Goal: Task Accomplishment & Management: Use online tool/utility

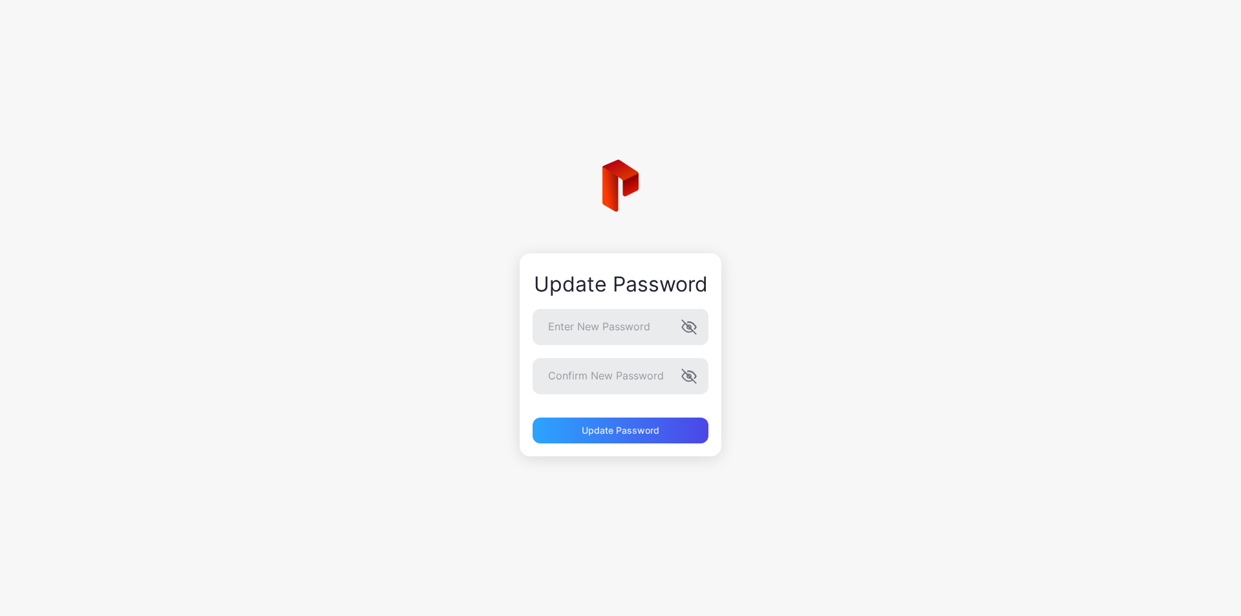
click at [847, 284] on div "Update Password Enter New Password Confirm New Password Update Password" at bounding box center [620, 308] width 1241 height 616
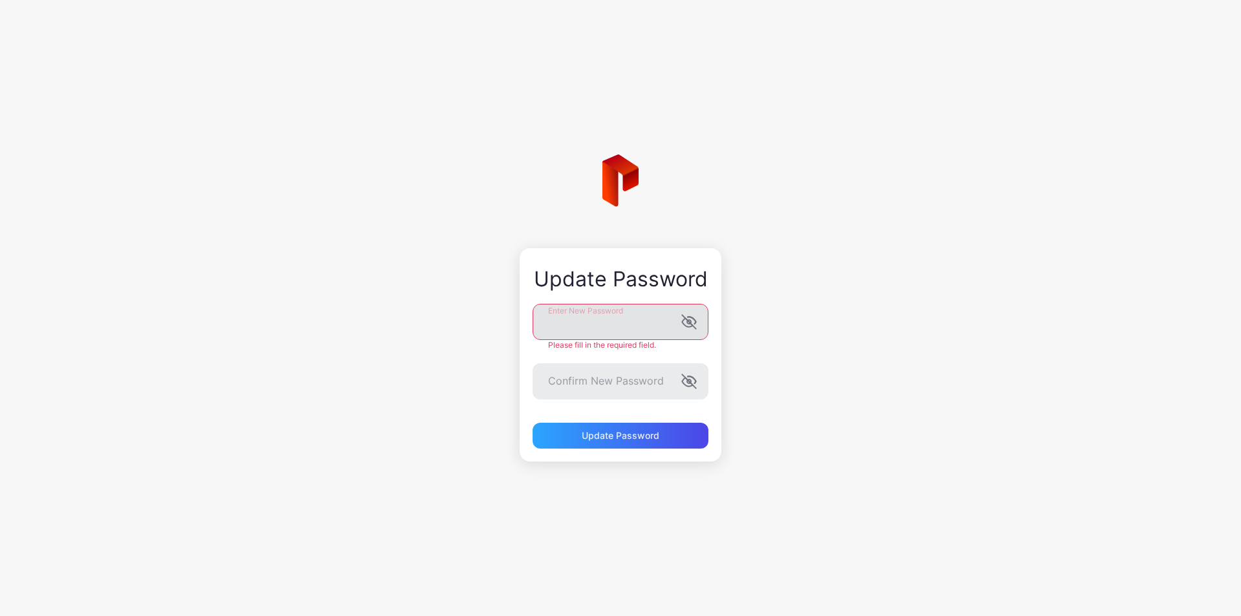
click at [690, 325] on label "Enter New Password" at bounding box center [621, 322] width 176 height 36
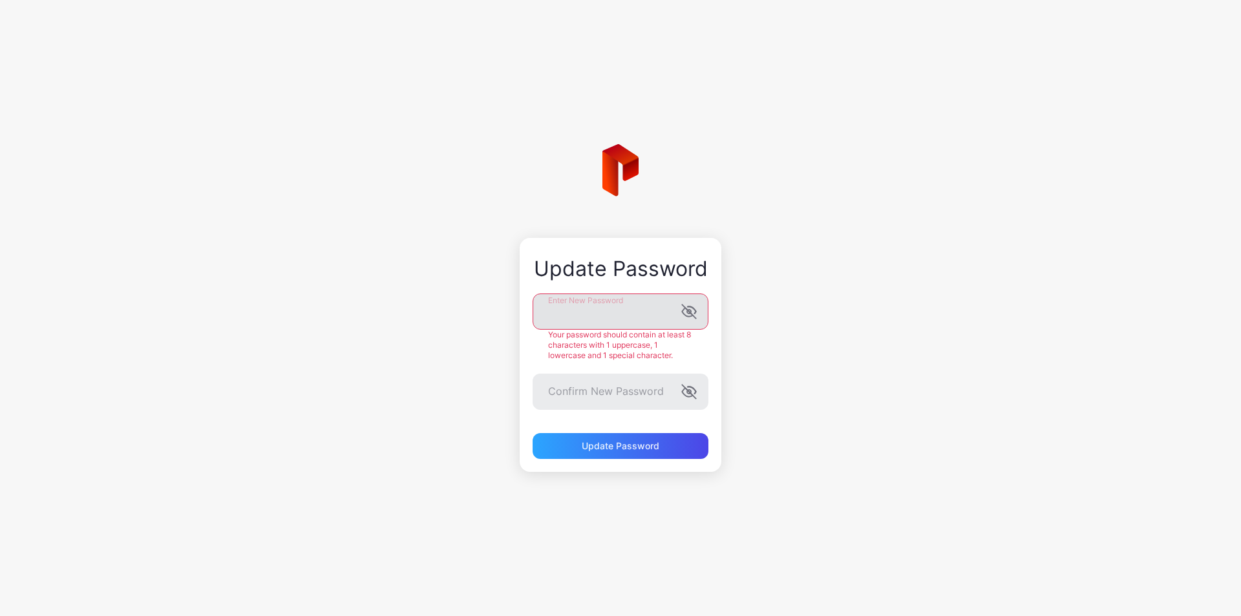
click at [690, 312] on icon "button" at bounding box center [689, 311] width 14 height 14
click at [603, 396] on form "Enter New Password Your password should contain at least 8 characters with 1 up…" at bounding box center [621, 375] width 176 height 165
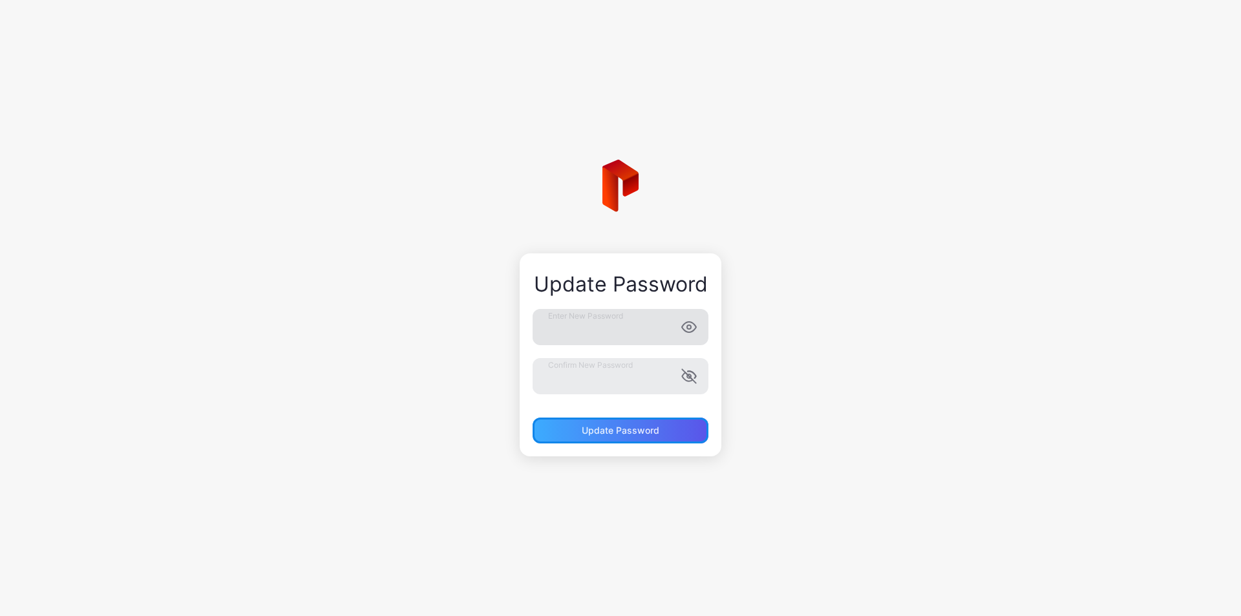
click at [655, 425] on div "Update Password" at bounding box center [621, 430] width 78 height 10
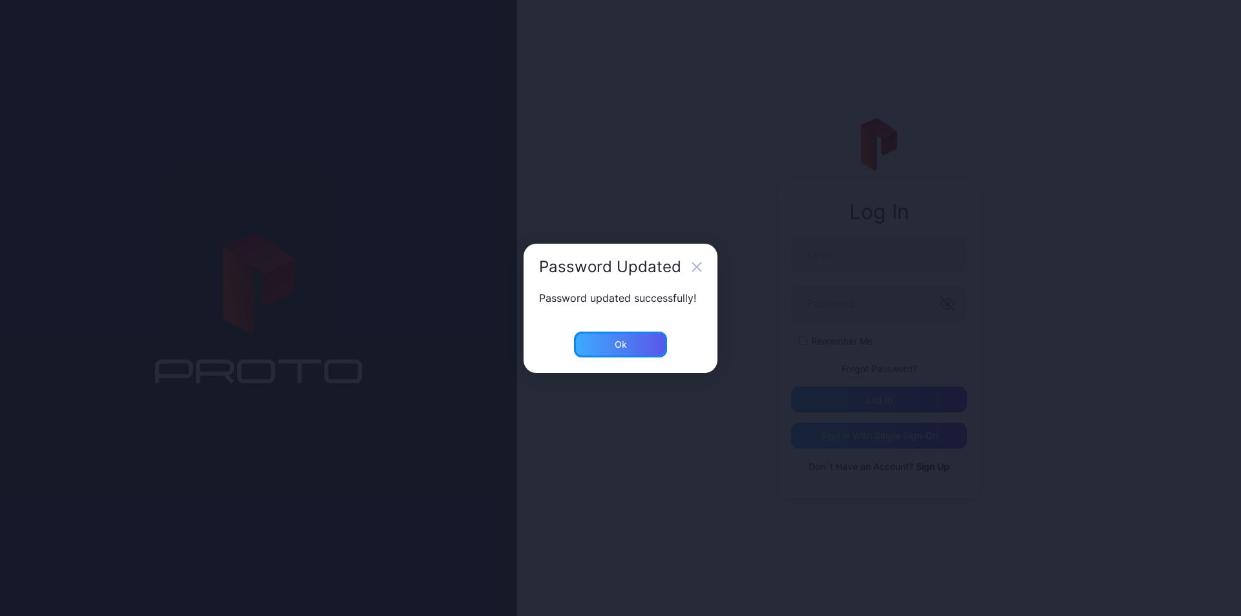
click at [632, 344] on div "Ok" at bounding box center [620, 345] width 93 height 26
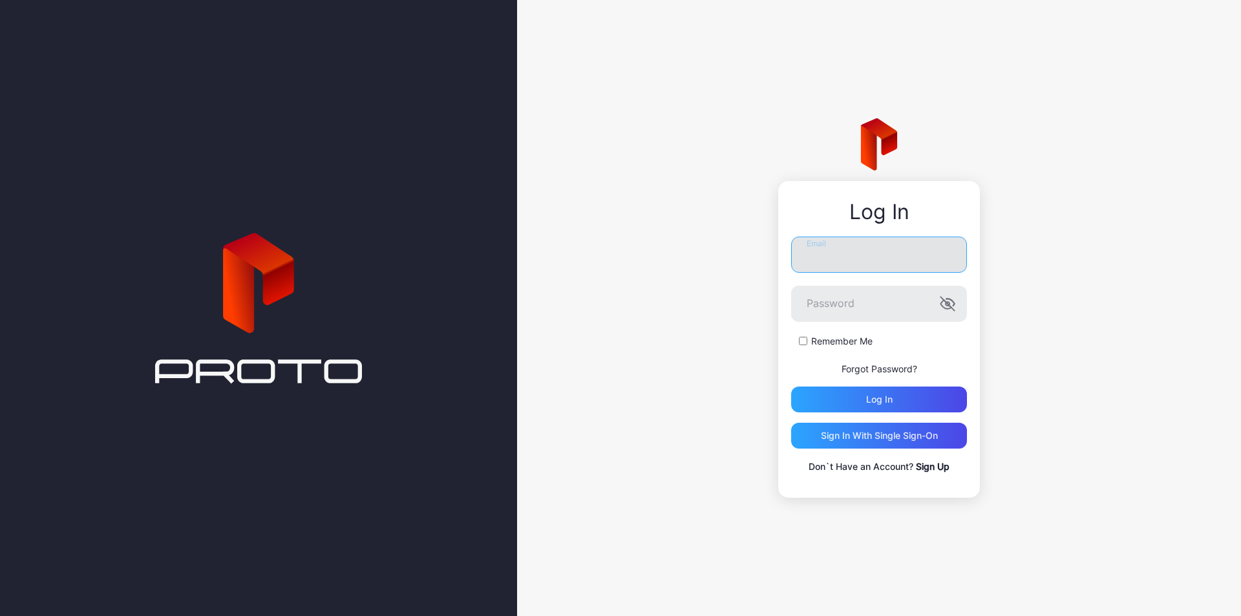
click at [893, 258] on input "Email" at bounding box center [879, 255] width 176 height 36
type input "**********"
click at [940, 300] on icon "button" at bounding box center [948, 304] width 16 height 16
click at [864, 399] on div "Log in" at bounding box center [879, 400] width 176 height 26
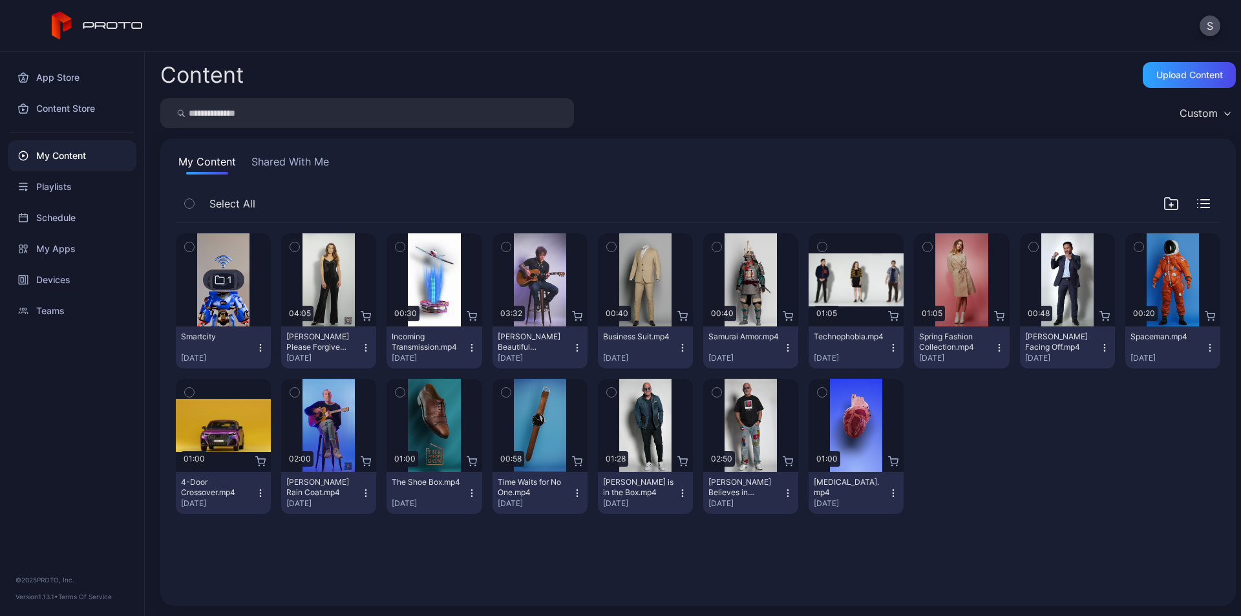
click at [306, 167] on button "Shared With Me" at bounding box center [290, 164] width 83 height 21
click at [54, 282] on div "Devices" at bounding box center [72, 279] width 129 height 31
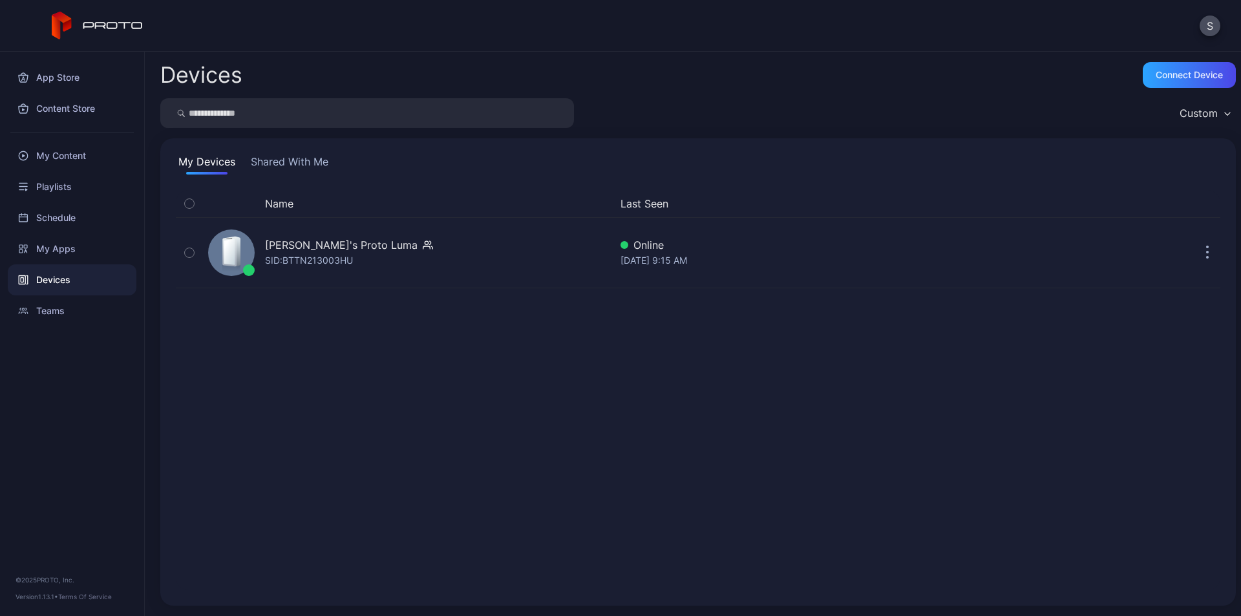
click at [297, 152] on div "My Devices Shared With Me Name Last Seen KEN's Proto Luma SID: BTTN213003HU Onl…" at bounding box center [698, 371] width 1076 height 467
click at [297, 162] on button "Shared With Me" at bounding box center [289, 164] width 83 height 21
click at [198, 165] on button "My Devices" at bounding box center [207, 164] width 62 height 21
click at [59, 152] on div "My Content" at bounding box center [72, 155] width 129 height 31
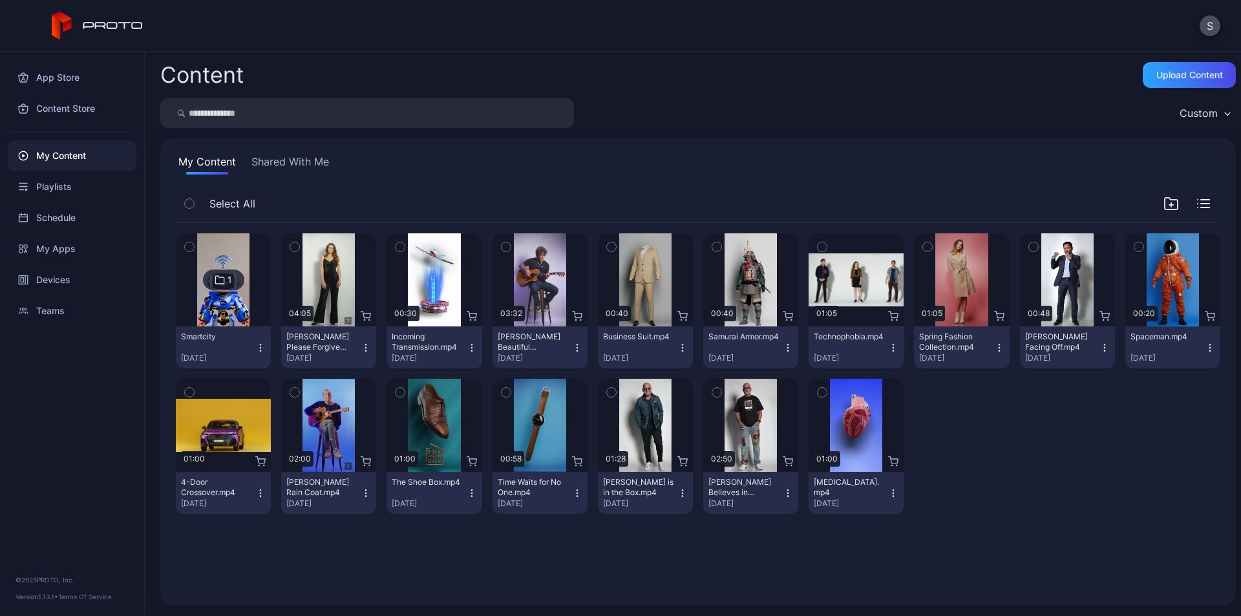
click at [222, 281] on icon at bounding box center [220, 280] width 10 height 16
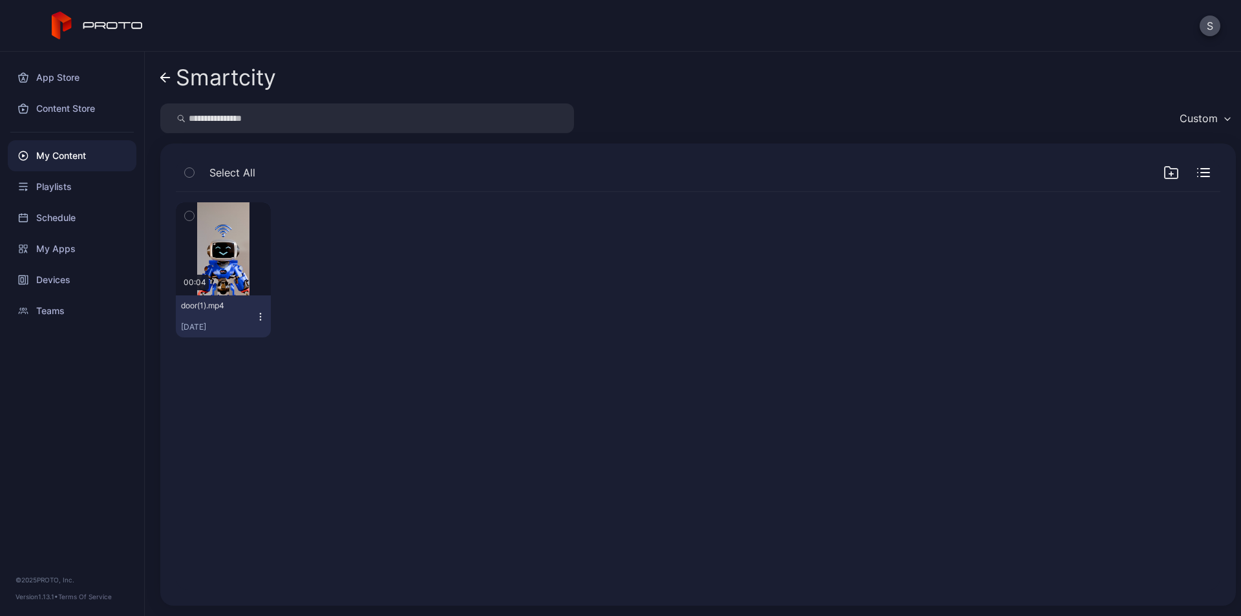
click at [262, 315] on icon "button" at bounding box center [260, 317] width 10 height 10
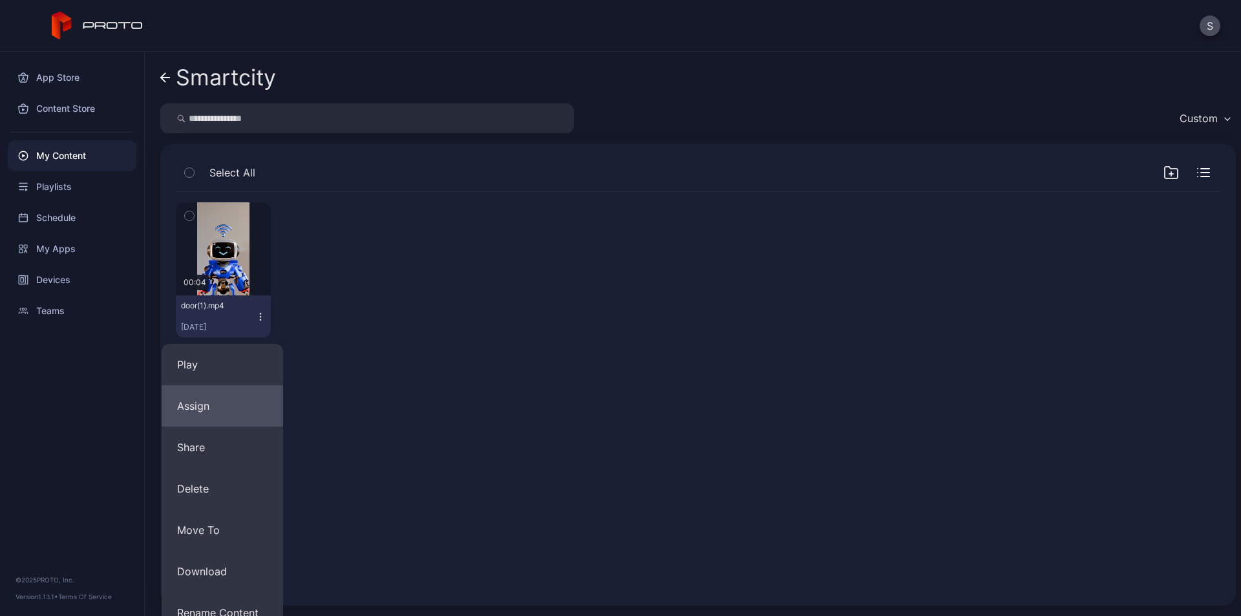
click at [217, 409] on button "Assign" at bounding box center [223, 405] width 122 height 41
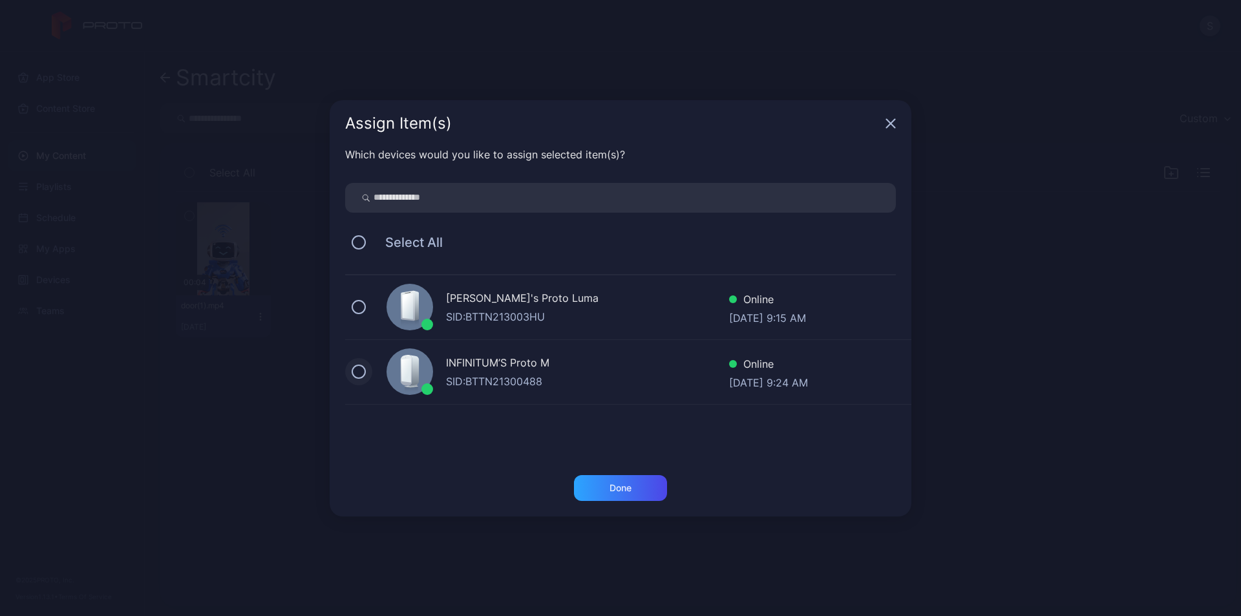
click at [363, 372] on button at bounding box center [359, 372] width 14 height 14
click at [636, 493] on div "Done" at bounding box center [620, 488] width 93 height 26
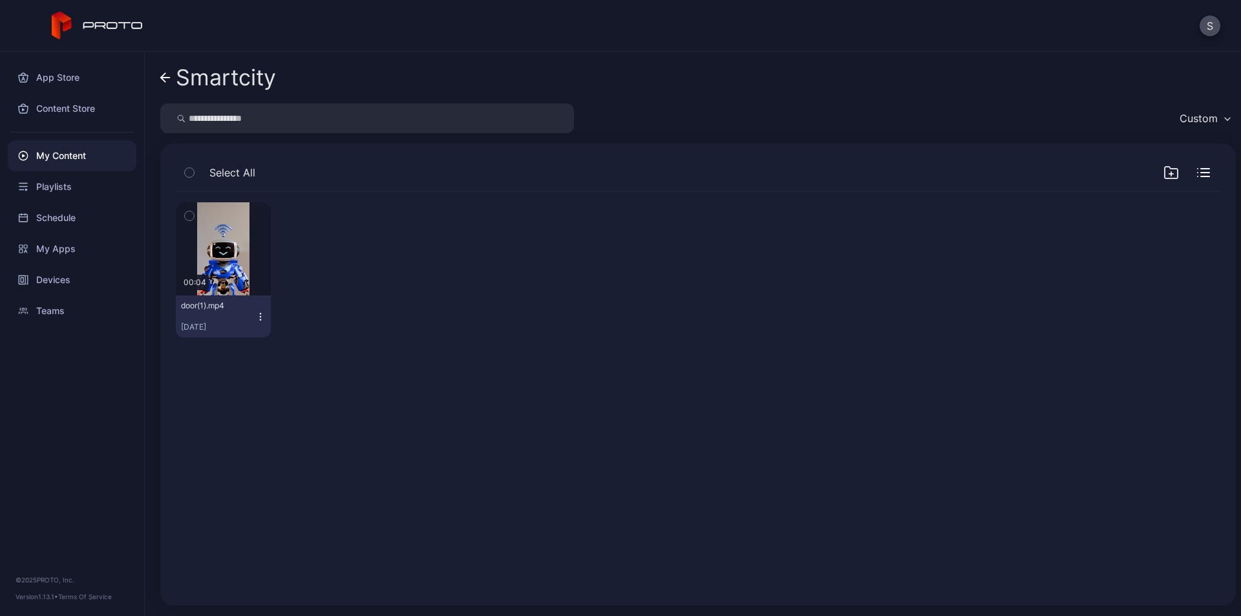
click at [261, 312] on icon "button" at bounding box center [260, 317] width 10 height 10
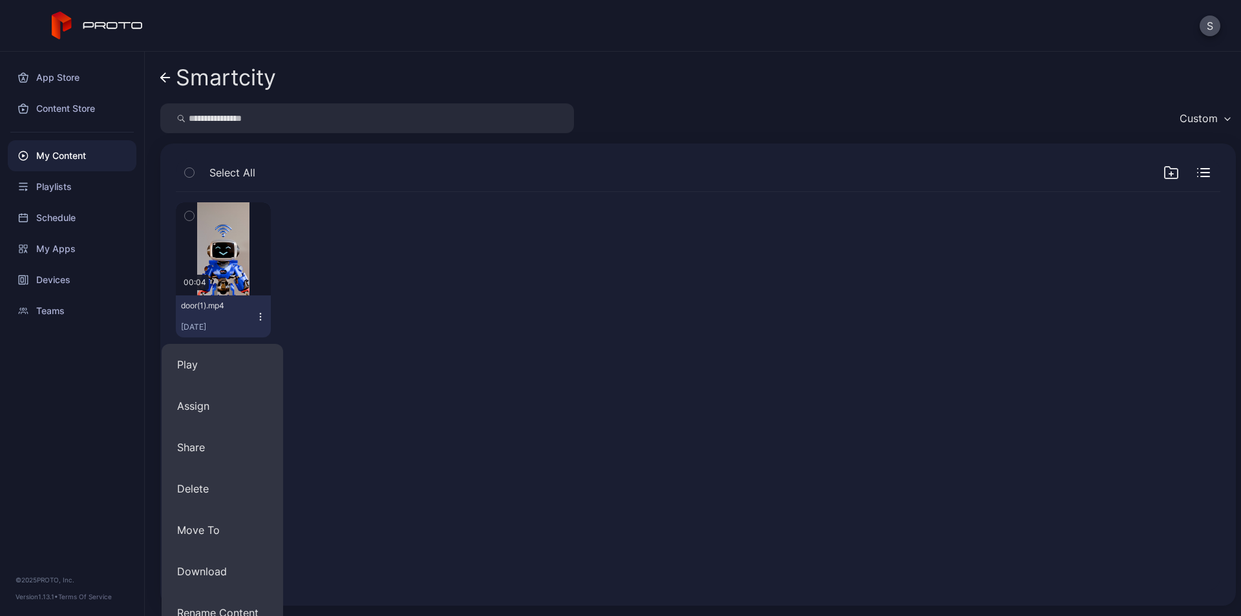
click at [449, 379] on div "Preview 00:04 door(1).mp4 Sep 18, 2025" at bounding box center [697, 391] width 1065 height 419
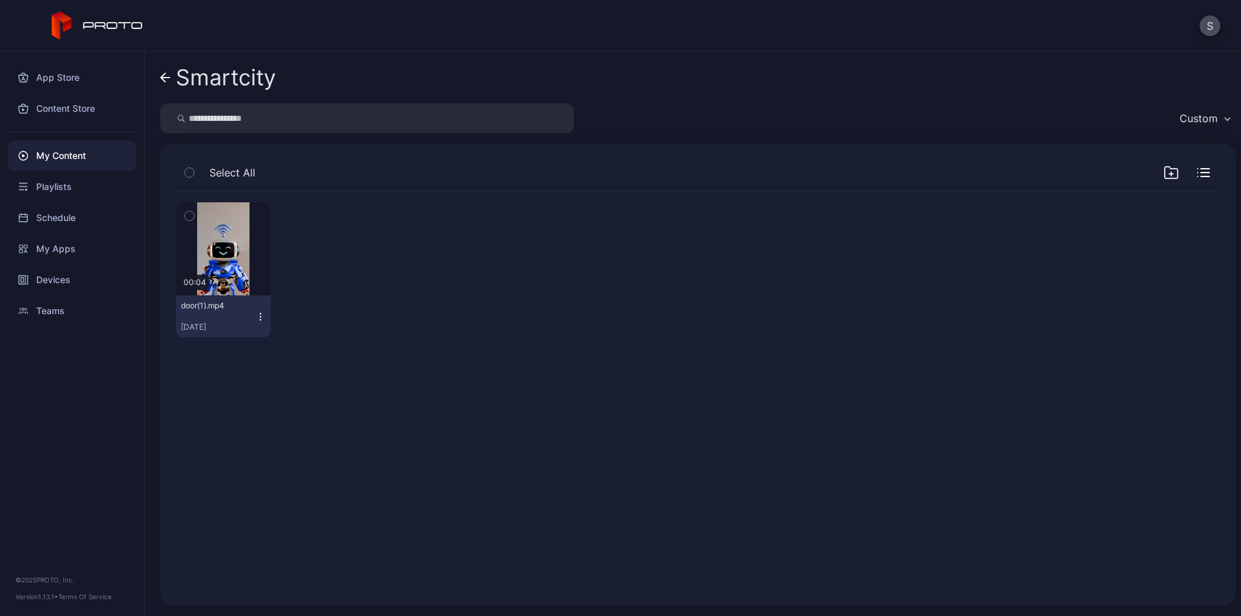
click at [68, 154] on div "My Content" at bounding box center [72, 155] width 129 height 31
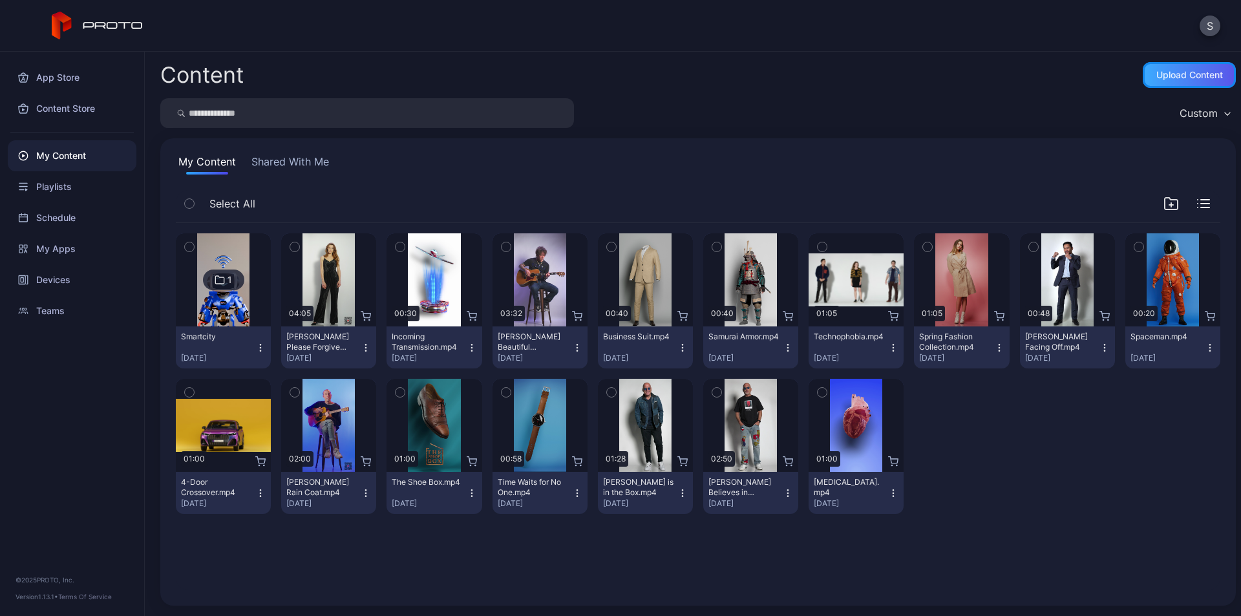
click at [1157, 70] on div "Upload Content" at bounding box center [1189, 75] width 67 height 10
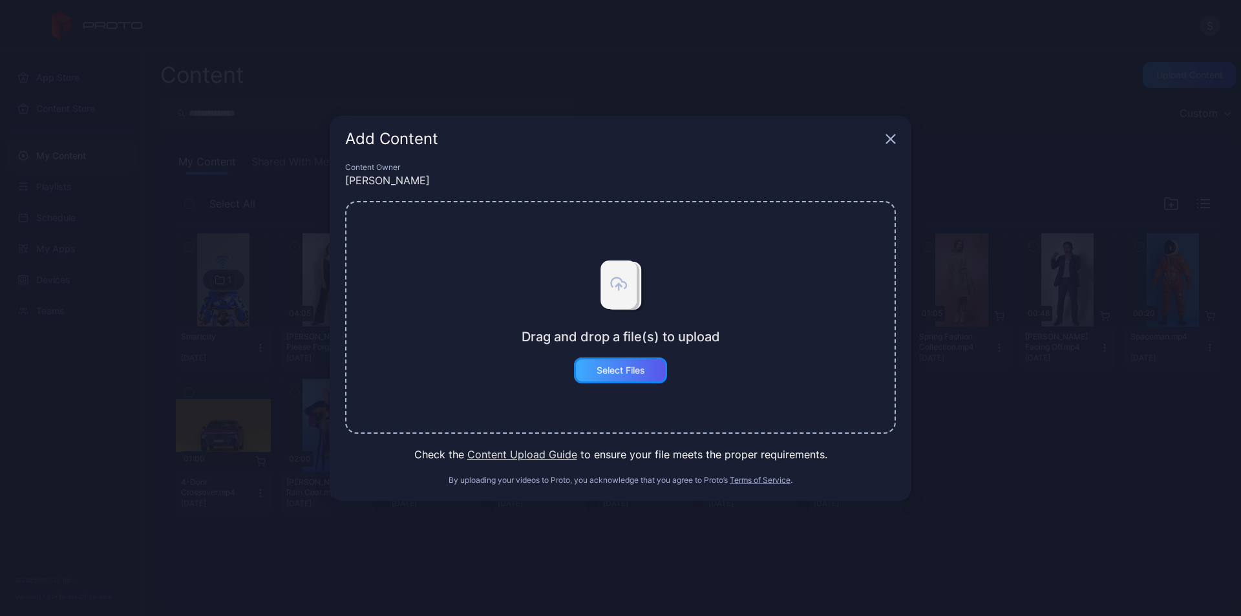
click at [630, 372] on div "Select Files" at bounding box center [621, 370] width 48 height 10
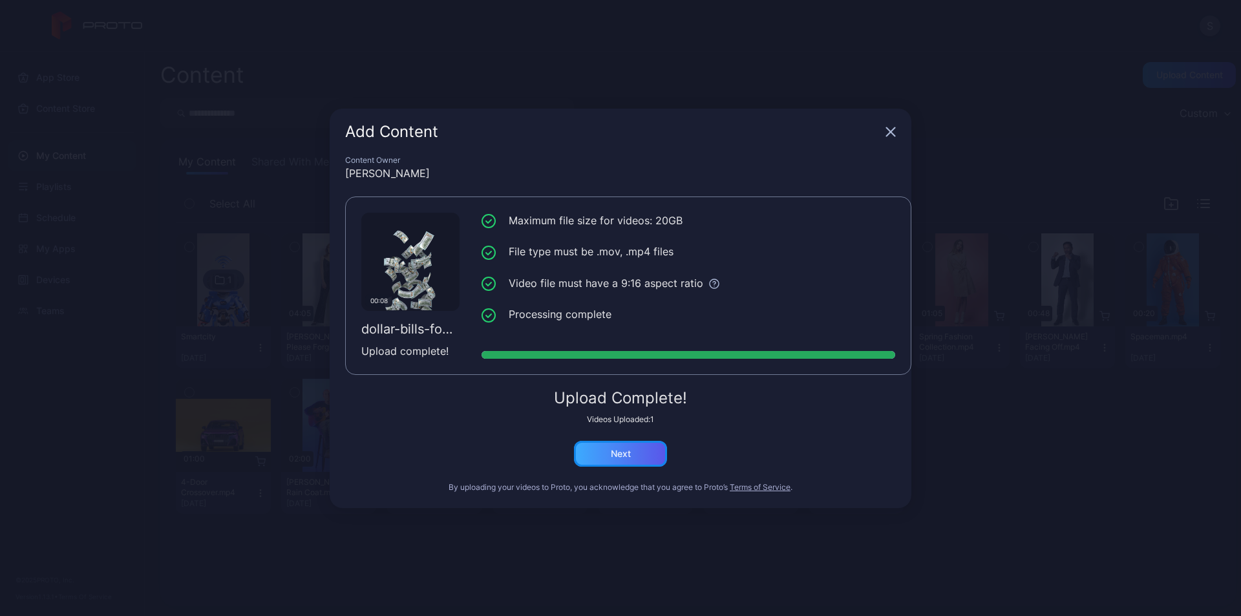
click at [630, 458] on div "Next" at bounding box center [621, 454] width 20 height 10
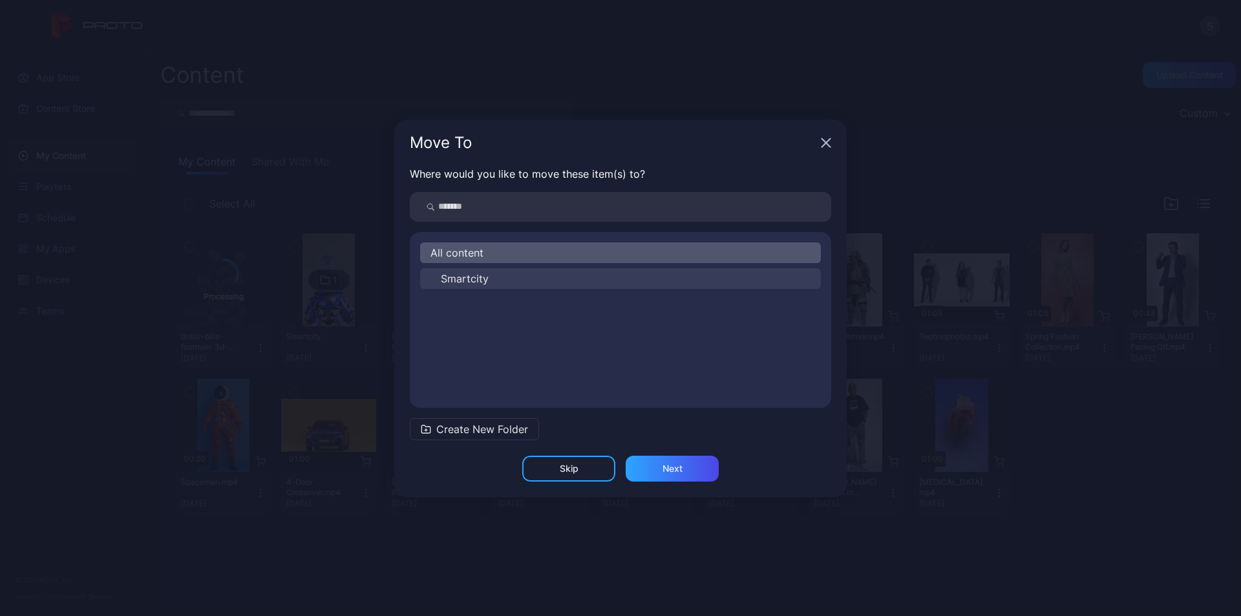
click at [553, 271] on button "Smartcity" at bounding box center [620, 278] width 401 height 21
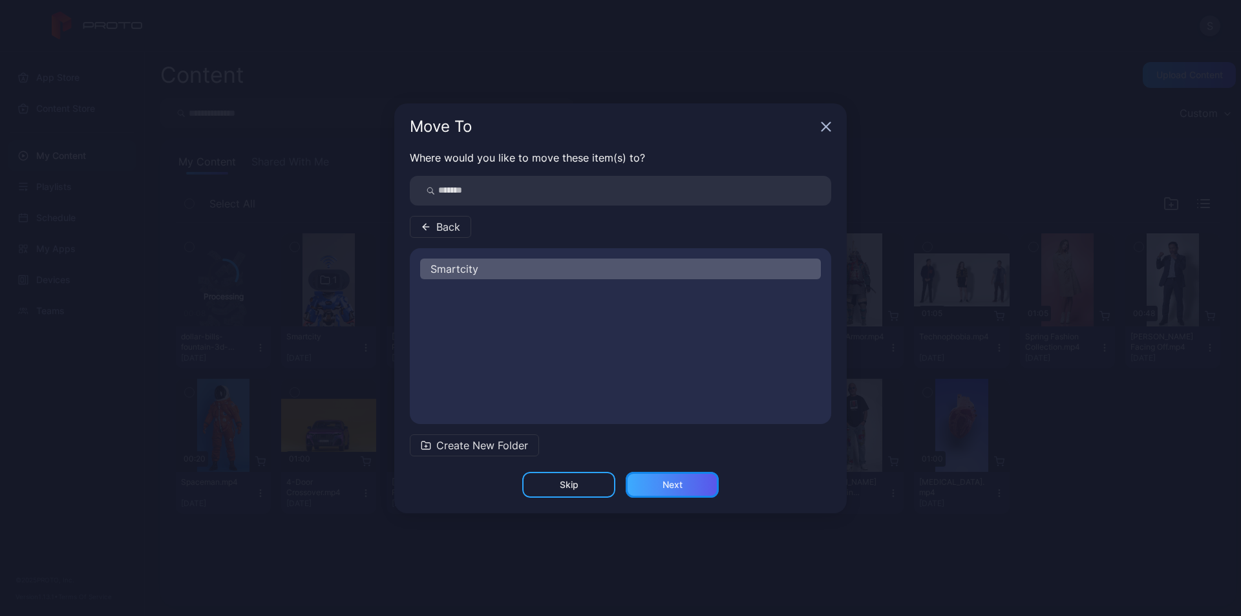
click at [671, 480] on div "Next" at bounding box center [673, 485] width 20 height 10
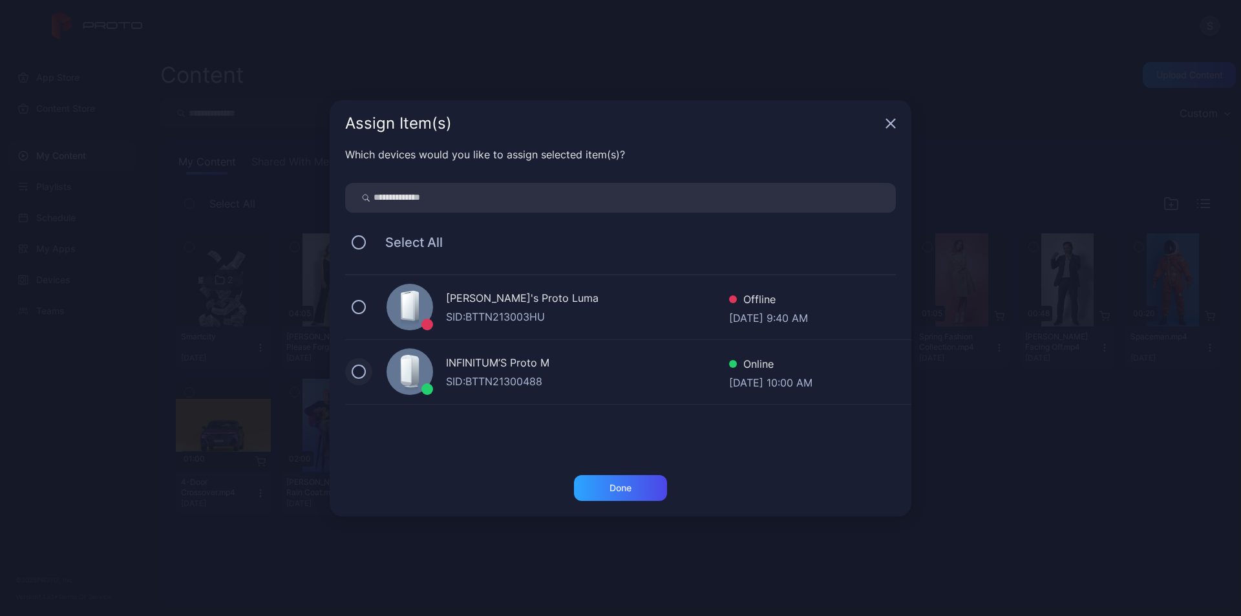
click at [357, 374] on button at bounding box center [359, 372] width 14 height 14
click at [632, 485] on div "Done" at bounding box center [621, 488] width 22 height 10
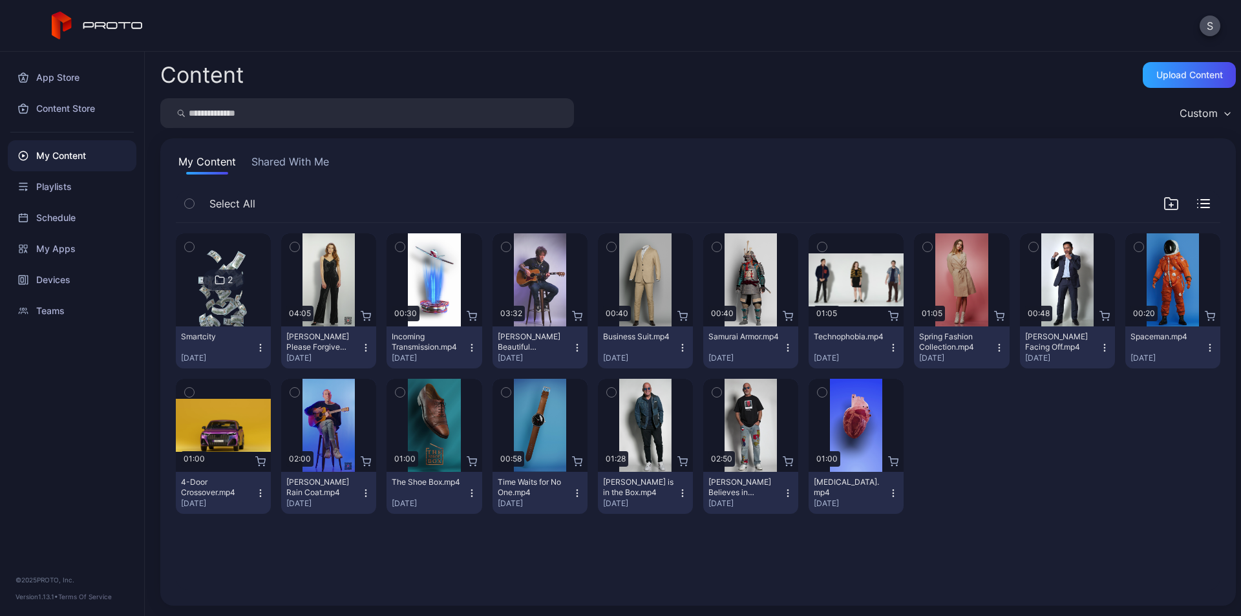
click at [261, 345] on icon "button" at bounding box center [261, 344] width 1 height 1
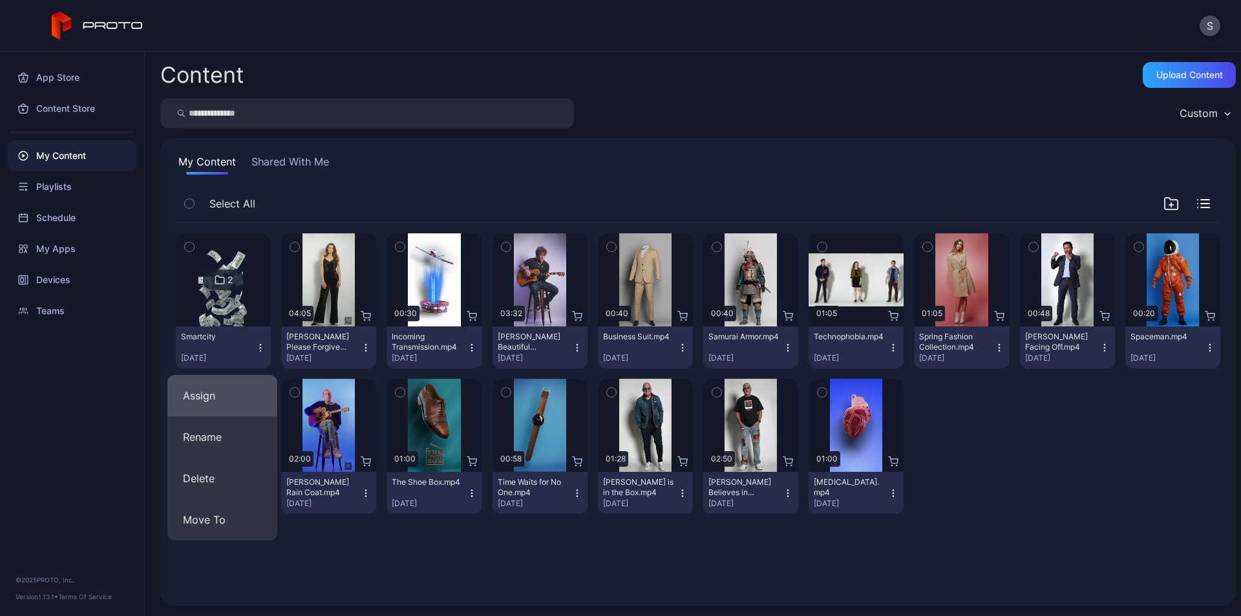
click at [228, 389] on button "Assign" at bounding box center [222, 395] width 110 height 41
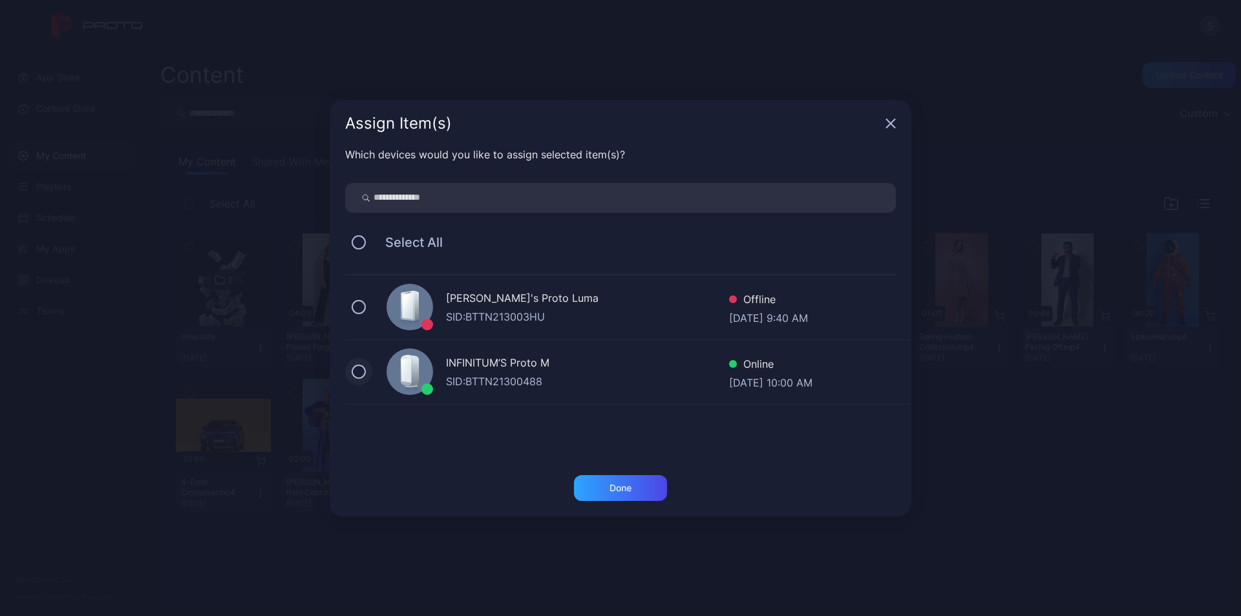
click at [360, 368] on button at bounding box center [359, 372] width 14 height 14
click at [634, 489] on div "Done" at bounding box center [620, 488] width 93 height 26
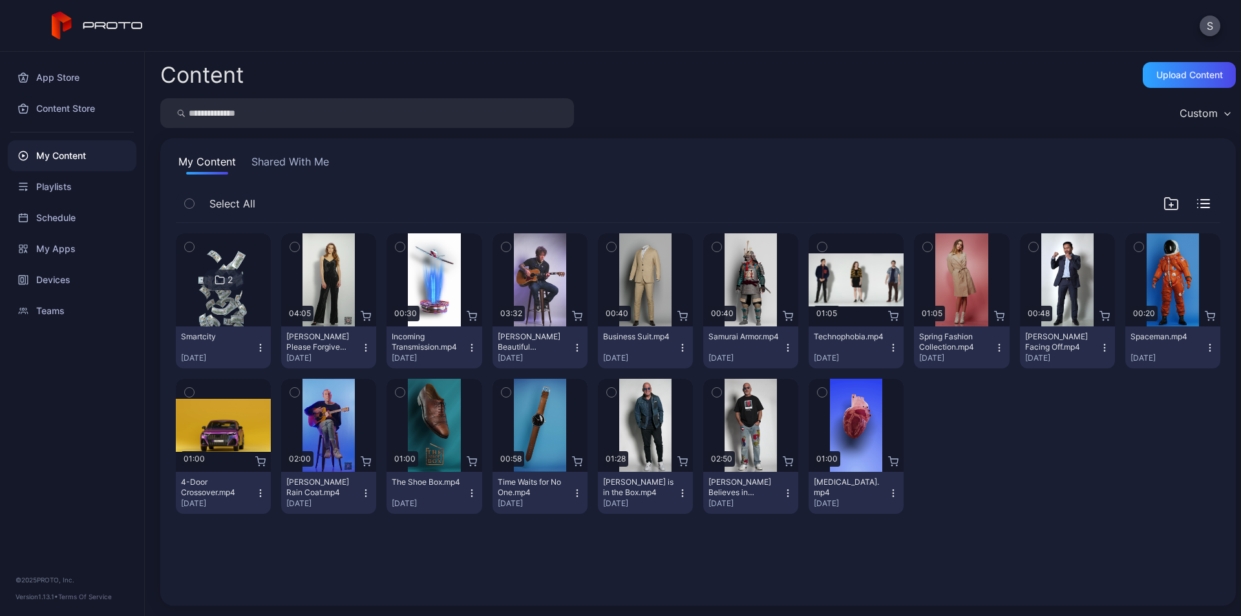
click at [195, 248] on button "button" at bounding box center [189, 246] width 27 height 27
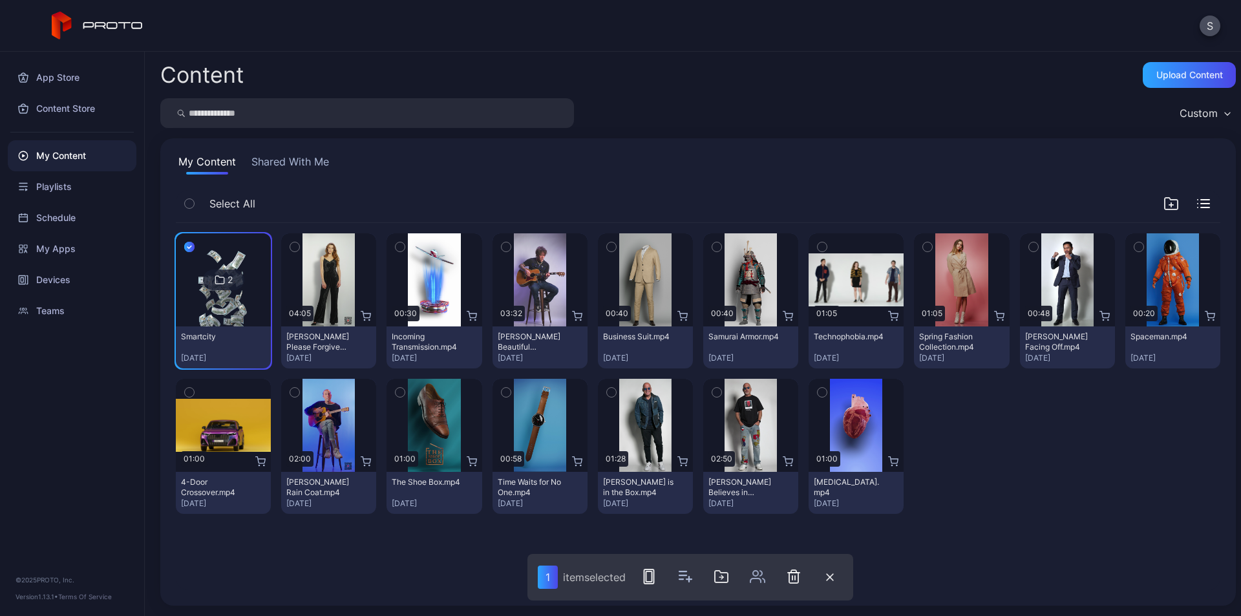
click at [218, 280] on icon at bounding box center [220, 280] width 10 height 16
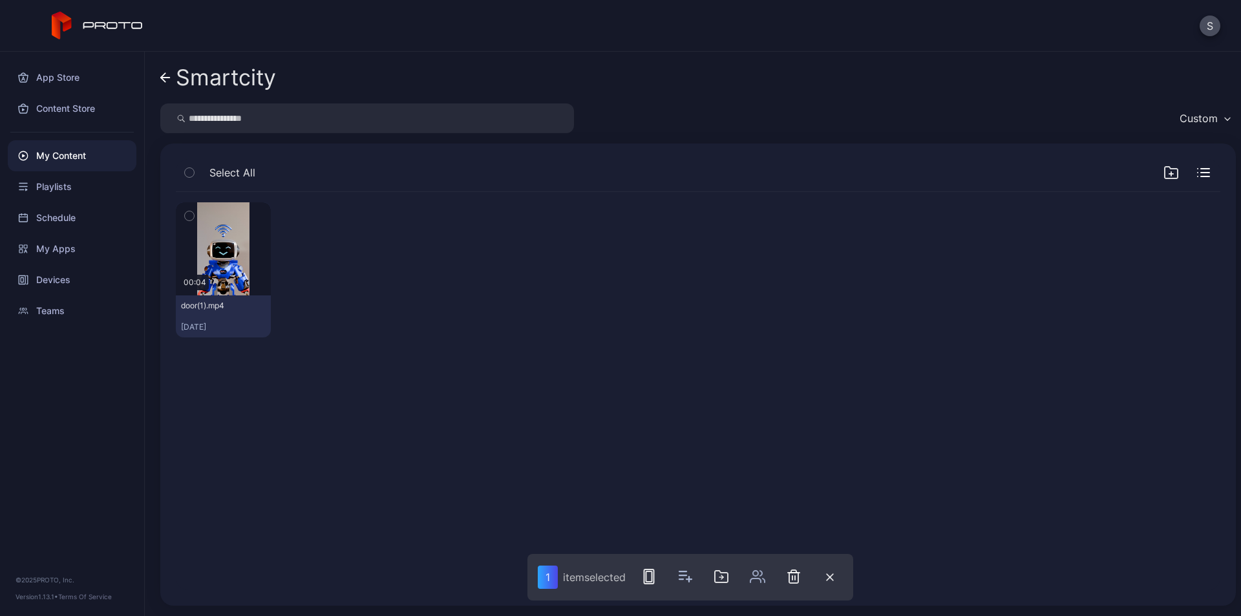
click at [555, 440] on div "Preview 00:04 door(1).mp4 Sep 18, 2025" at bounding box center [697, 391] width 1065 height 419
click at [164, 78] on icon at bounding box center [165, 77] width 10 height 11
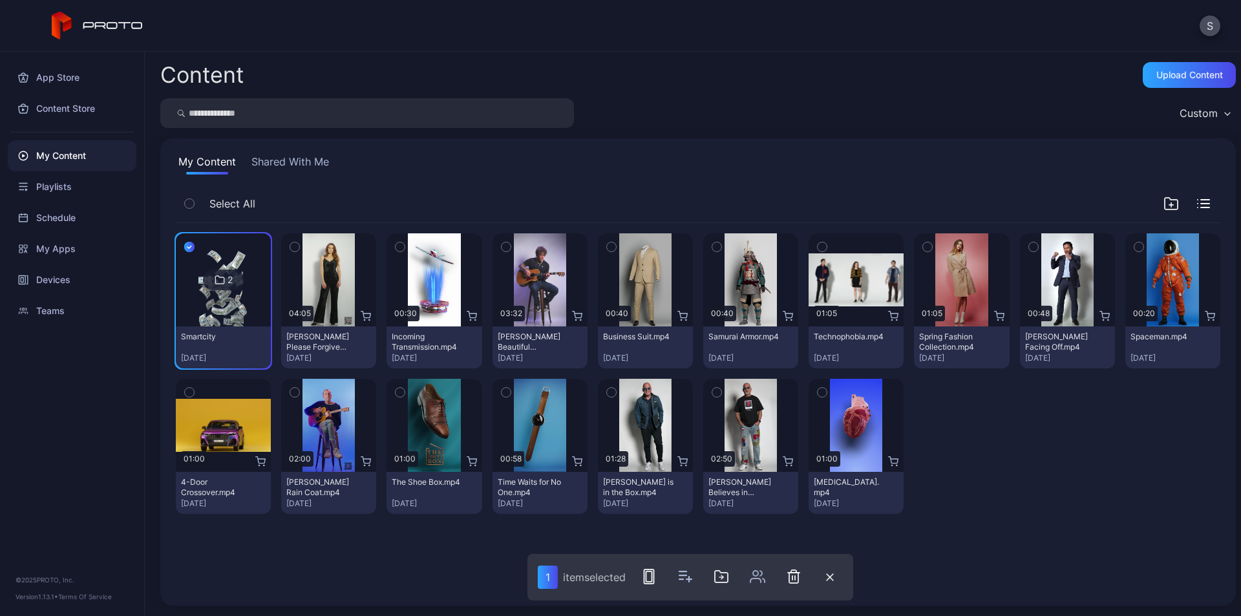
click at [225, 273] on div "2" at bounding box center [223, 280] width 41 height 21
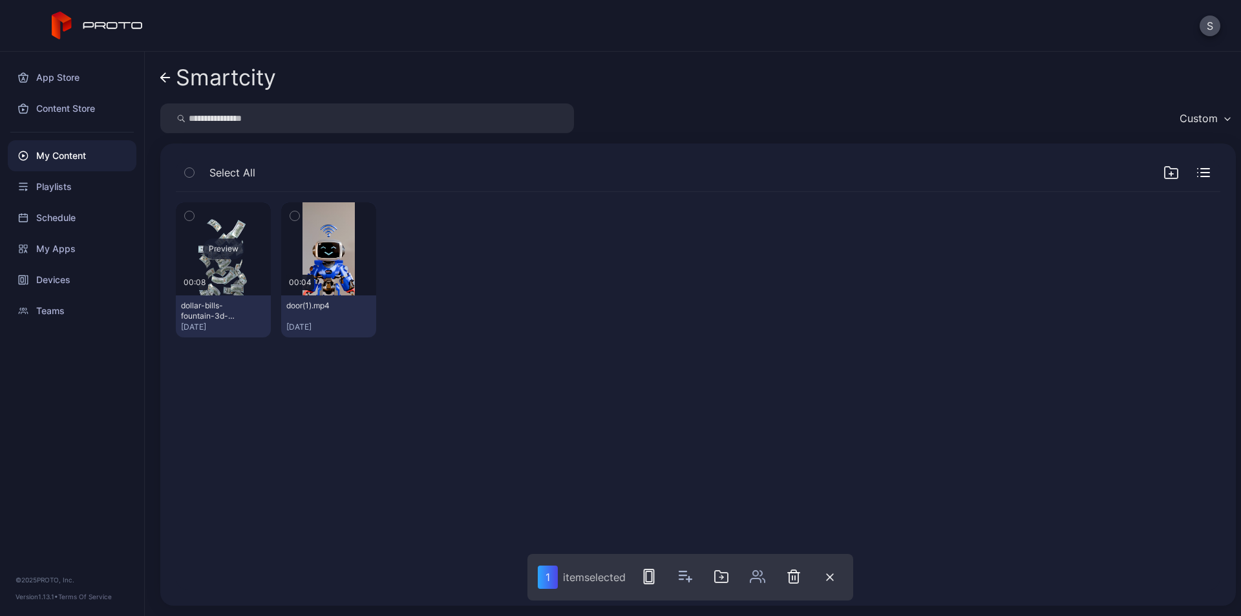
click at [226, 243] on div "Preview" at bounding box center [223, 249] width 41 height 21
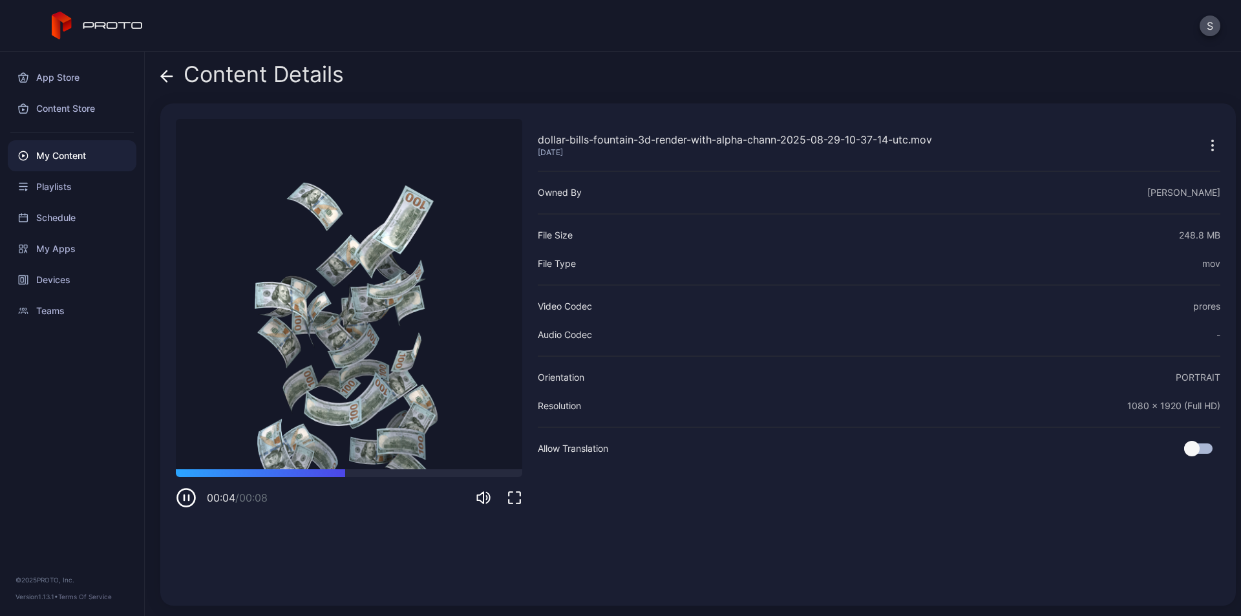
click at [162, 74] on icon at bounding box center [166, 76] width 13 height 13
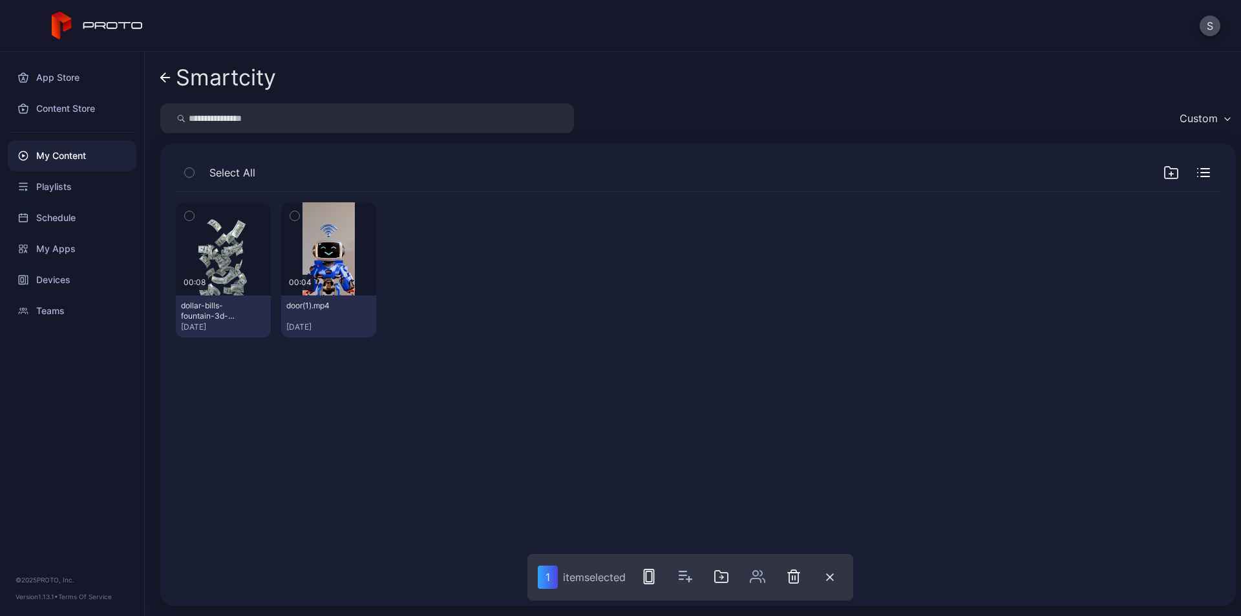
click at [582, 329] on div "Preview 00:08 dollar-bills-fountain-3d-render-with-alpha-chann-2025-08-29-10-37…" at bounding box center [698, 270] width 1045 height 156
click at [85, 155] on div "My Content" at bounding box center [72, 155] width 129 height 31
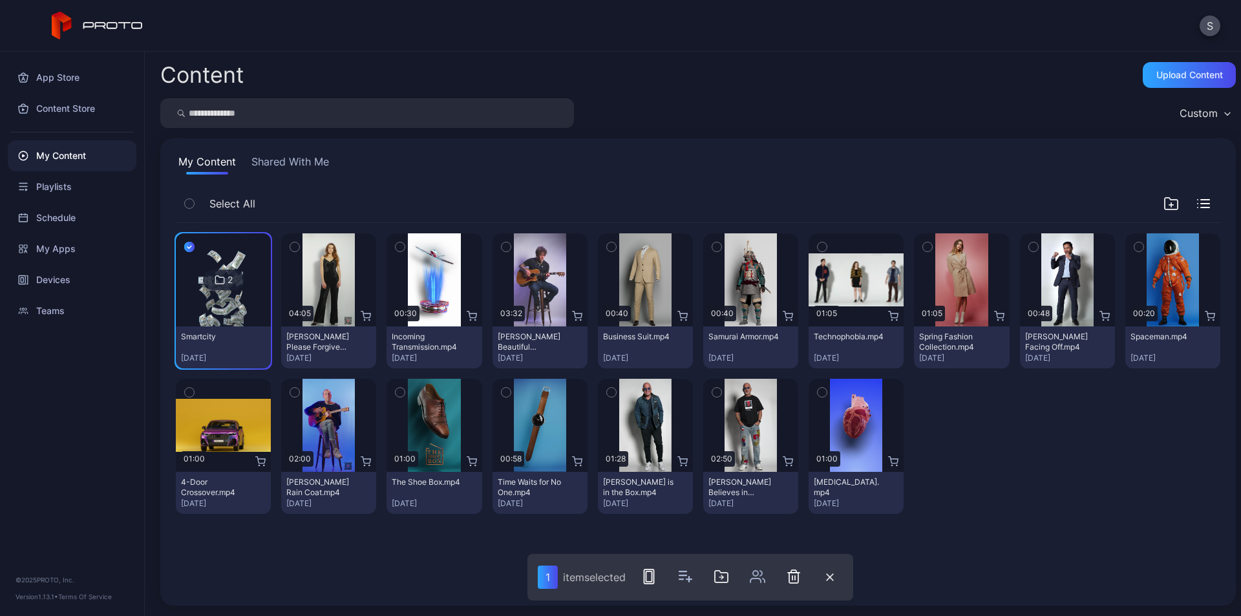
click at [186, 245] on icon "button" at bounding box center [189, 247] width 10 height 14
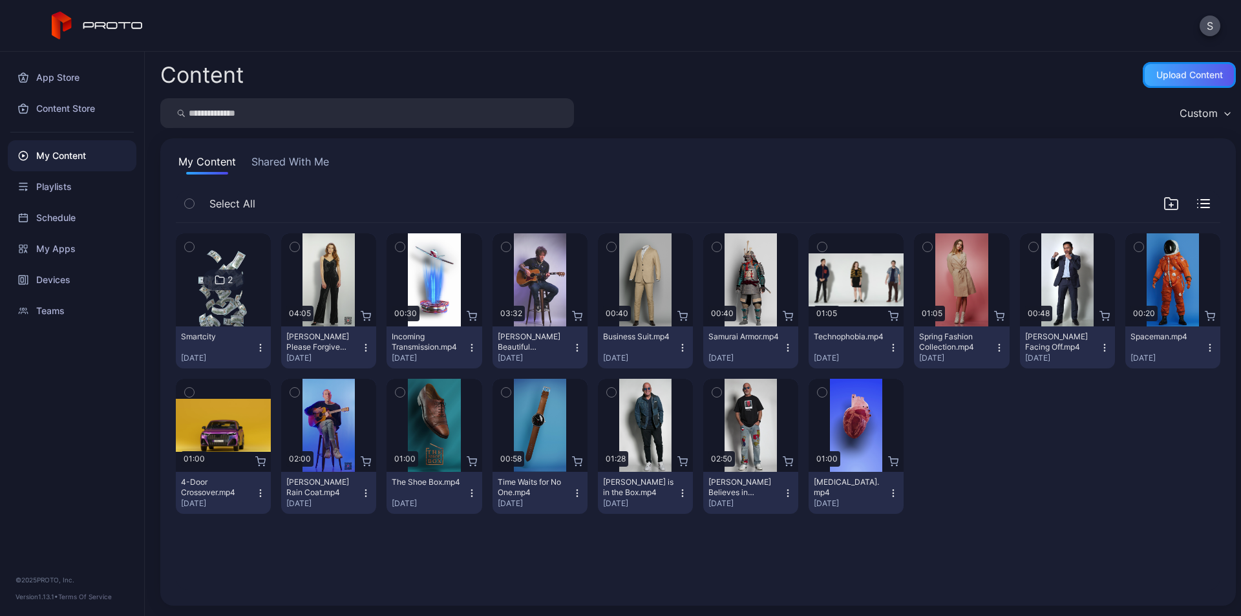
click at [1165, 80] on div "Upload Content" at bounding box center [1189, 75] width 93 height 26
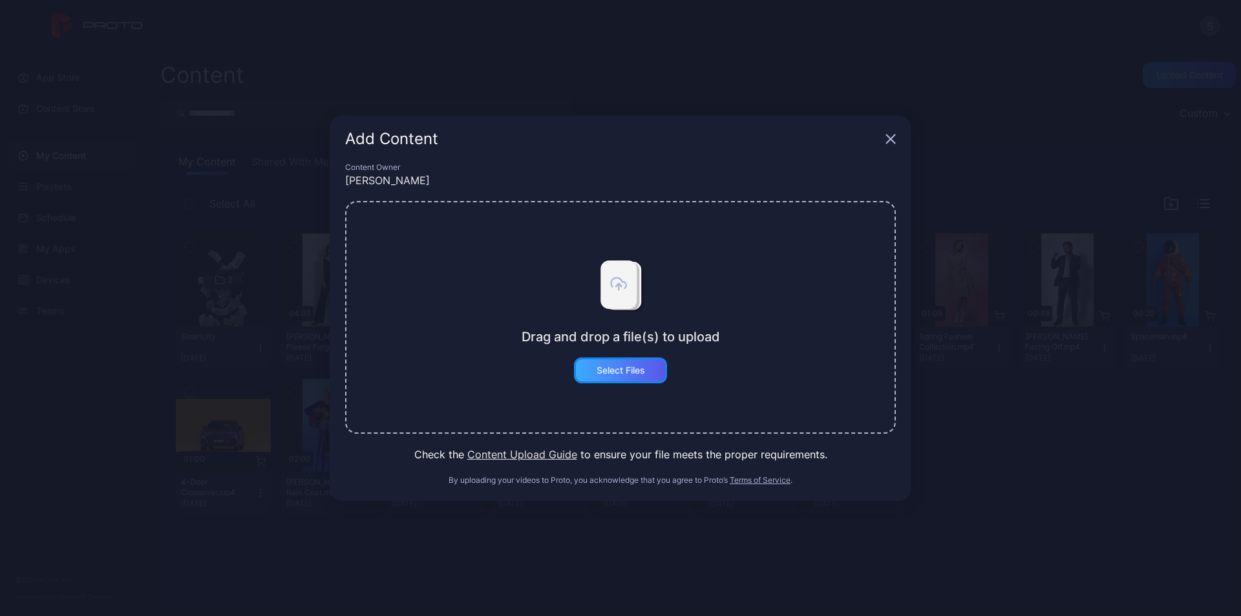
click at [633, 378] on div "Select Files" at bounding box center [620, 370] width 93 height 26
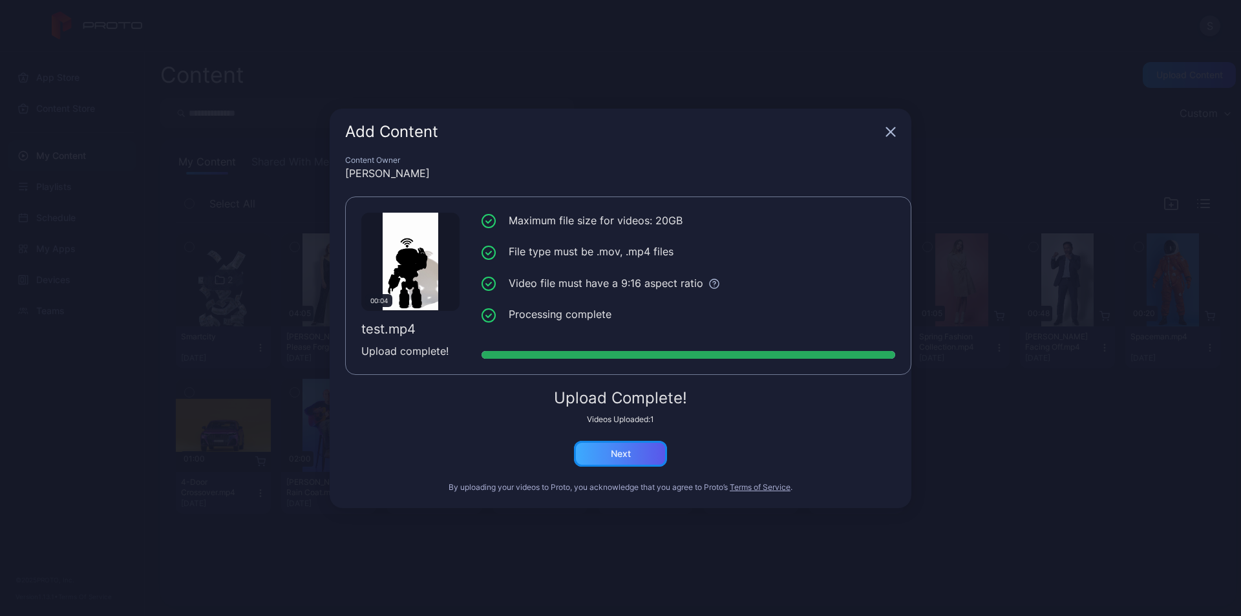
click at [637, 451] on div "Next" at bounding box center [620, 454] width 93 height 26
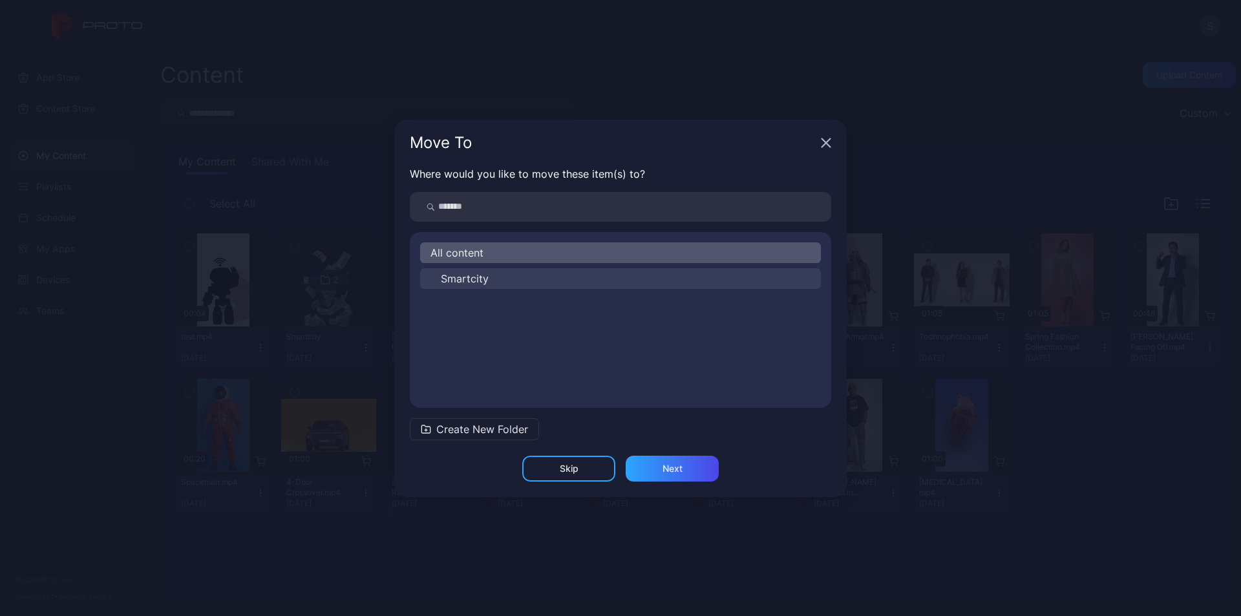
click at [486, 279] on span "Smartcity" at bounding box center [465, 279] width 48 height 16
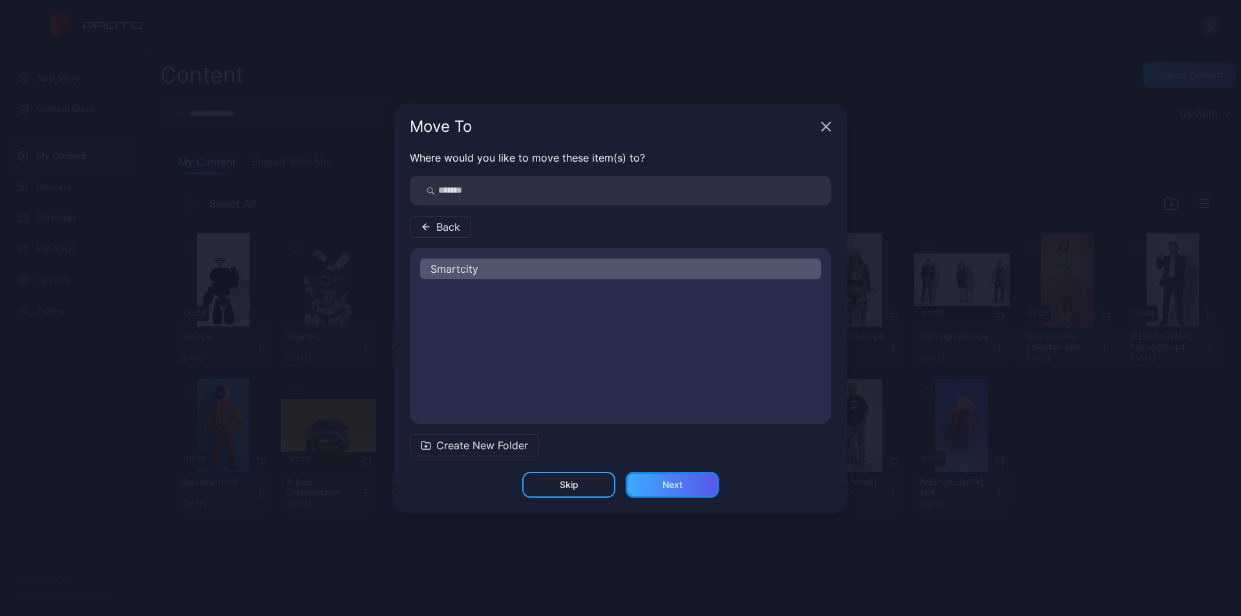
click at [675, 483] on div "Next" at bounding box center [673, 485] width 20 height 10
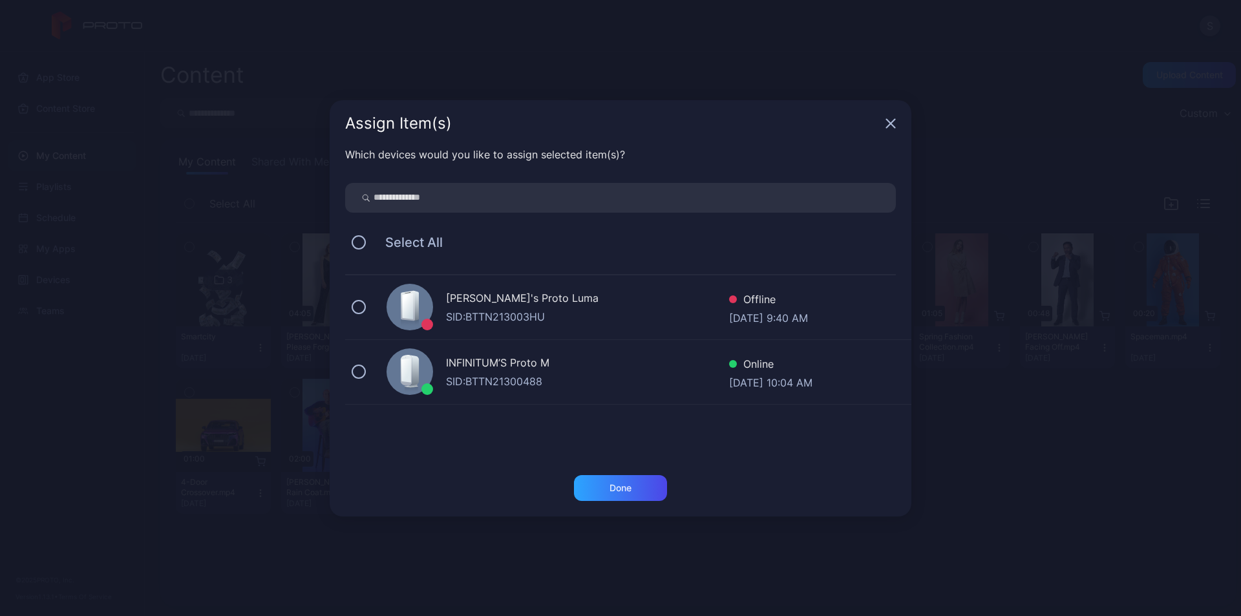
click at [454, 363] on div "INFINITUM’S Proto M" at bounding box center [587, 364] width 283 height 19
click at [635, 492] on div "Done" at bounding box center [620, 488] width 93 height 26
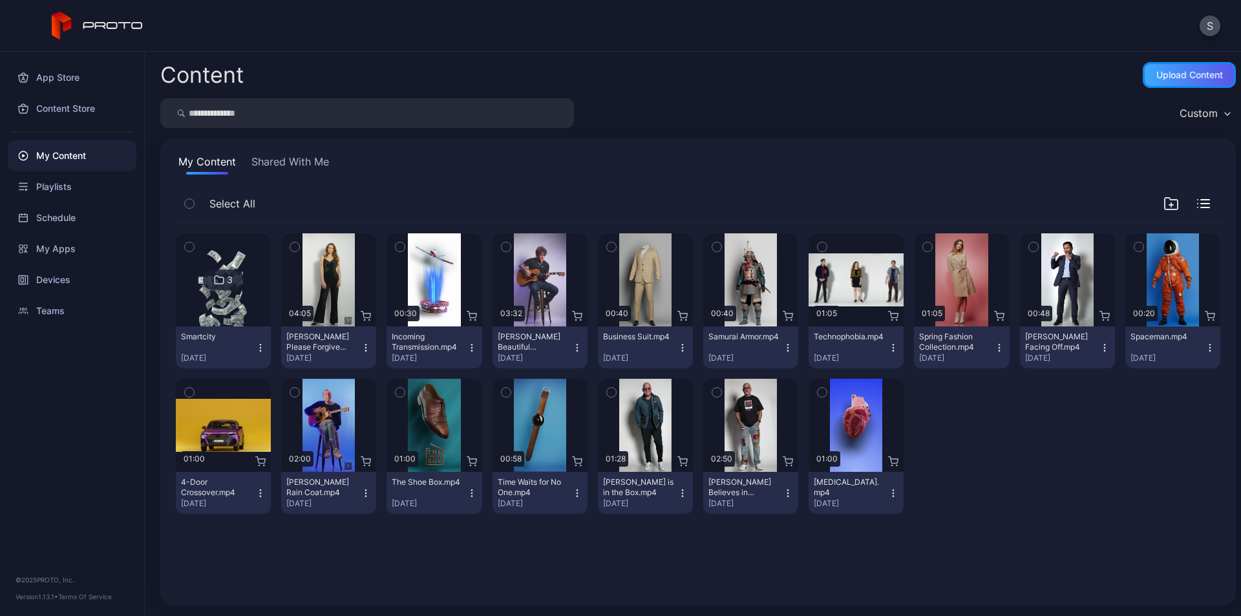
click at [1158, 78] on div "Upload Content" at bounding box center [1189, 75] width 67 height 10
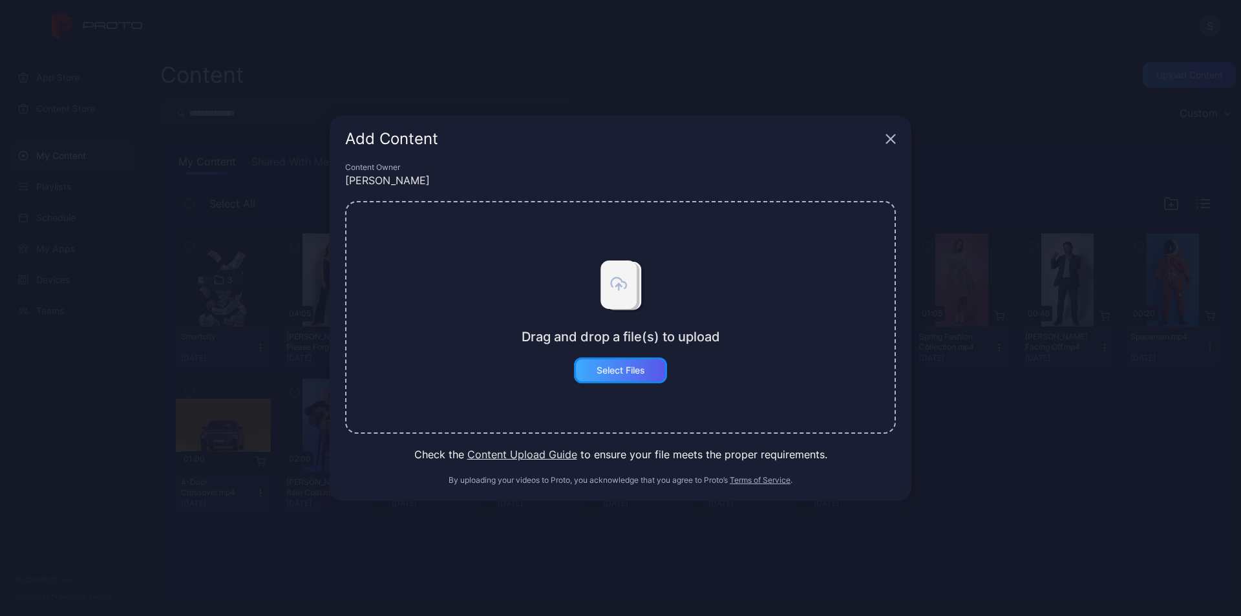
click at [650, 370] on div "Select Files" at bounding box center [620, 370] width 93 height 26
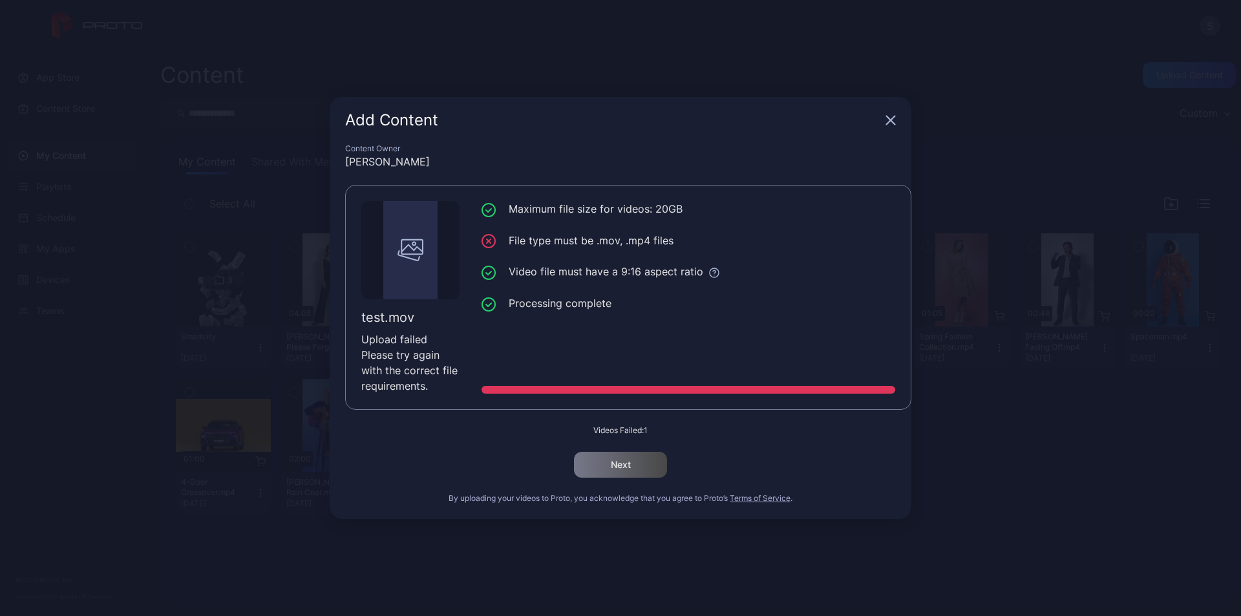
click at [889, 121] on icon "button" at bounding box center [891, 120] width 10 height 10
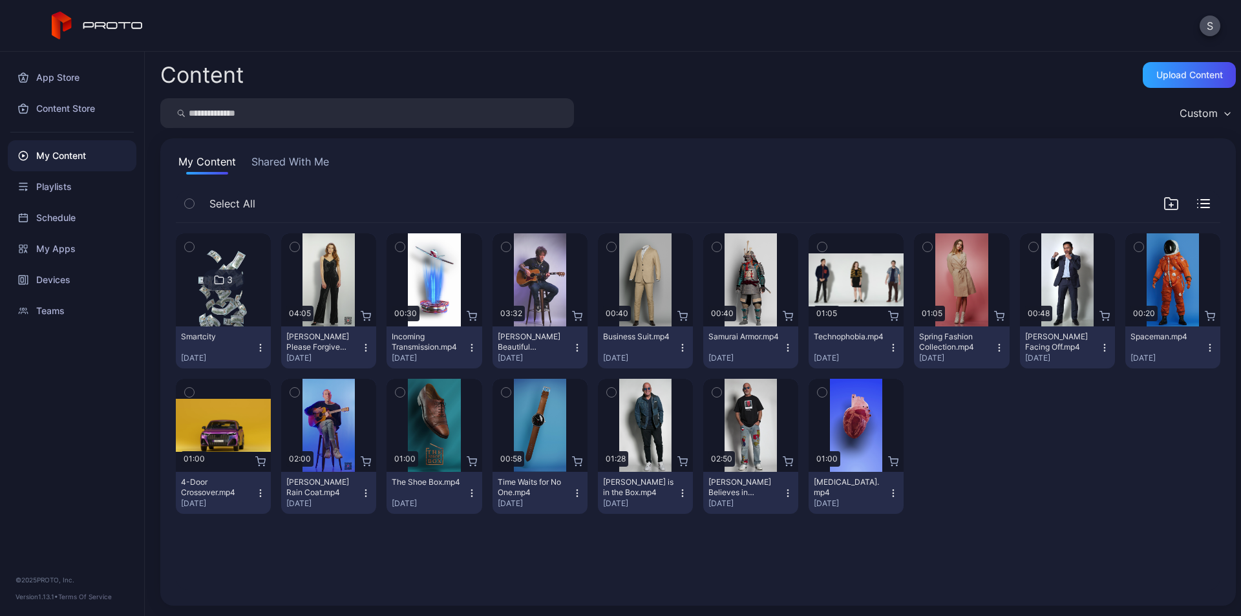
click at [1057, 476] on div "3 Smartcity Sep 17, 2025 Preview 04:05 Adeline Mocke's Please Forgive Me.mp4 Se…" at bounding box center [698, 373] width 1045 height 301
click at [1173, 78] on div "Upload Content" at bounding box center [1189, 75] width 67 height 10
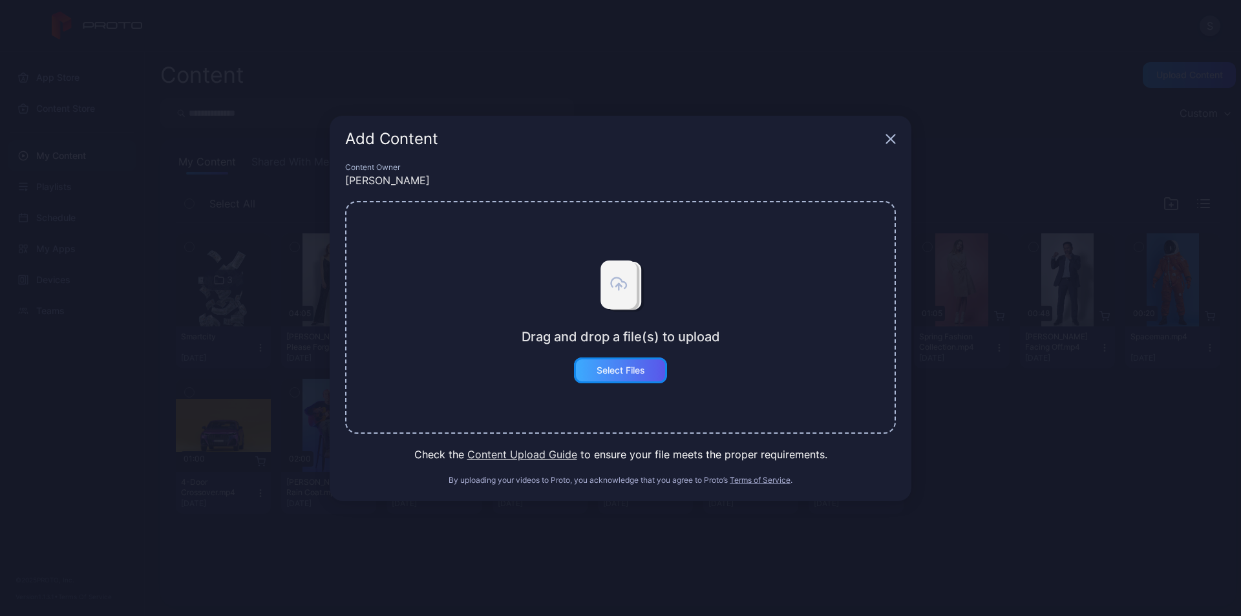
click at [610, 369] on div "Select Files" at bounding box center [621, 370] width 48 height 10
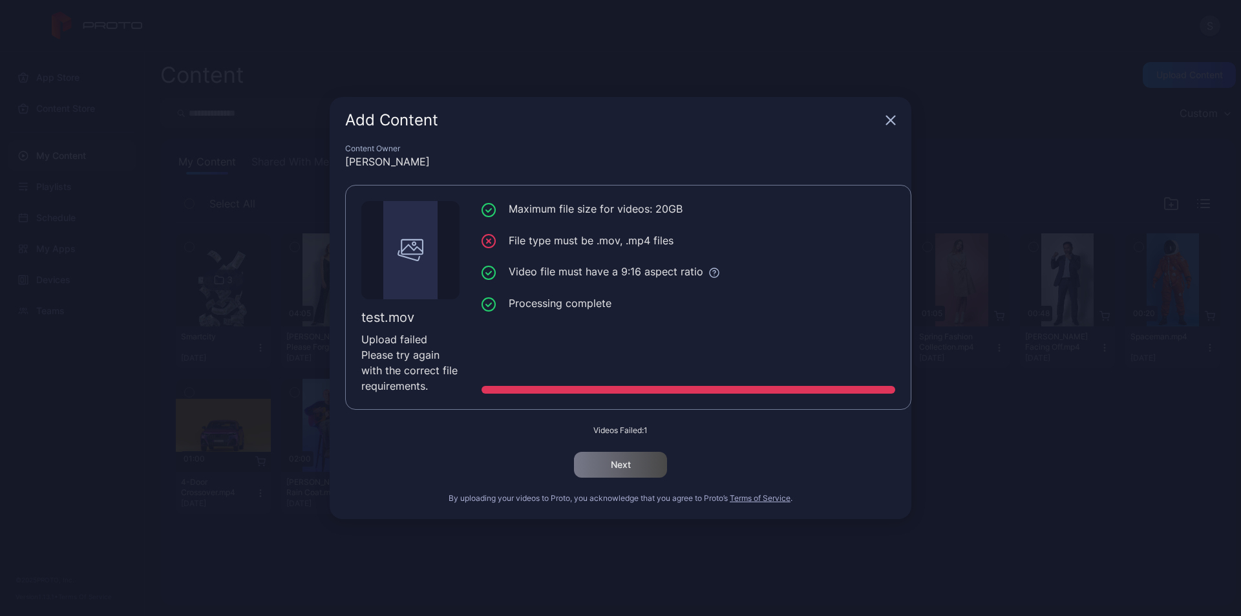
click at [891, 122] on icon "button" at bounding box center [891, 120] width 10 height 10
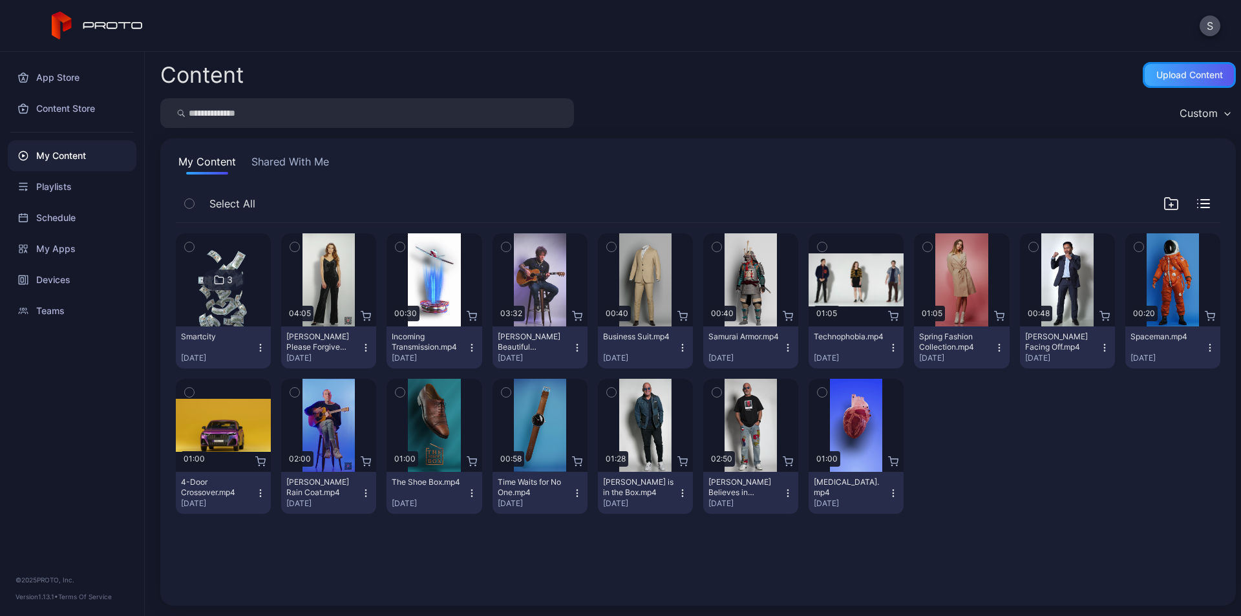
click at [1169, 85] on div "Upload Content" at bounding box center [1189, 75] width 93 height 26
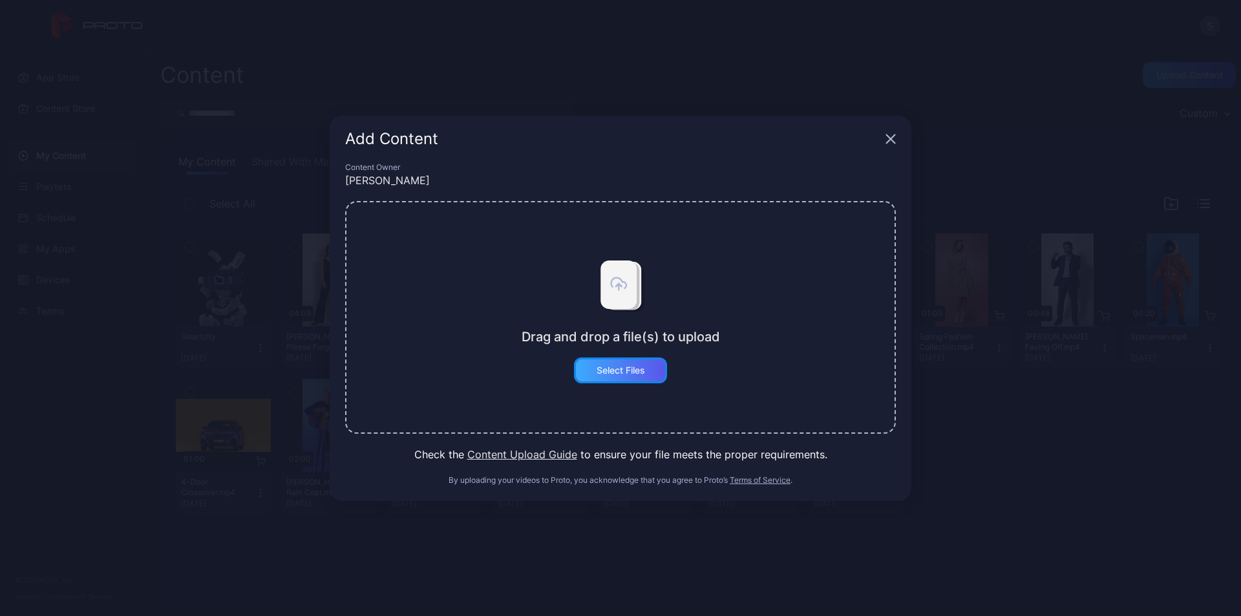
click at [623, 379] on div "Select Files" at bounding box center [620, 370] width 93 height 26
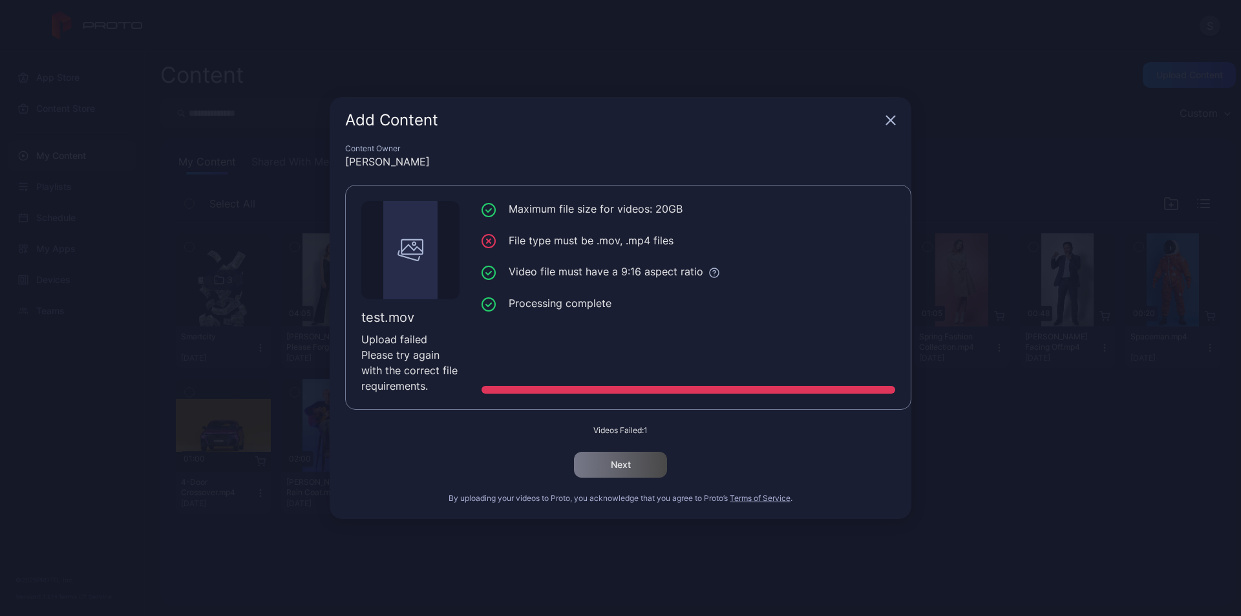
click at [891, 118] on icon "button" at bounding box center [891, 120] width 10 height 10
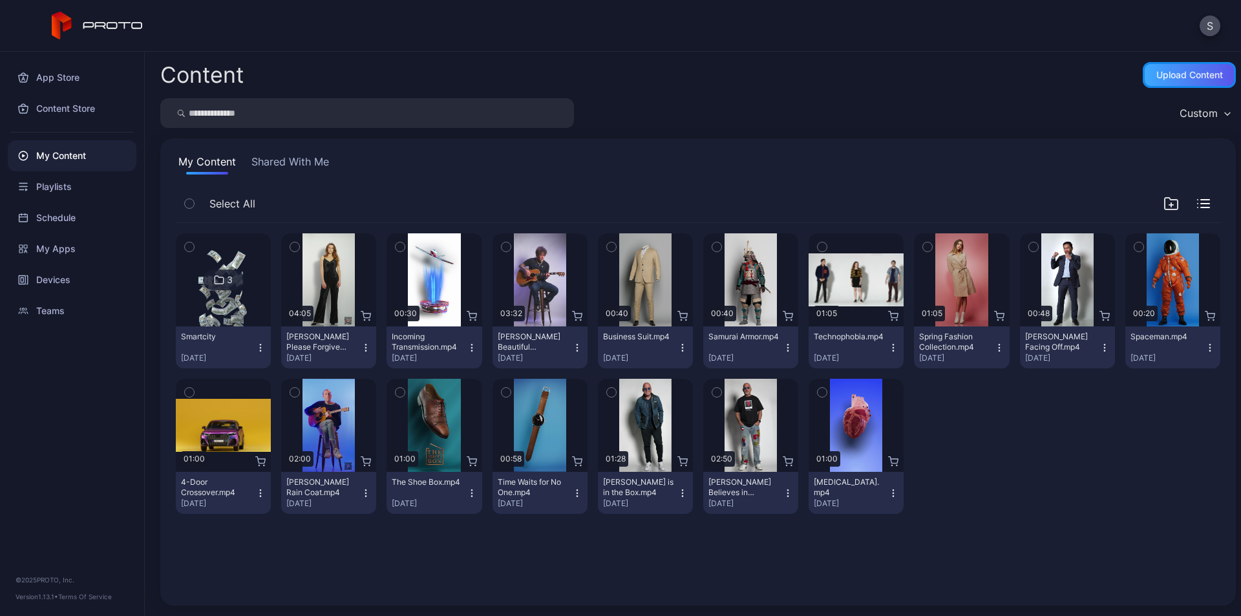
click at [1197, 77] on div "Upload Content" at bounding box center [1189, 75] width 67 height 10
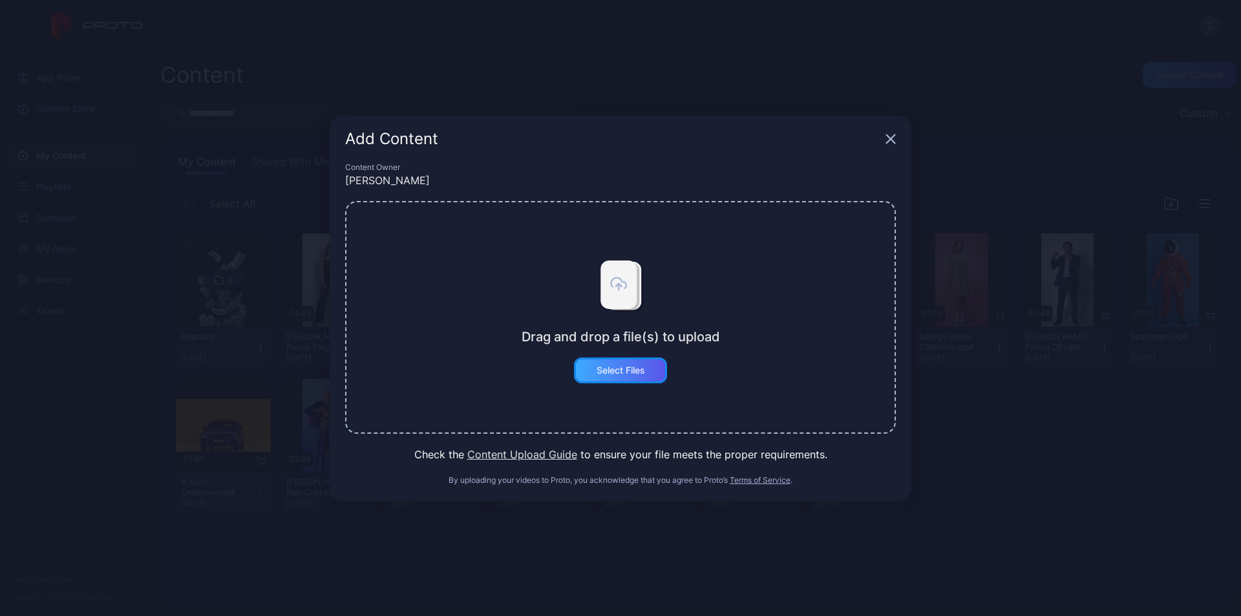
click at [638, 379] on div "Select Files" at bounding box center [620, 370] width 93 height 26
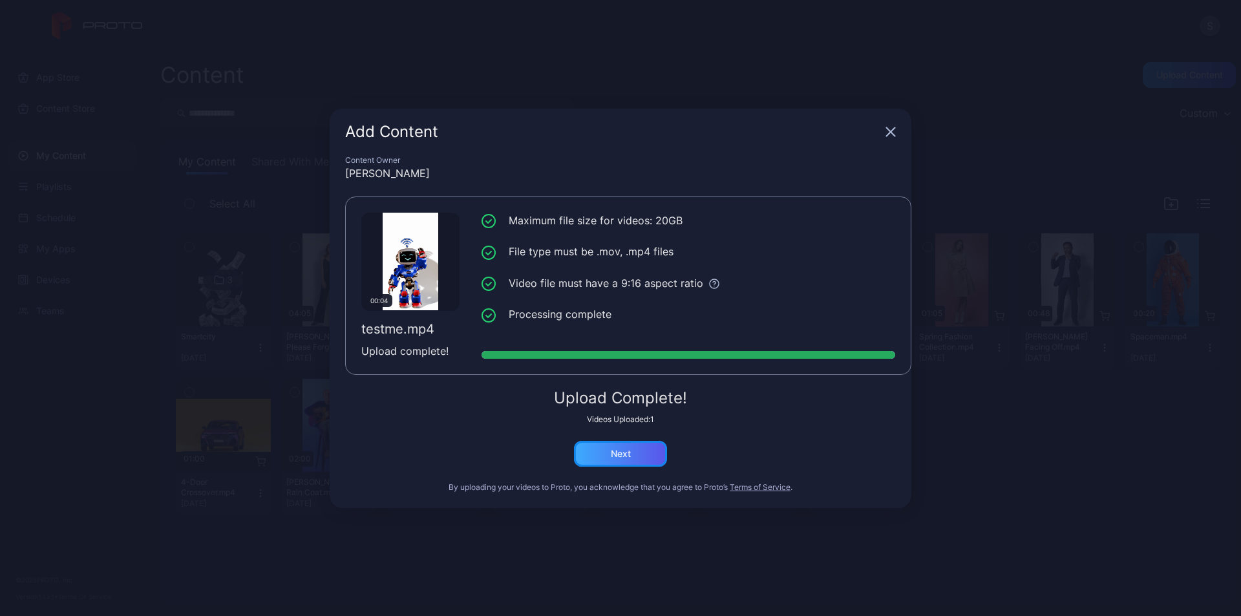
click at [627, 451] on div "Next" at bounding box center [621, 454] width 20 height 10
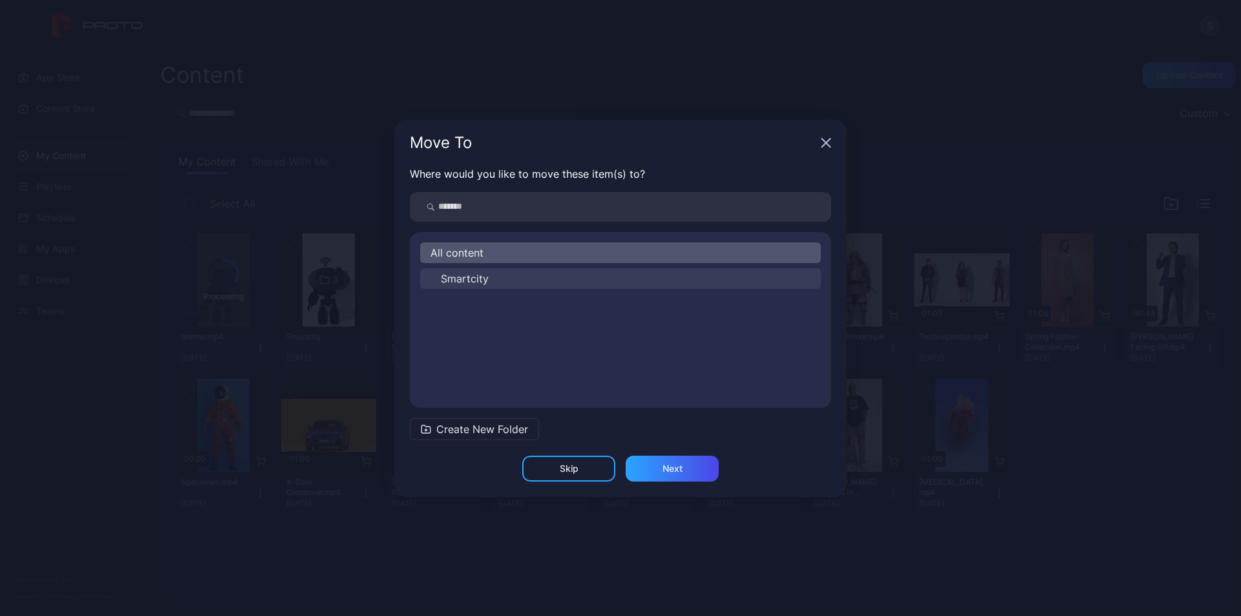
click at [509, 273] on button "Smartcity" at bounding box center [620, 278] width 401 height 21
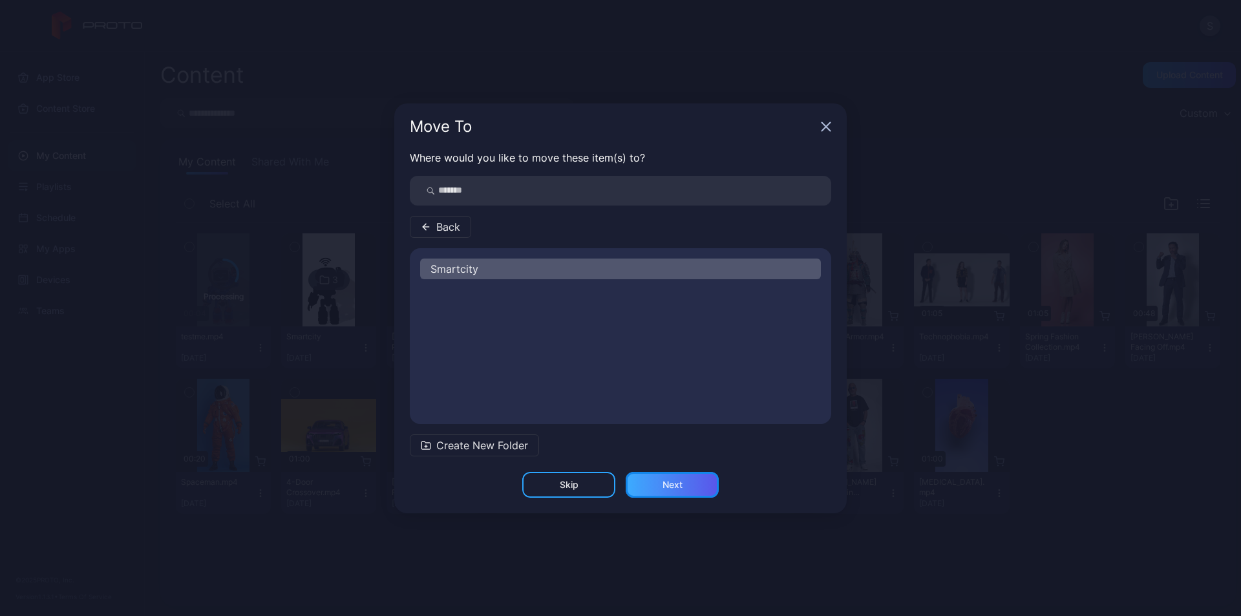
click at [665, 480] on div "Next" at bounding box center [673, 485] width 20 height 10
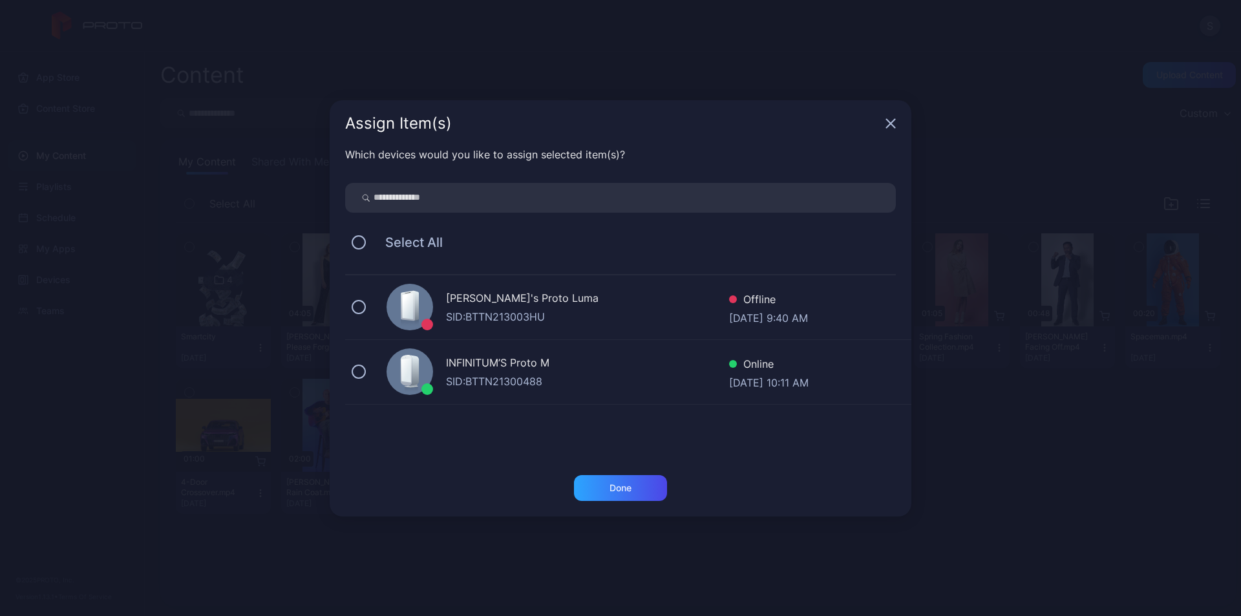
click at [528, 375] on div "SID: BTTN21300488" at bounding box center [587, 382] width 283 height 16
click at [626, 480] on div "Done" at bounding box center [620, 488] width 93 height 26
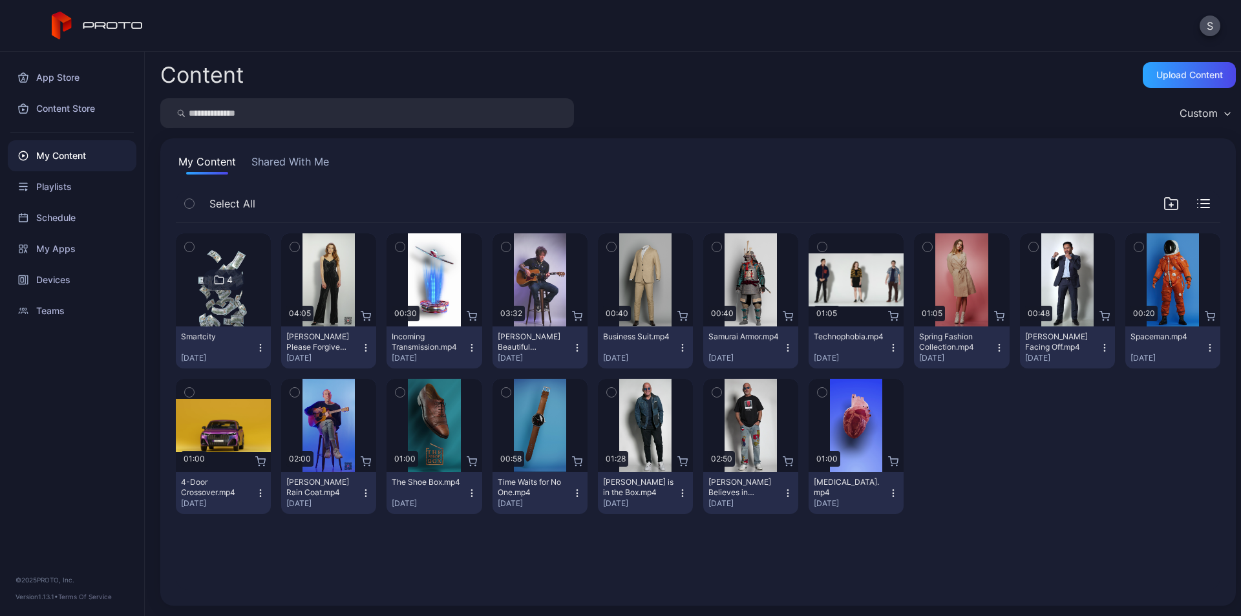
click at [226, 288] on div "4" at bounding box center [223, 280] width 41 height 21
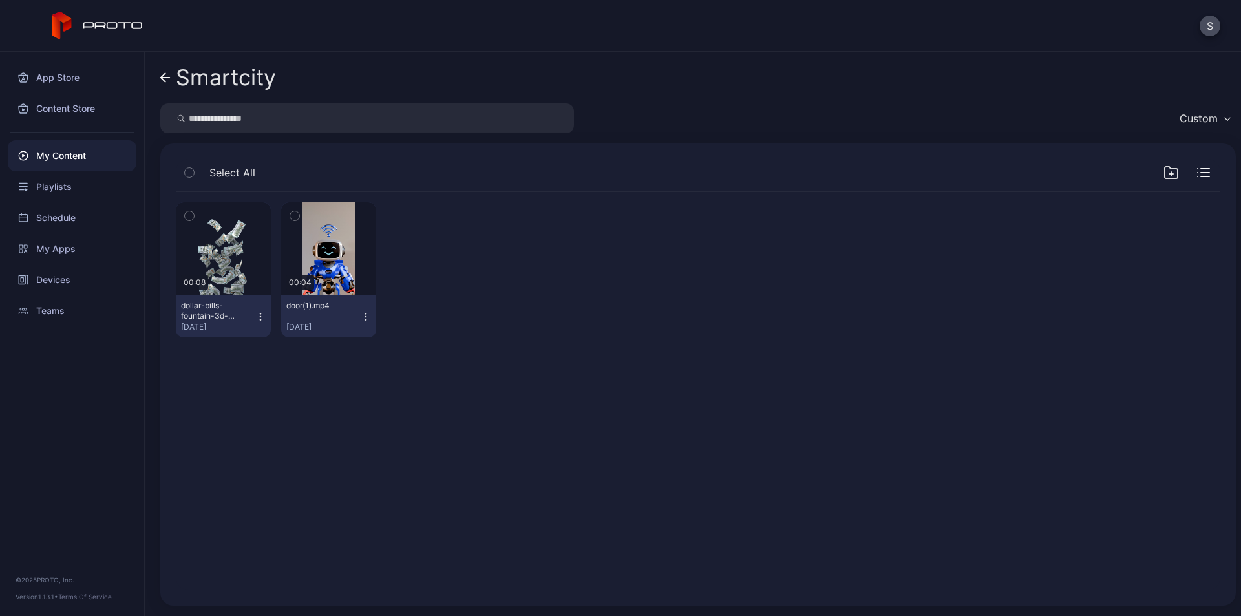
click at [96, 159] on div "My Content" at bounding box center [72, 155] width 129 height 31
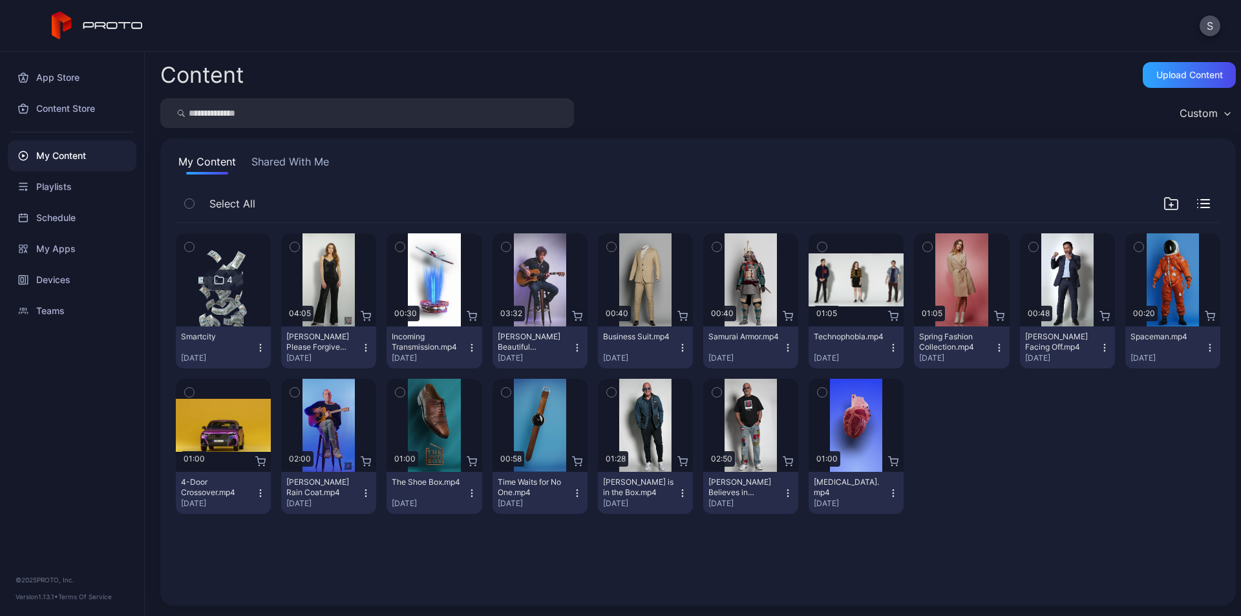
click at [221, 288] on div "4" at bounding box center [223, 280] width 41 height 21
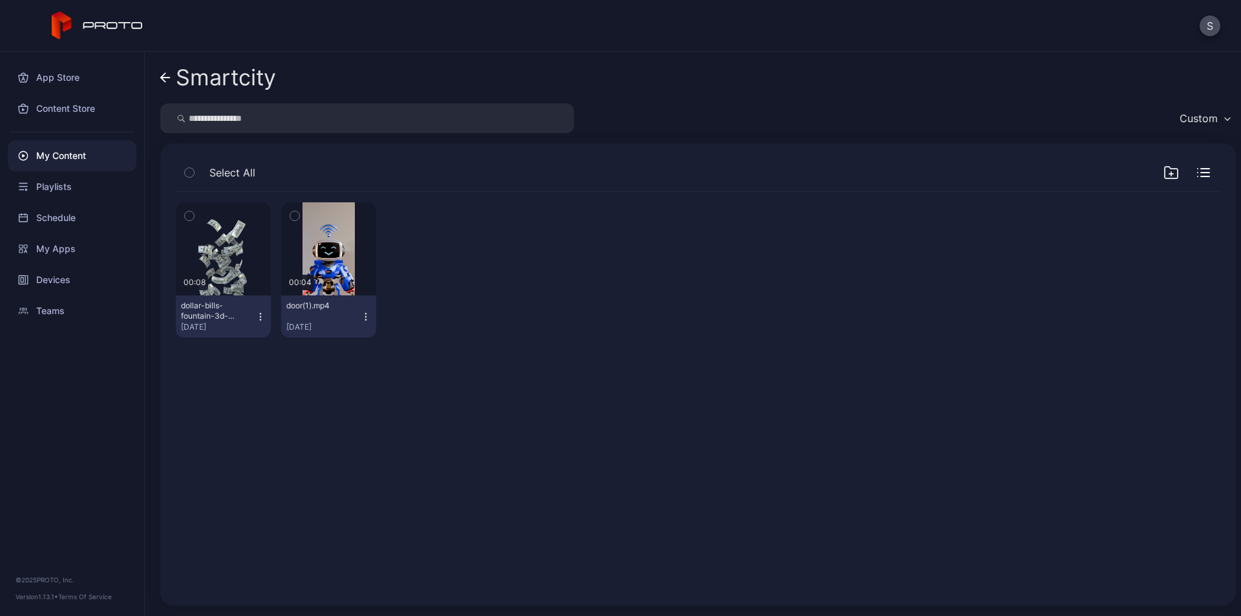
click at [363, 321] on icon "button" at bounding box center [366, 317] width 10 height 10
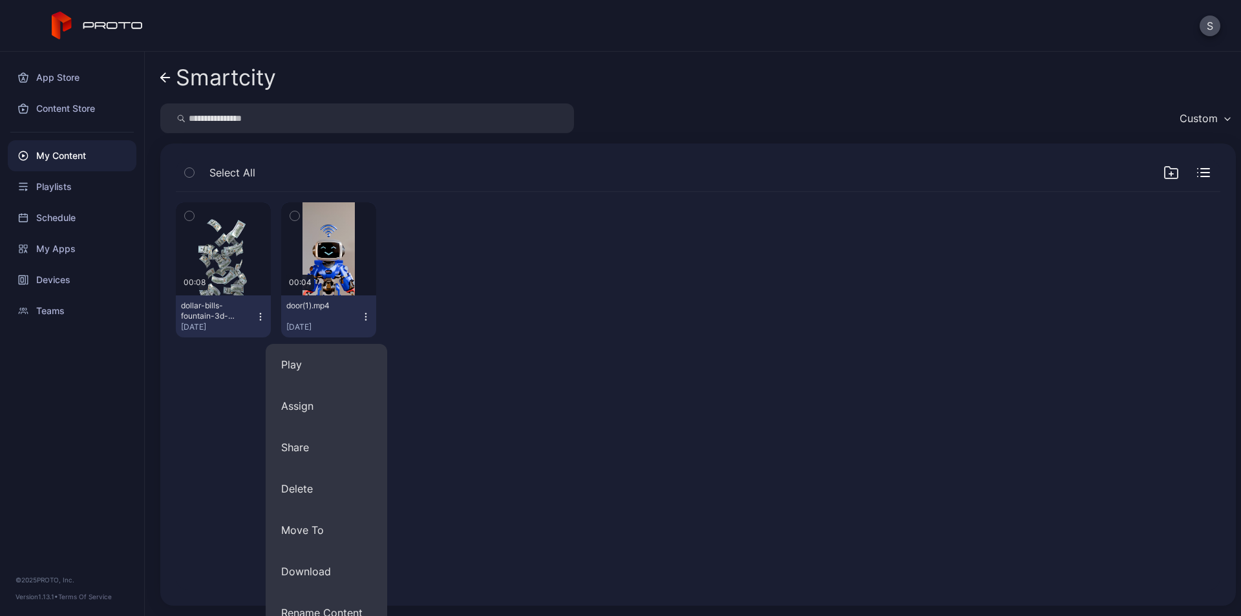
click at [454, 427] on div "Preview 00:08 dollar-bills-fountain-3d-render-with-alpha-chann-2025-08-29-10-37…" at bounding box center [697, 391] width 1065 height 419
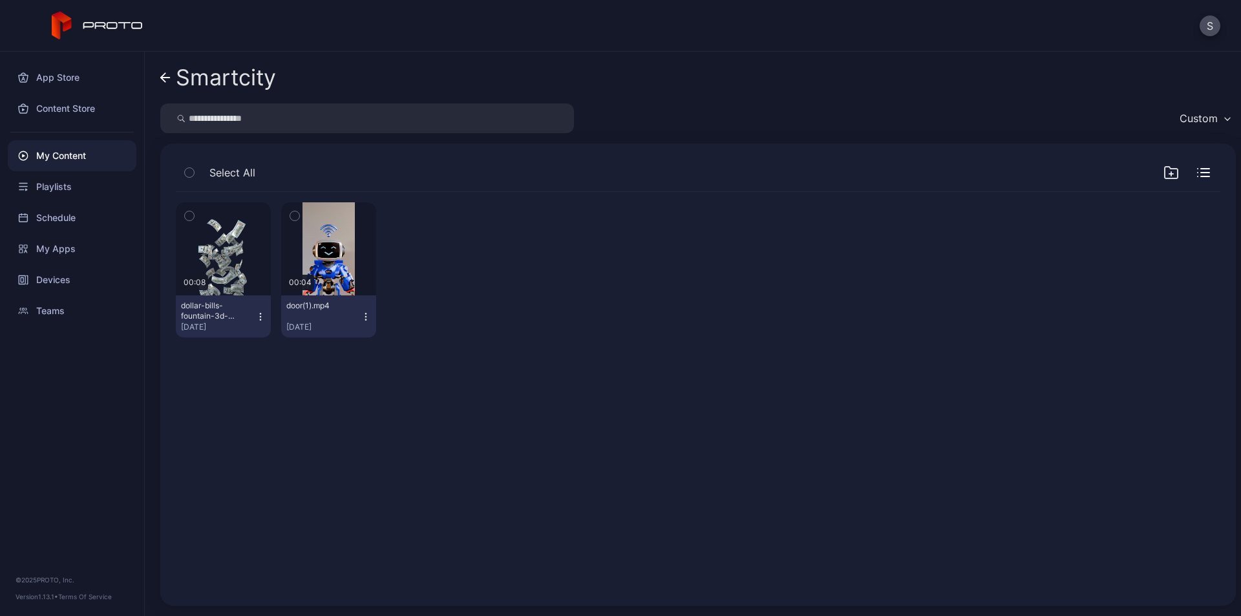
click at [365, 317] on icon "button" at bounding box center [366, 317] width 10 height 10
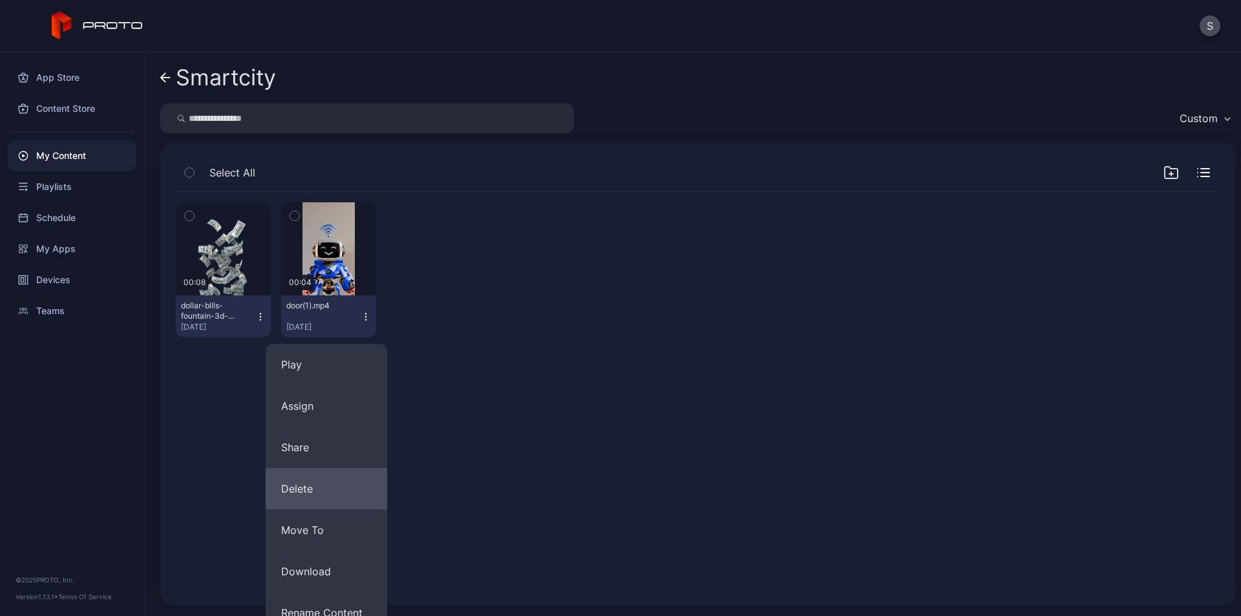
click at [324, 491] on button "Delete" at bounding box center [327, 488] width 122 height 41
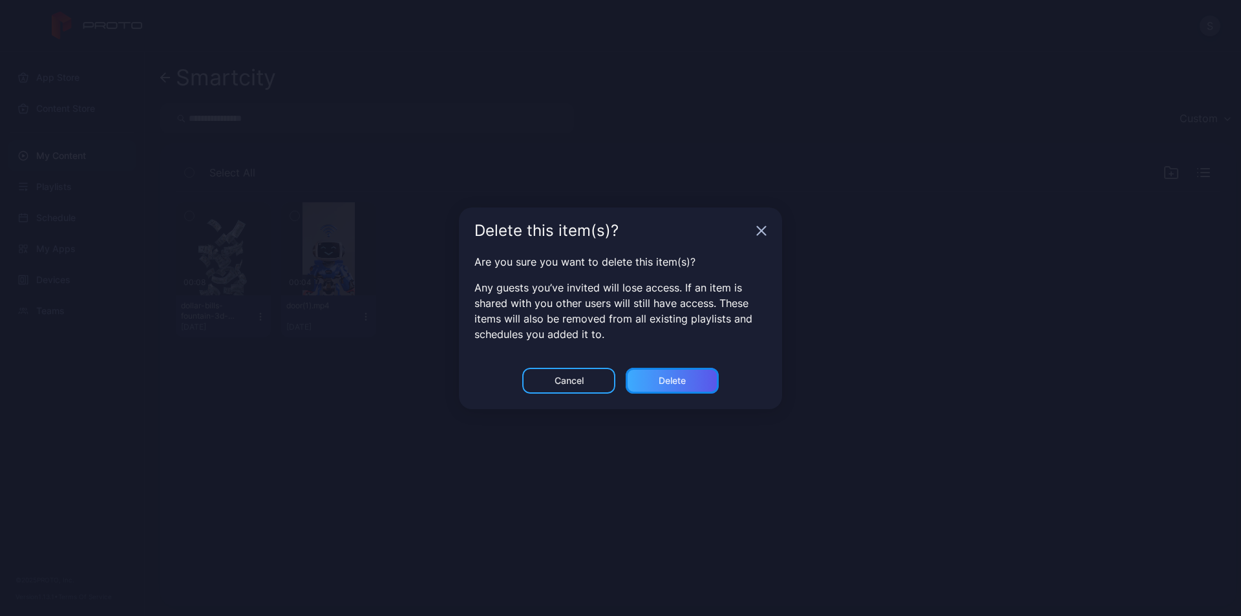
click at [674, 371] on div "Delete" at bounding box center [672, 381] width 93 height 26
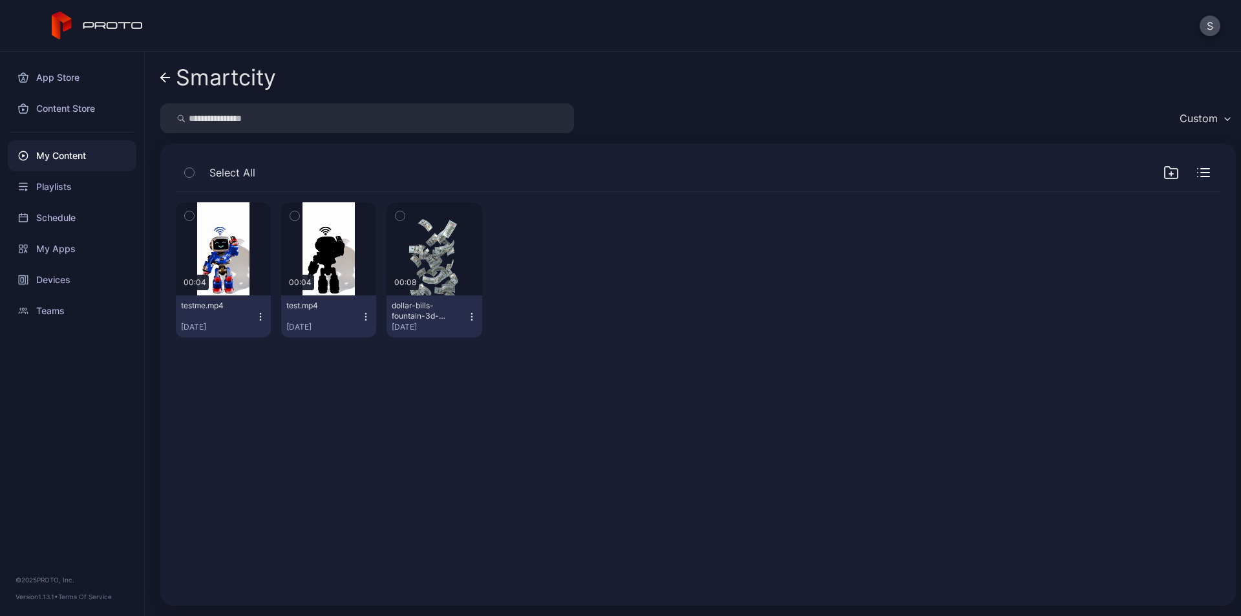
click at [467, 312] on icon "button" at bounding box center [472, 317] width 10 height 10
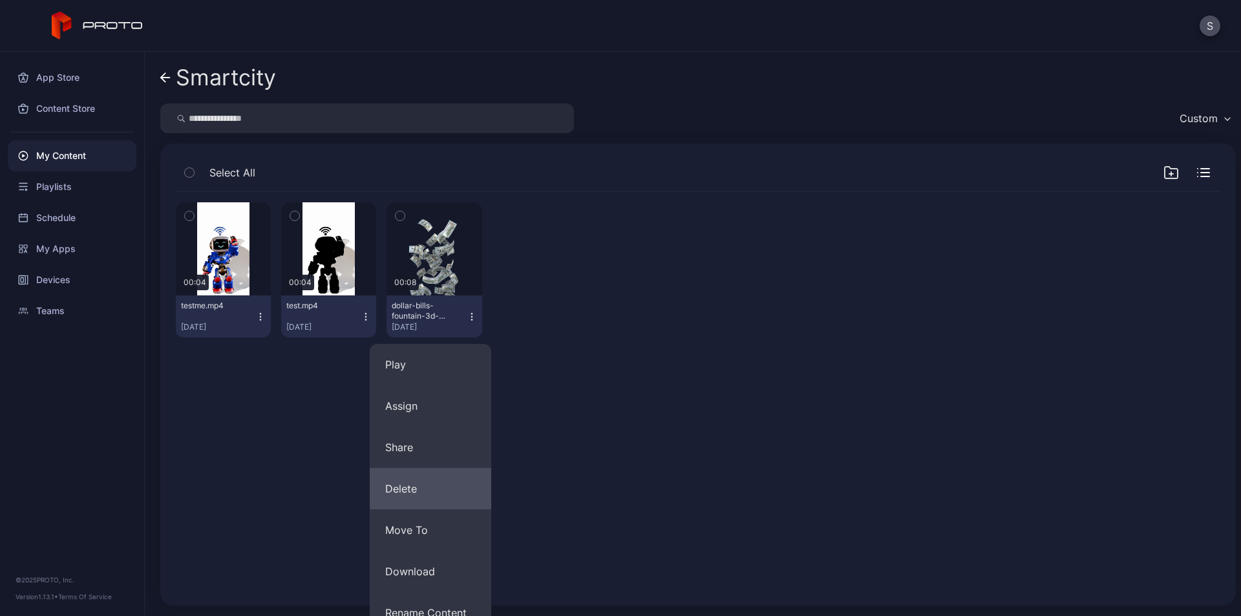
click at [416, 497] on button "Delete" at bounding box center [431, 488] width 122 height 41
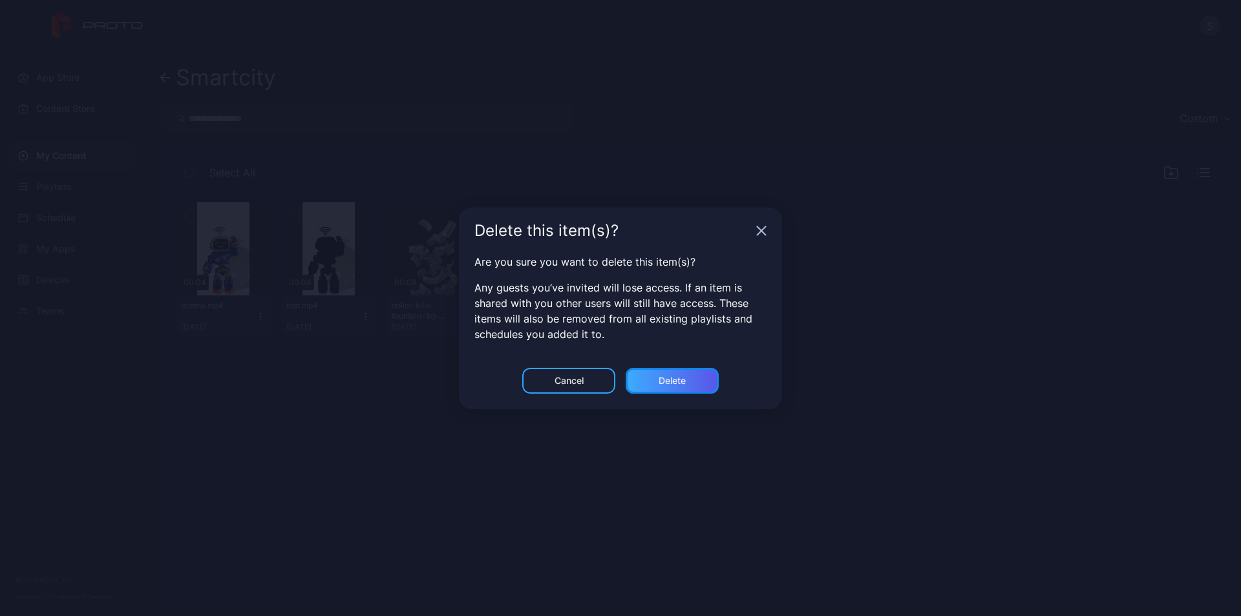
click at [661, 389] on div "Delete" at bounding box center [672, 381] width 93 height 26
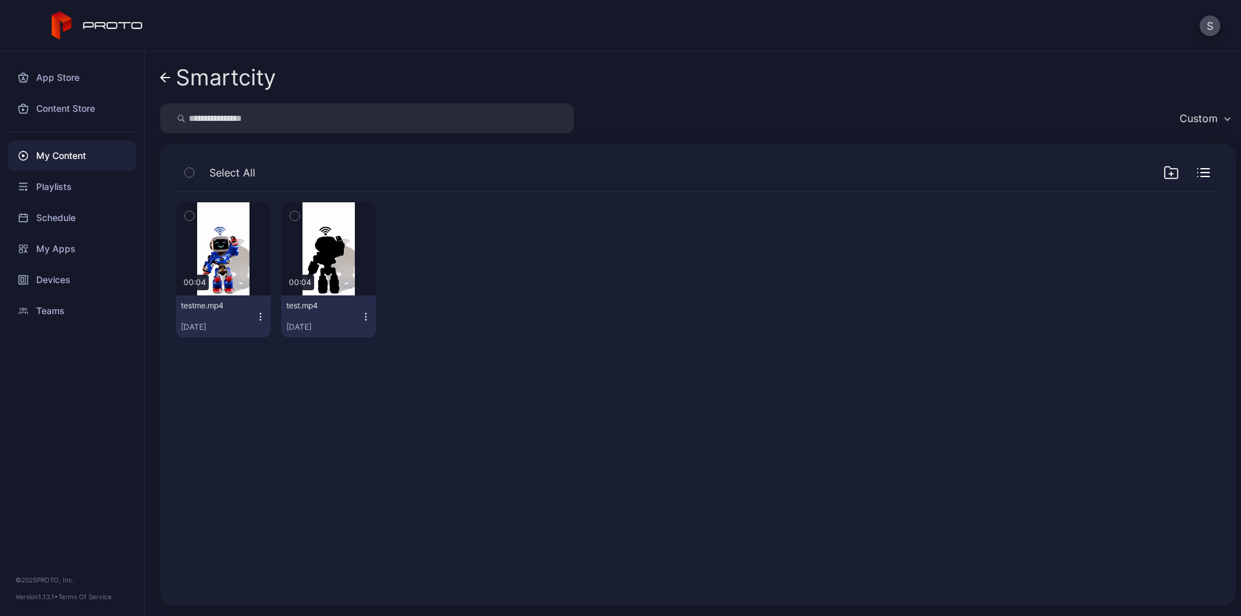
click at [257, 315] on icon "button" at bounding box center [260, 317] width 10 height 10
click at [522, 402] on div "Preview 00:04 testme.mp4 Sep 18, 2025 Preview 00:04 test.mp4 Sep 18, 2025" at bounding box center [697, 391] width 1065 height 419
click at [362, 315] on icon "button" at bounding box center [366, 317] width 10 height 10
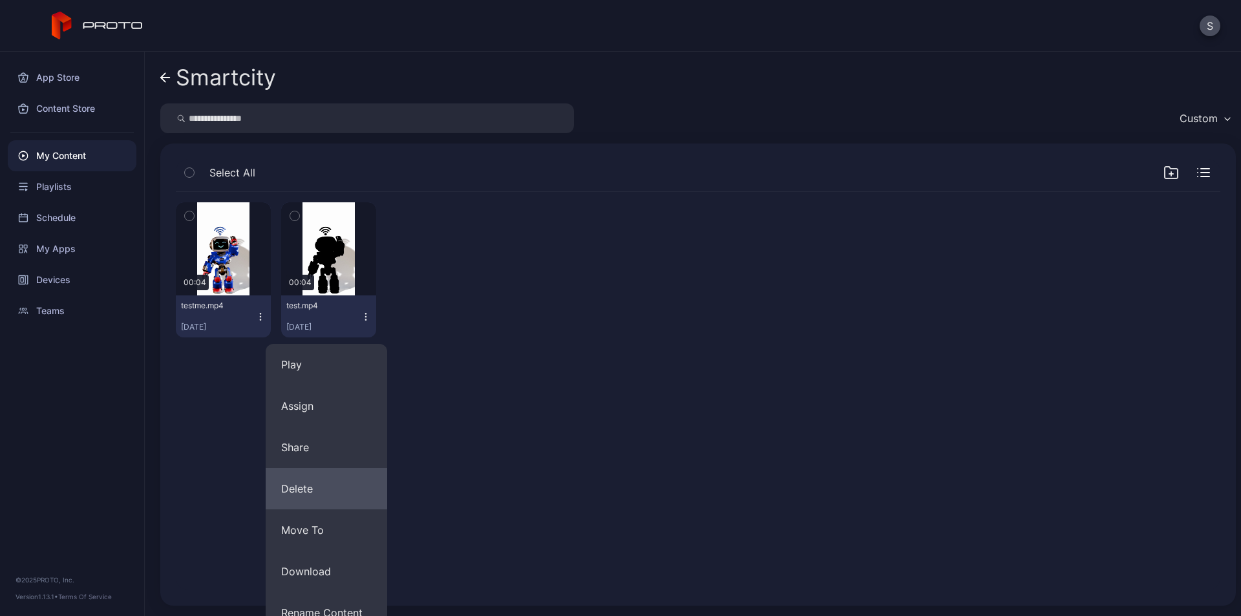
click at [321, 498] on button "Delete" at bounding box center [327, 488] width 122 height 41
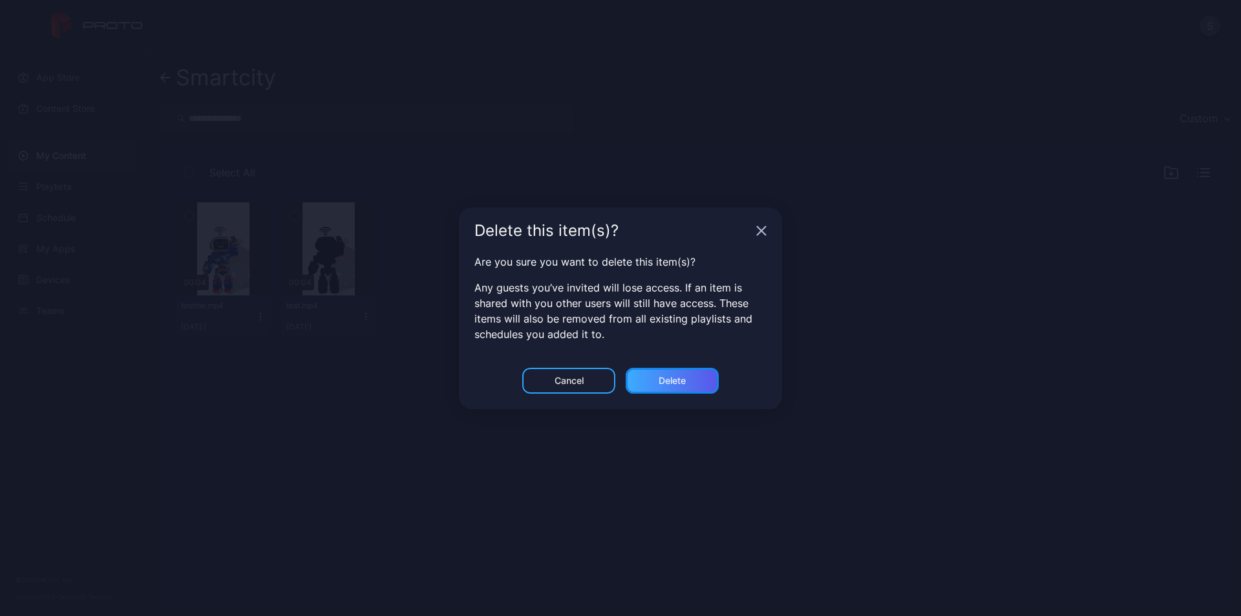
click at [699, 381] on div "Delete" at bounding box center [672, 381] width 93 height 26
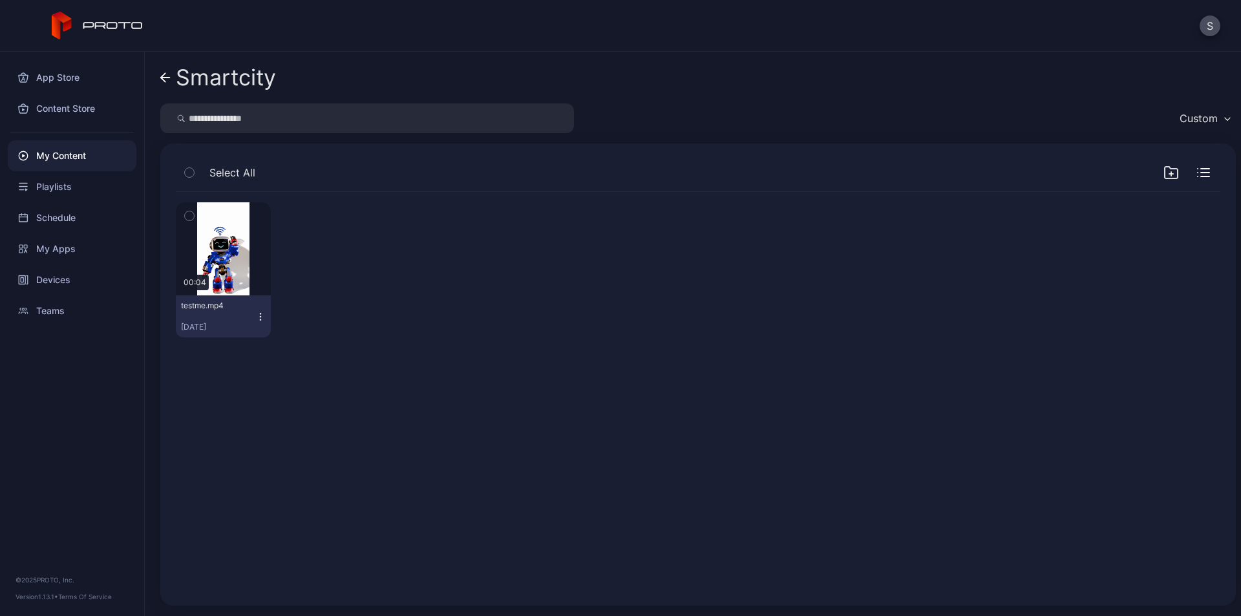
click at [262, 315] on icon "button" at bounding box center [260, 317] width 10 height 10
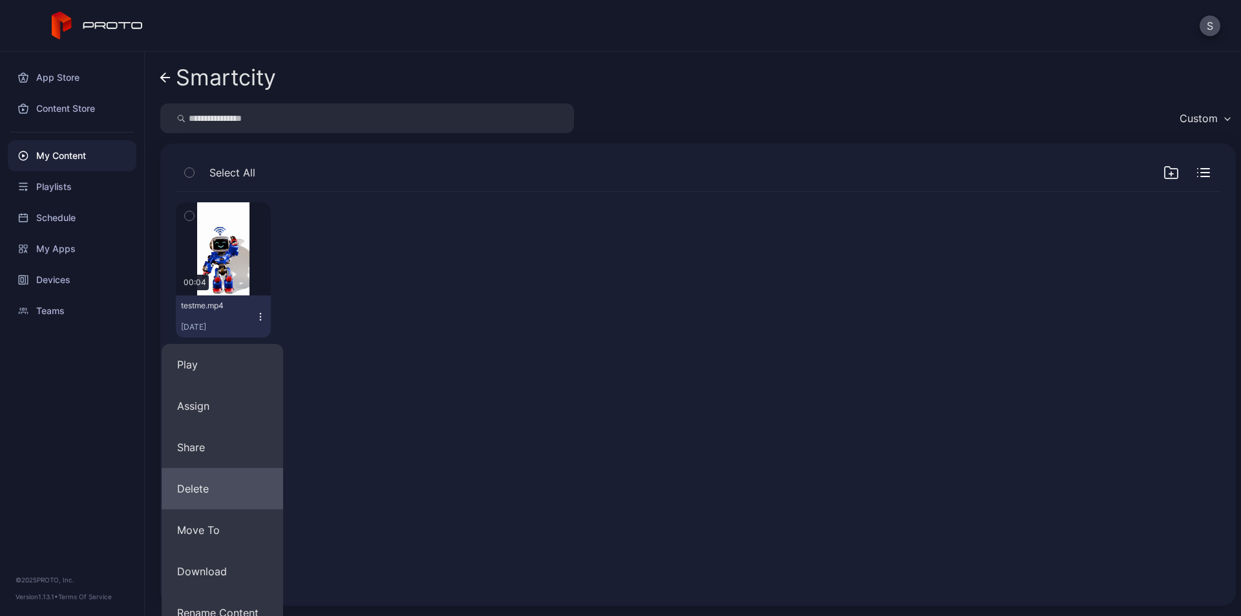
click at [198, 478] on button "Delete" at bounding box center [223, 488] width 122 height 41
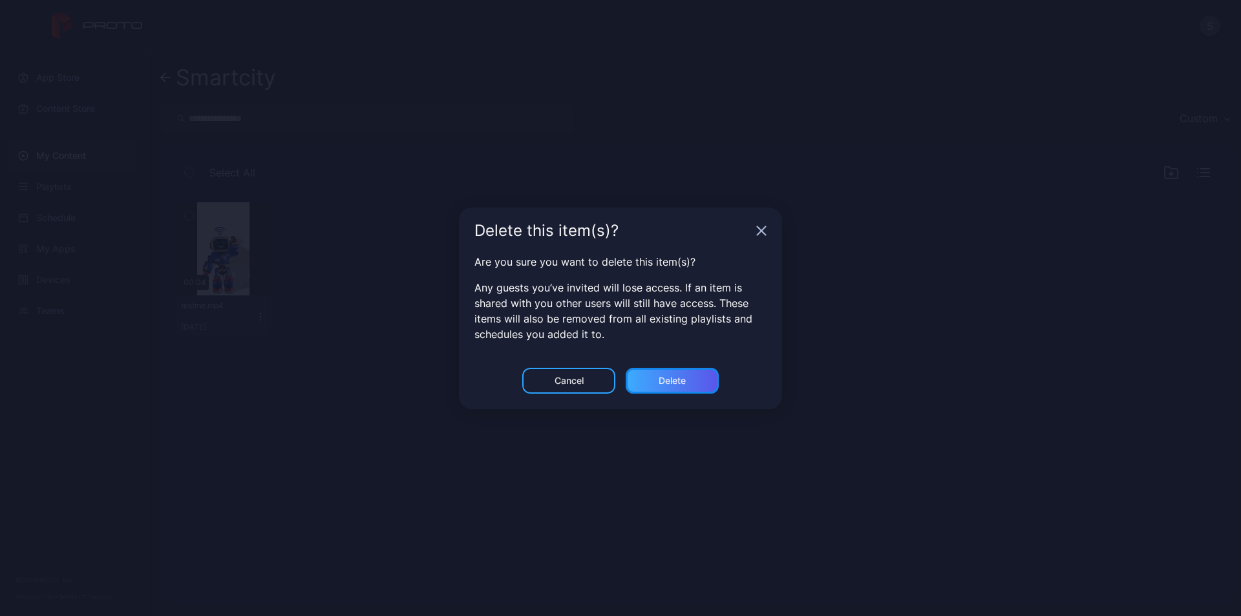
click at [691, 369] on div "Delete" at bounding box center [672, 381] width 93 height 26
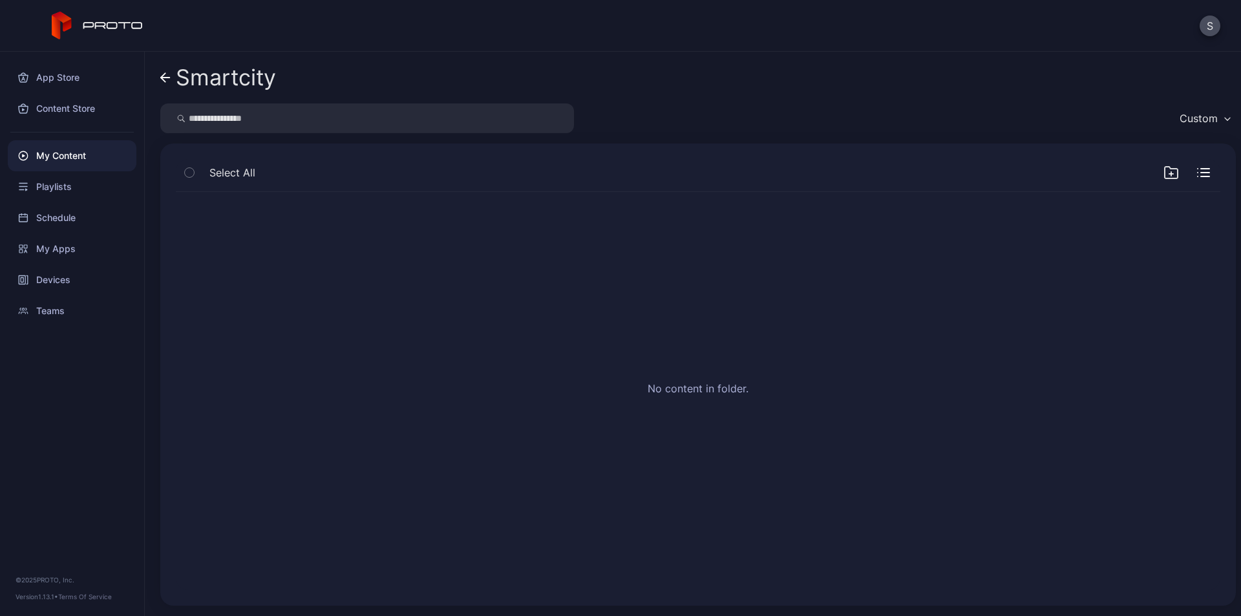
click at [169, 78] on icon at bounding box center [165, 77] width 10 height 11
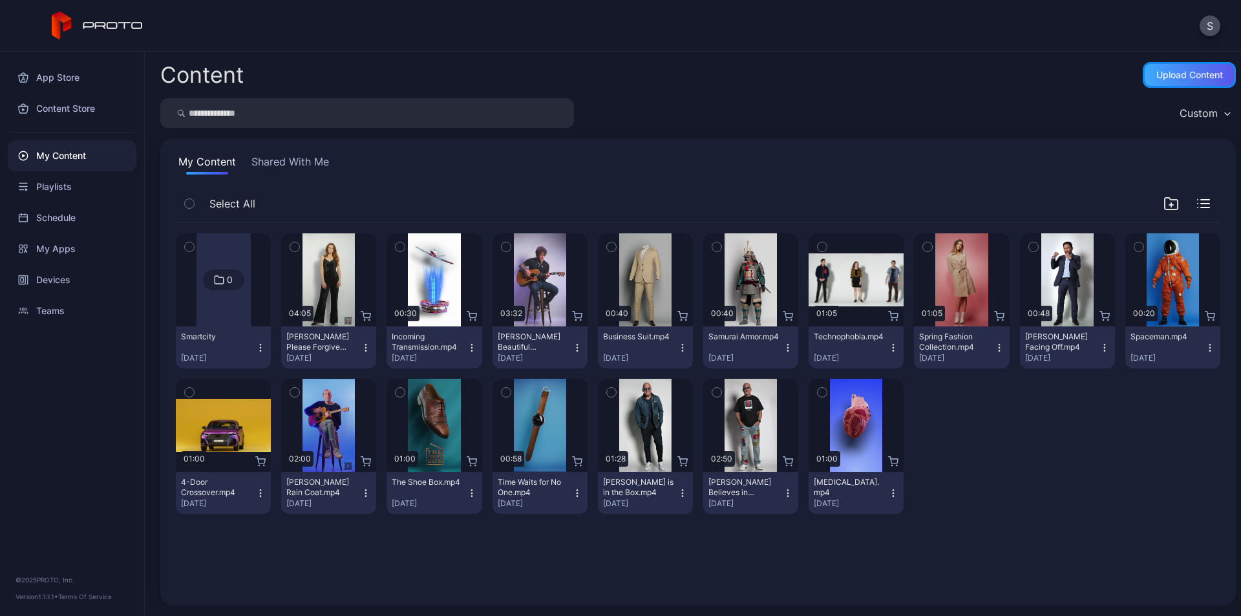
click at [1173, 74] on div "Upload Content" at bounding box center [1189, 75] width 67 height 10
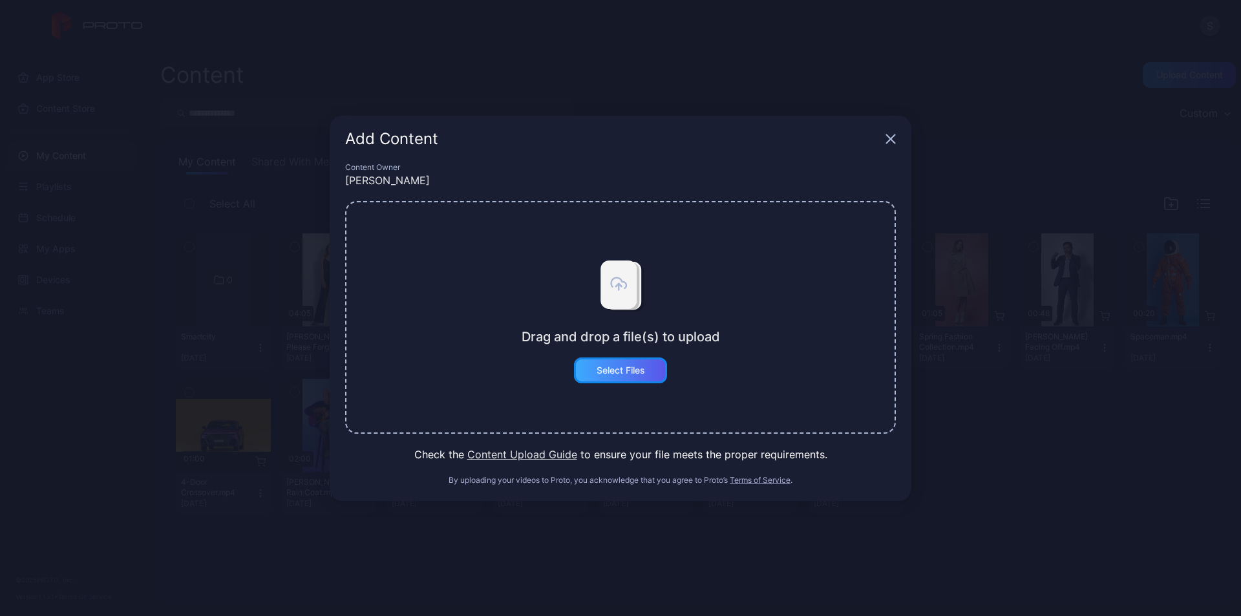
click at [643, 376] on div "Select Files" at bounding box center [620, 370] width 93 height 26
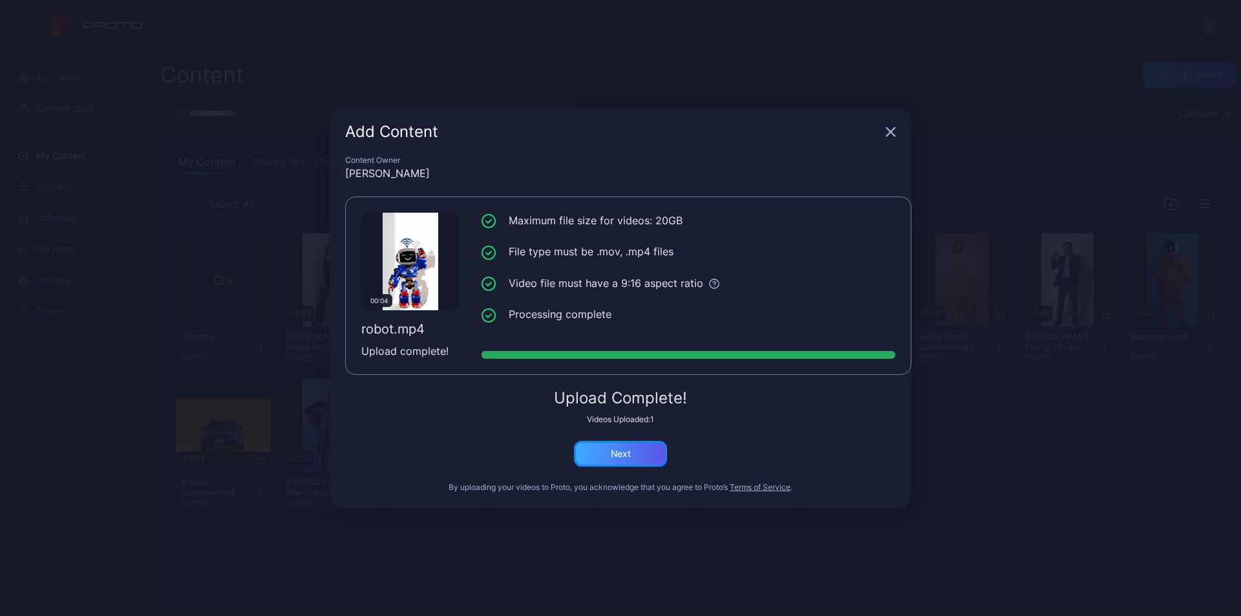
click at [626, 458] on div "Next" at bounding box center [621, 454] width 20 height 10
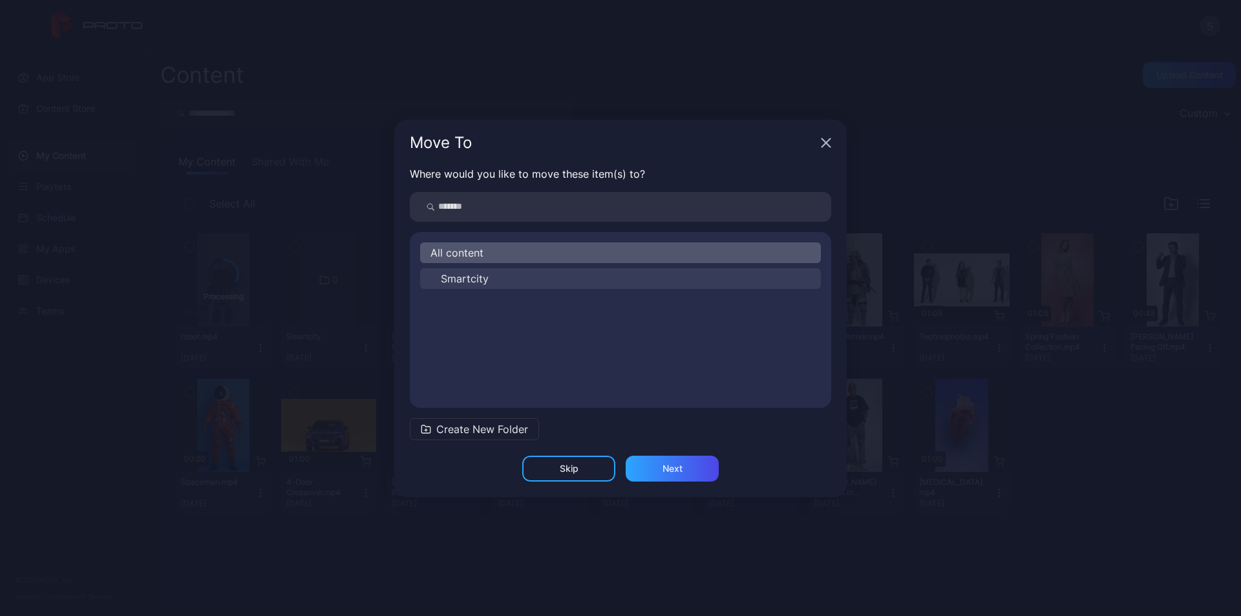
click at [465, 278] on span "Smartcity" at bounding box center [465, 279] width 48 height 16
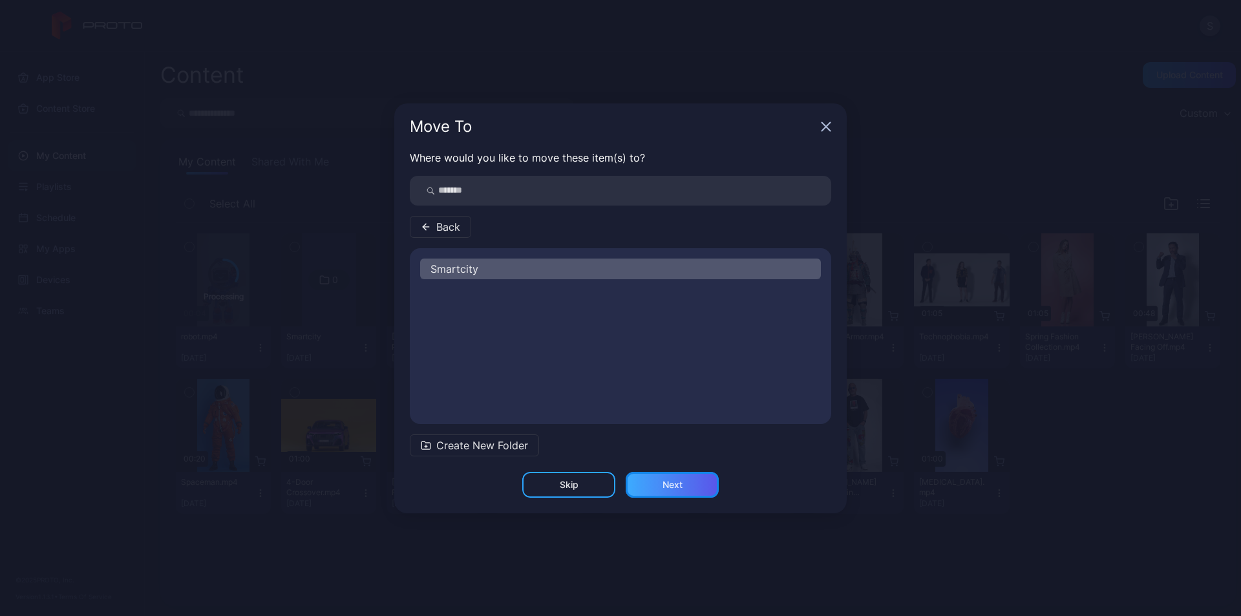
click at [663, 487] on div "Next" at bounding box center [673, 485] width 20 height 10
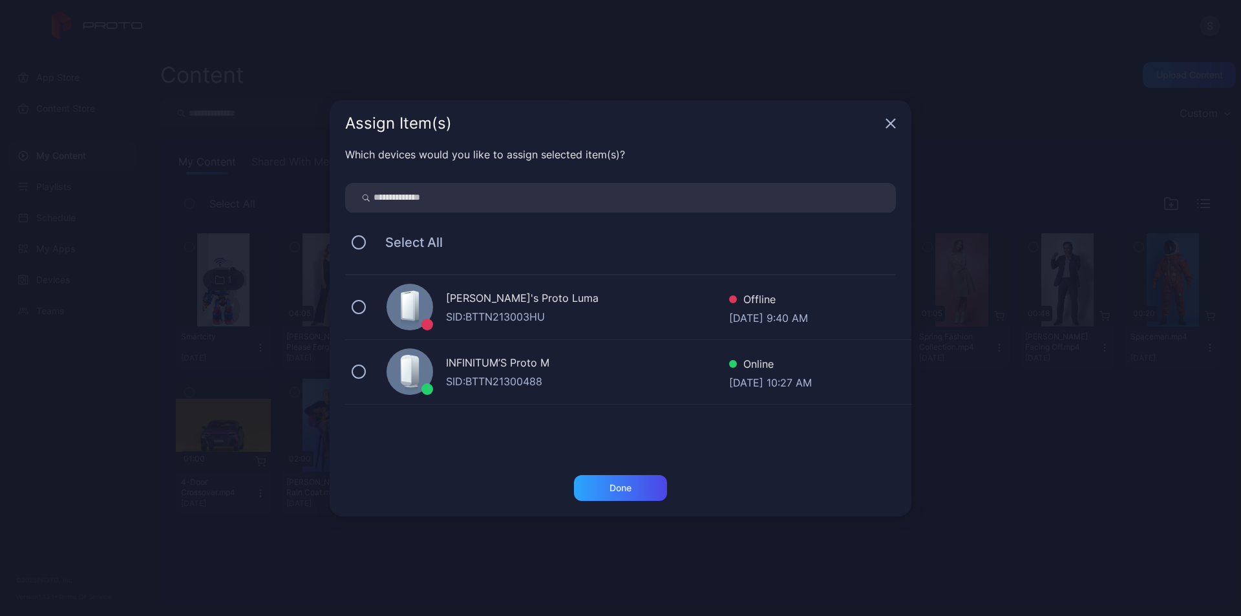
click at [490, 374] on div "SID: BTTN21300488" at bounding box center [587, 382] width 283 height 16
click at [619, 486] on div "Done" at bounding box center [621, 488] width 22 height 10
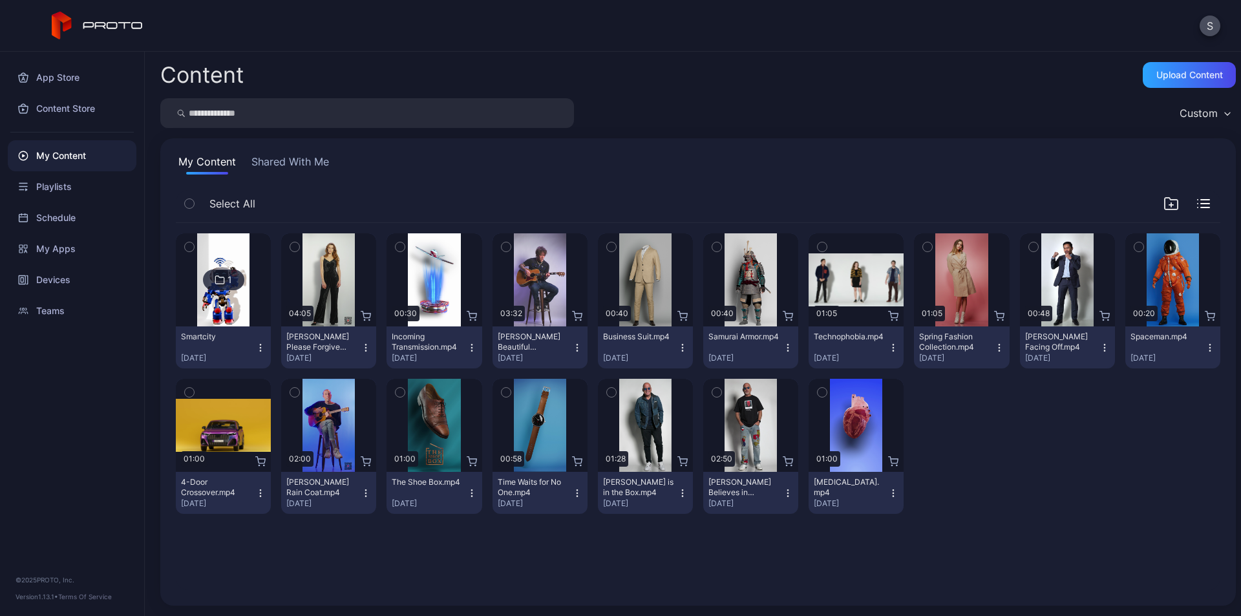
click at [225, 278] on div "1" at bounding box center [223, 280] width 41 height 21
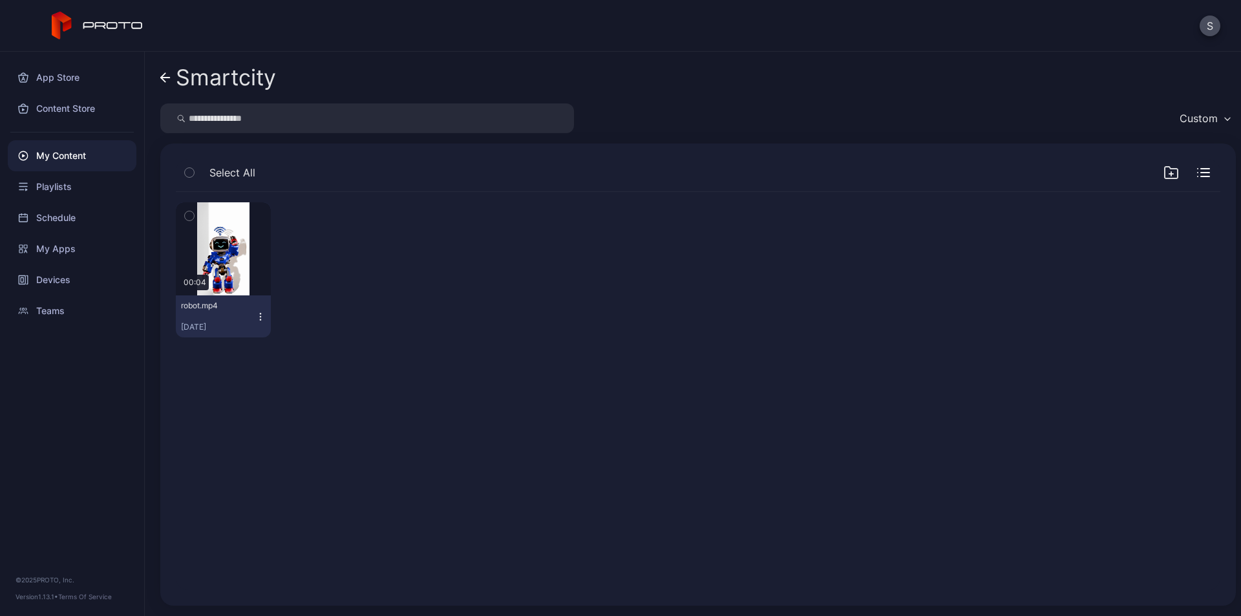
click at [261, 315] on icon "button" at bounding box center [260, 317] width 10 height 10
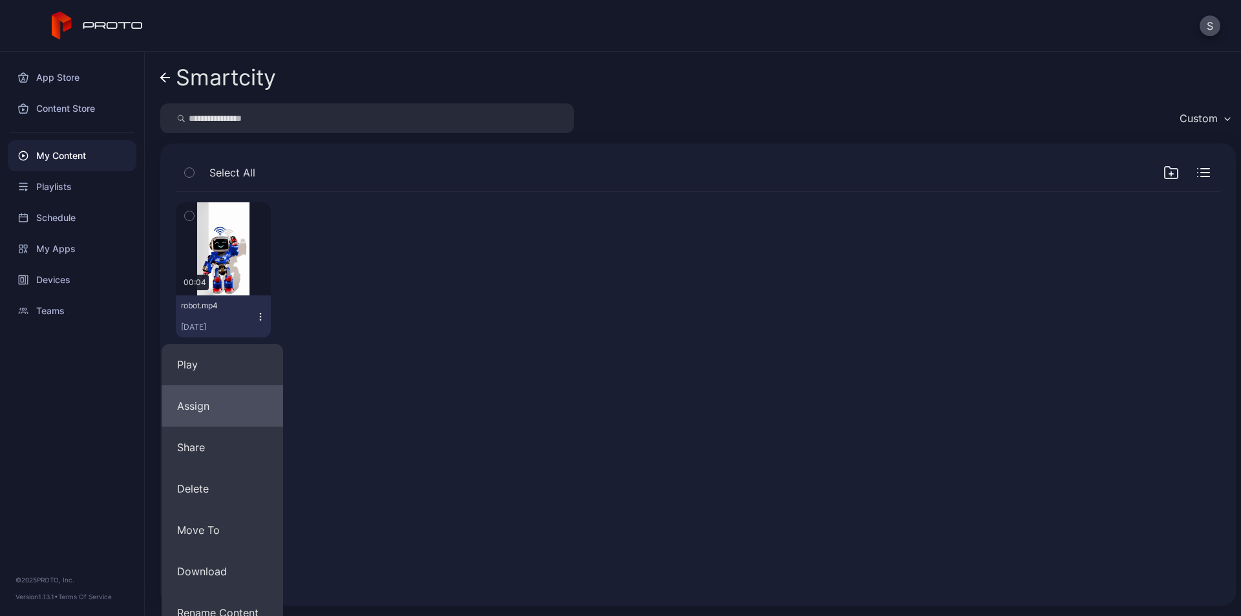
click at [237, 409] on button "Assign" at bounding box center [223, 405] width 122 height 41
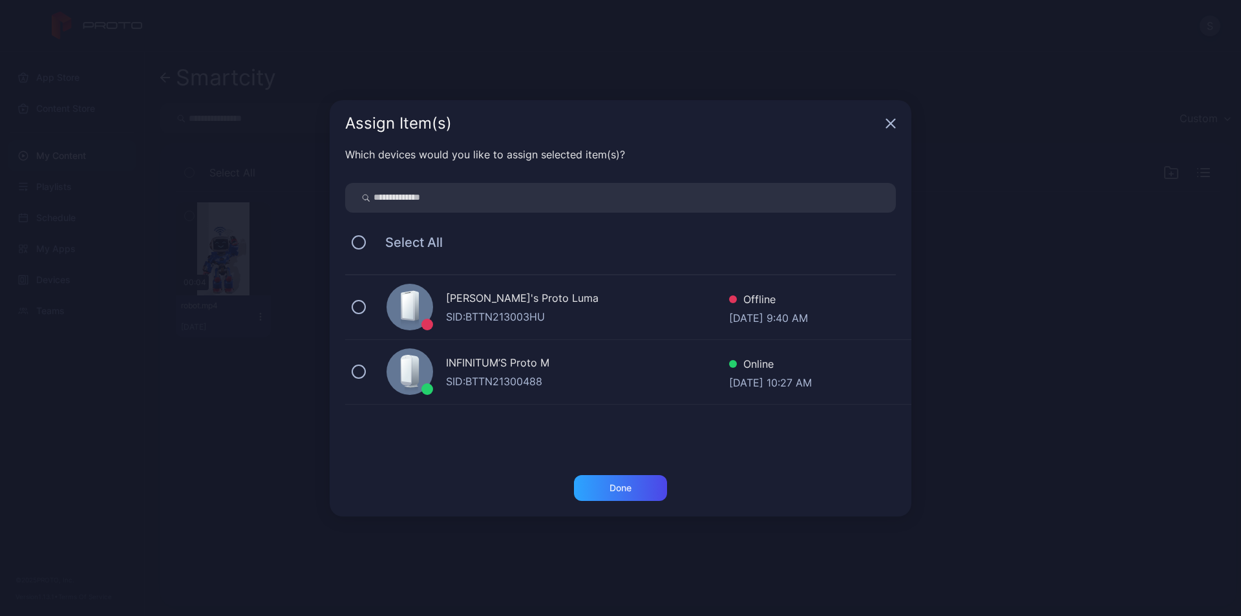
click at [506, 374] on div "SID: BTTN21300488" at bounding box center [587, 382] width 283 height 16
click at [621, 482] on div "Done" at bounding box center [620, 488] width 93 height 26
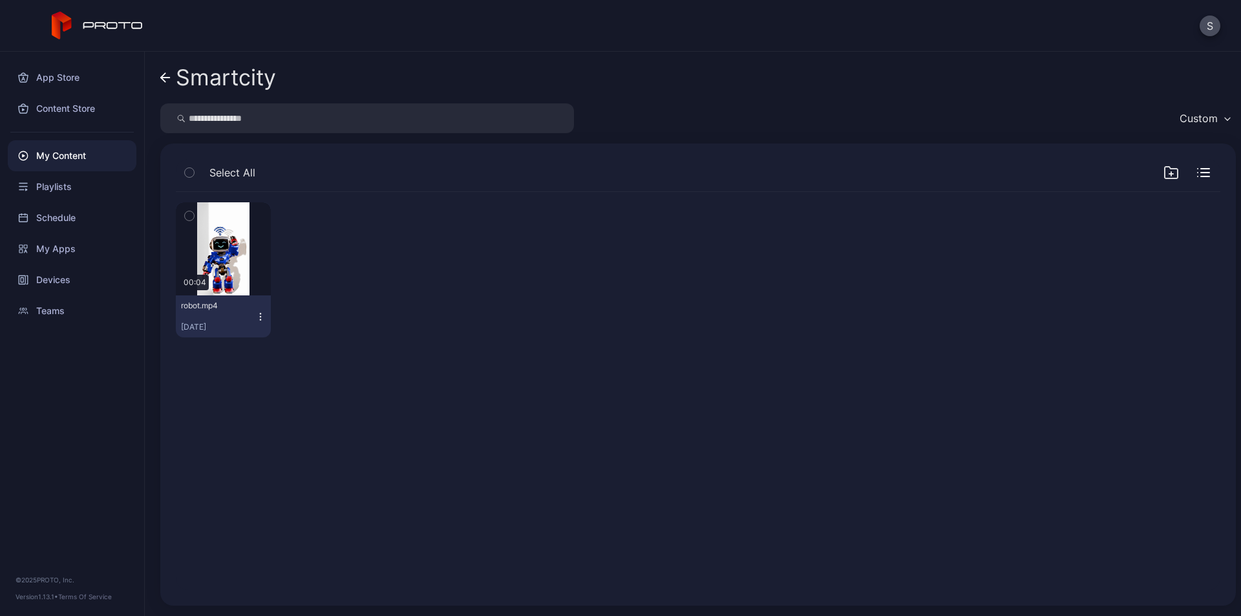
click at [256, 315] on icon "button" at bounding box center [260, 317] width 10 height 10
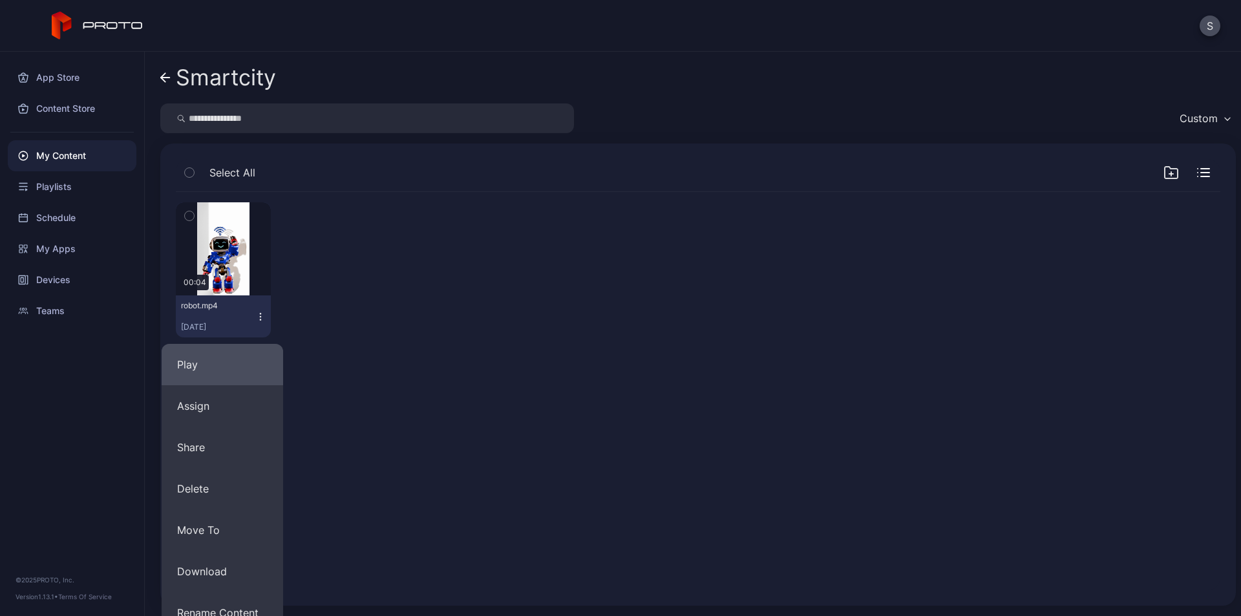
click at [238, 362] on button "Play" at bounding box center [223, 364] width 122 height 41
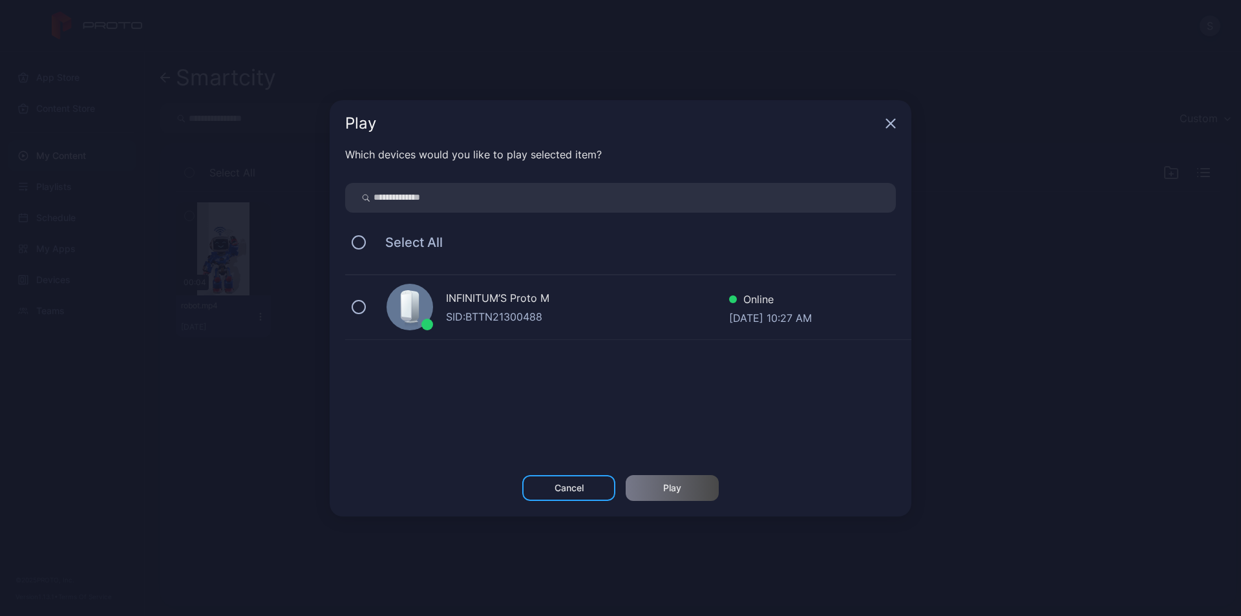
click at [893, 126] on icon "button" at bounding box center [891, 123] width 8 height 8
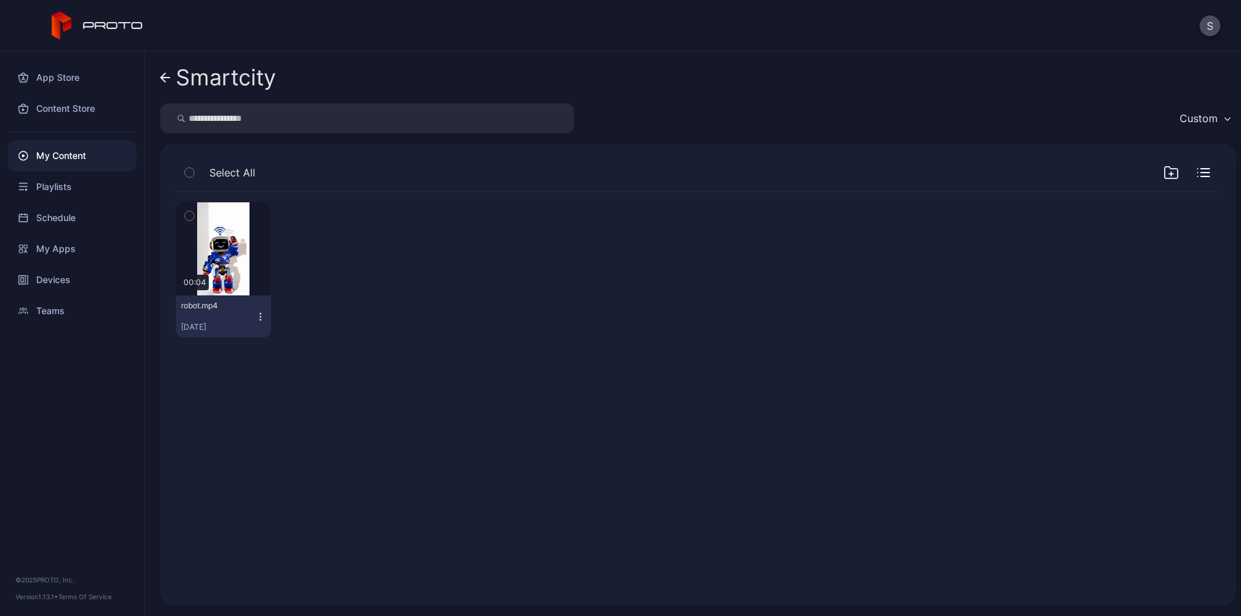
click at [259, 315] on icon "button" at bounding box center [260, 317] width 10 height 10
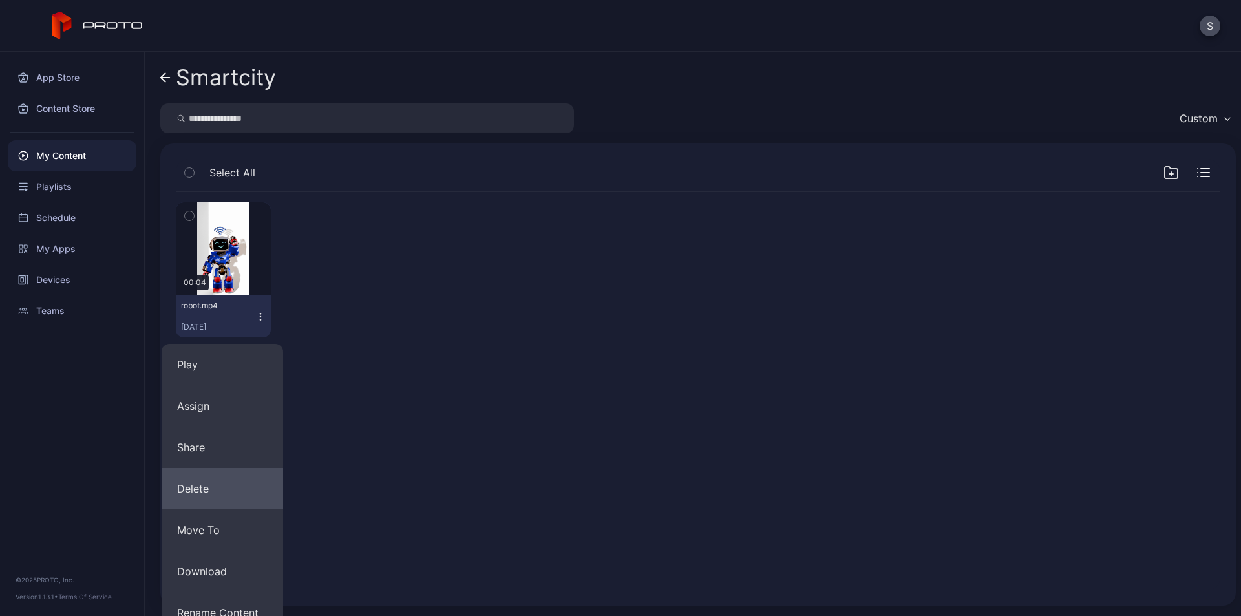
click at [228, 487] on button "Delete" at bounding box center [223, 488] width 122 height 41
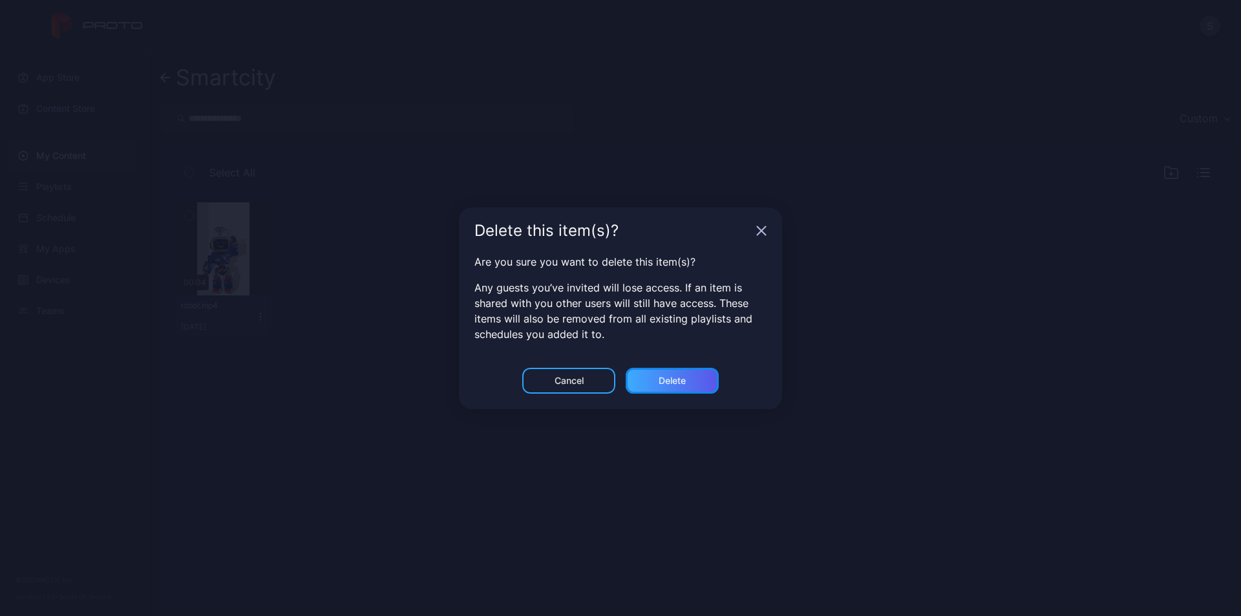
click at [688, 376] on div "Delete" at bounding box center [672, 381] width 93 height 26
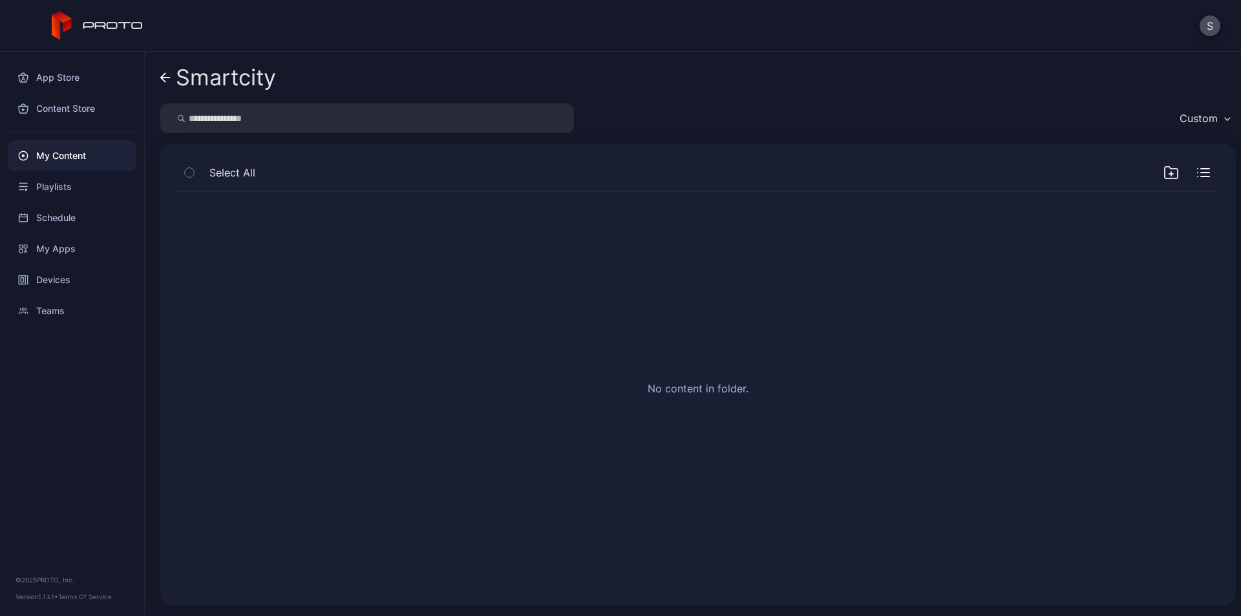
click at [73, 152] on div "My Content" at bounding box center [72, 155] width 129 height 31
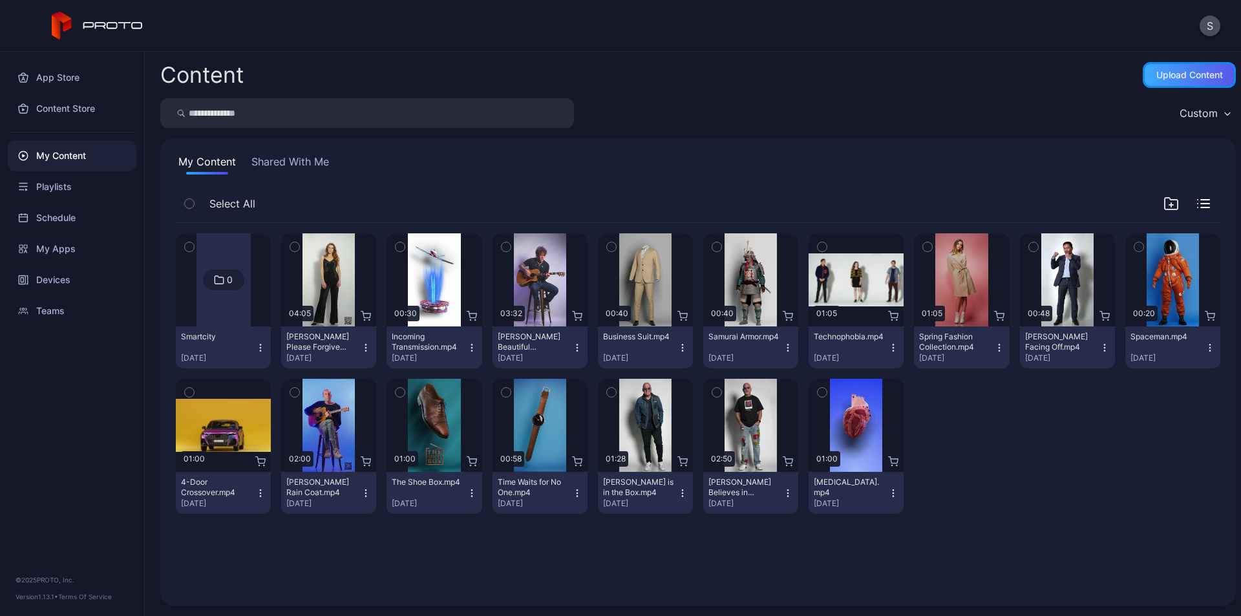
click at [1175, 74] on div "Upload Content" at bounding box center [1189, 75] width 67 height 10
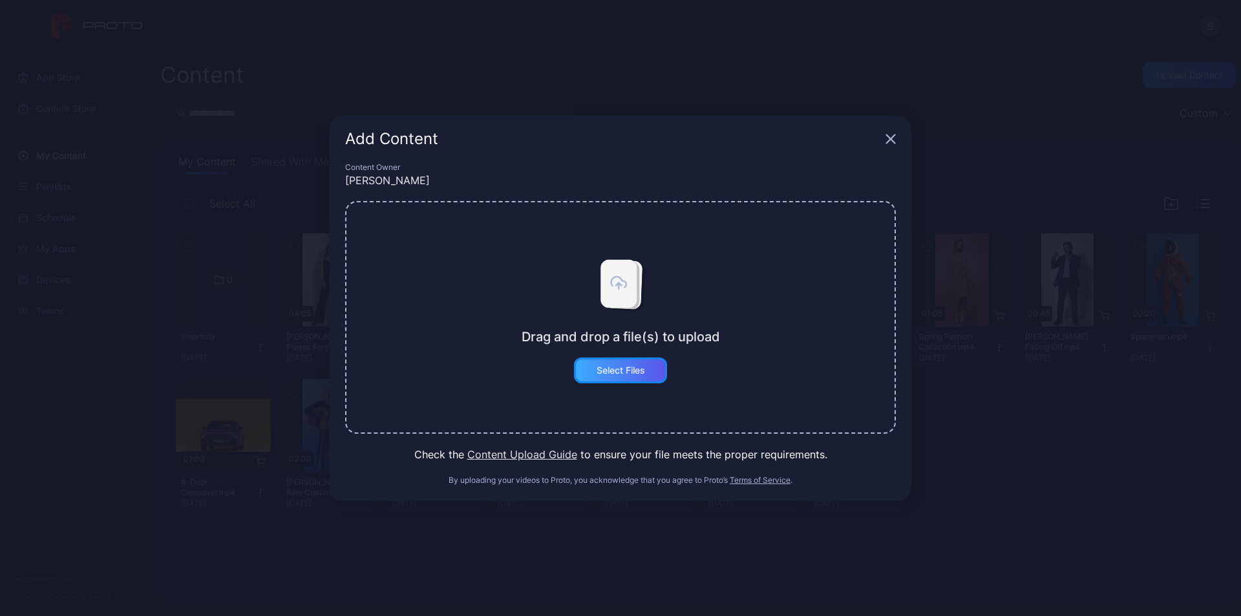
click at [626, 375] on div "Select Files" at bounding box center [621, 370] width 48 height 10
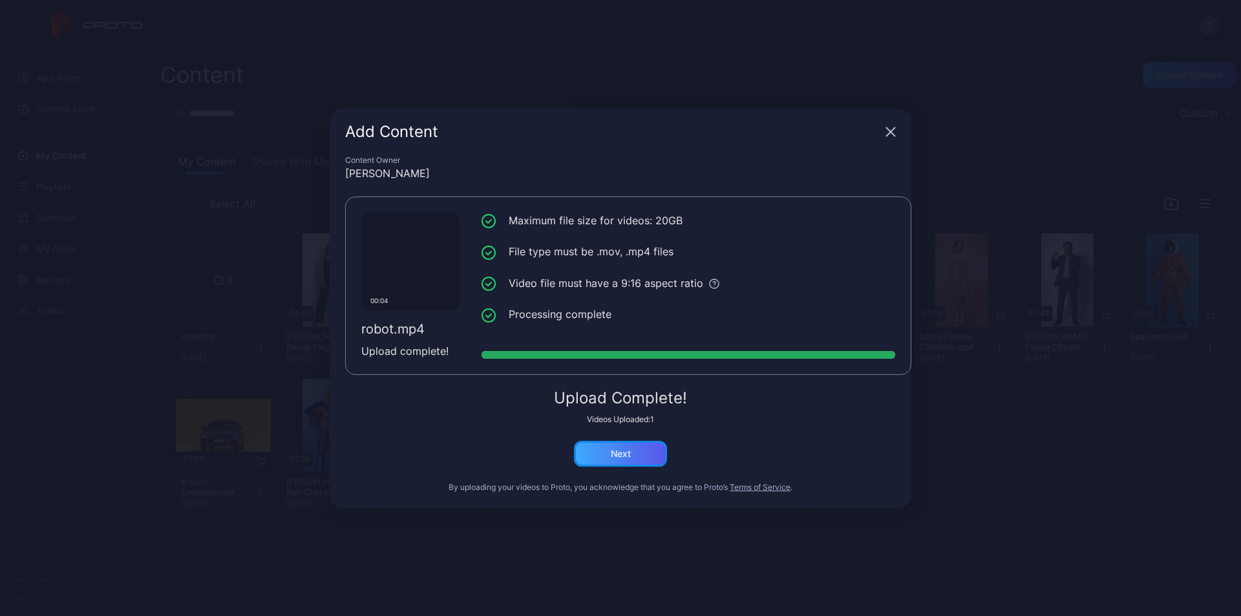
click at [617, 447] on div "Next" at bounding box center [620, 454] width 93 height 26
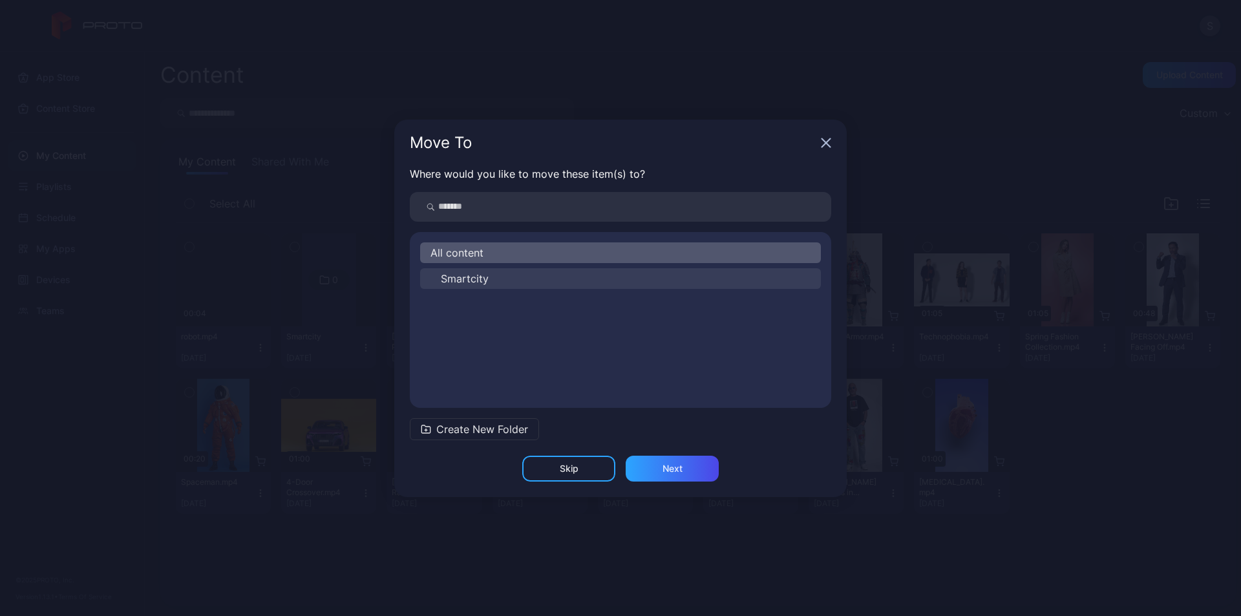
click at [476, 281] on span "Smartcity" at bounding box center [465, 279] width 48 height 16
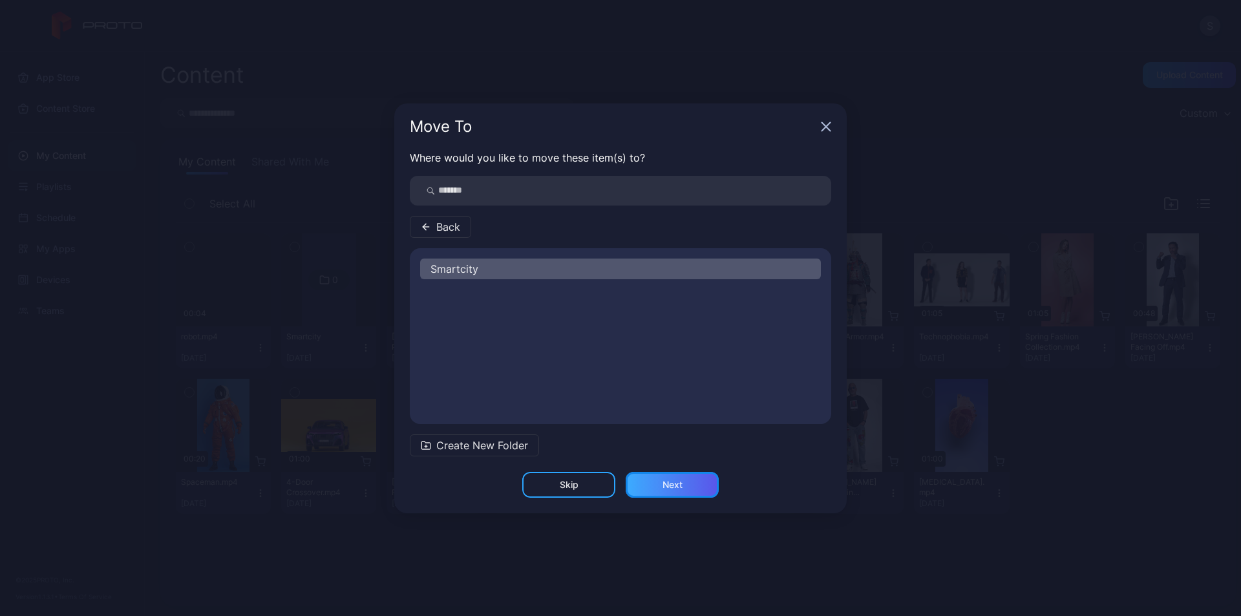
click at [671, 485] on div "Next" at bounding box center [673, 485] width 20 height 10
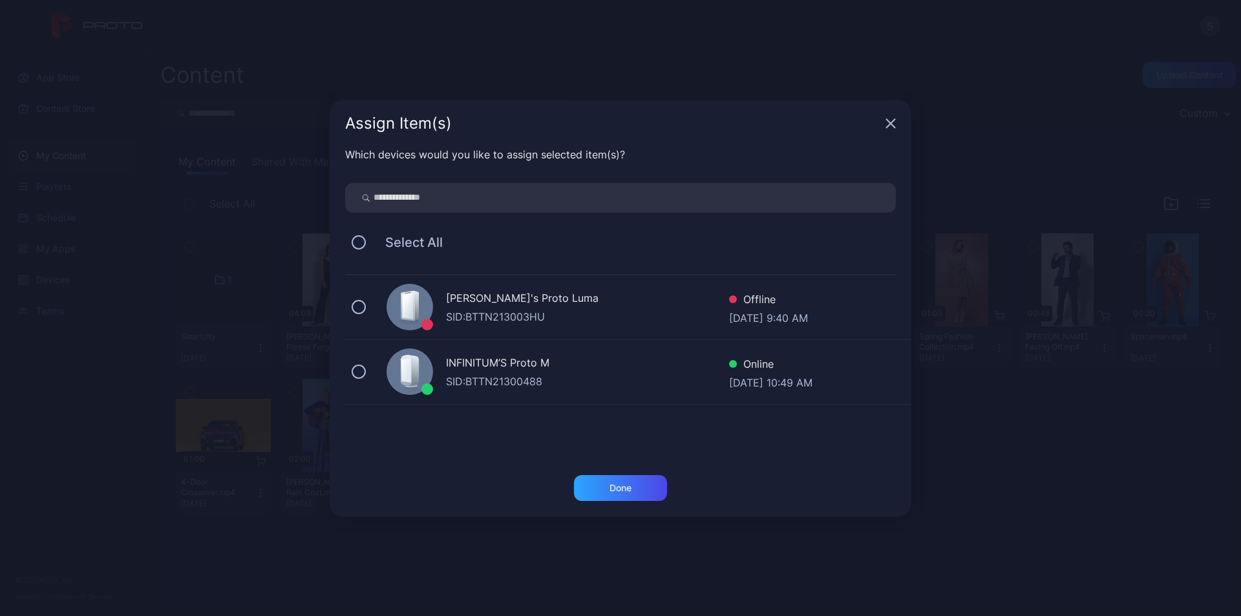
click at [505, 367] on div "INFINITUM’S Proto M" at bounding box center [587, 364] width 283 height 19
click at [616, 492] on div "Done" at bounding box center [621, 488] width 22 height 10
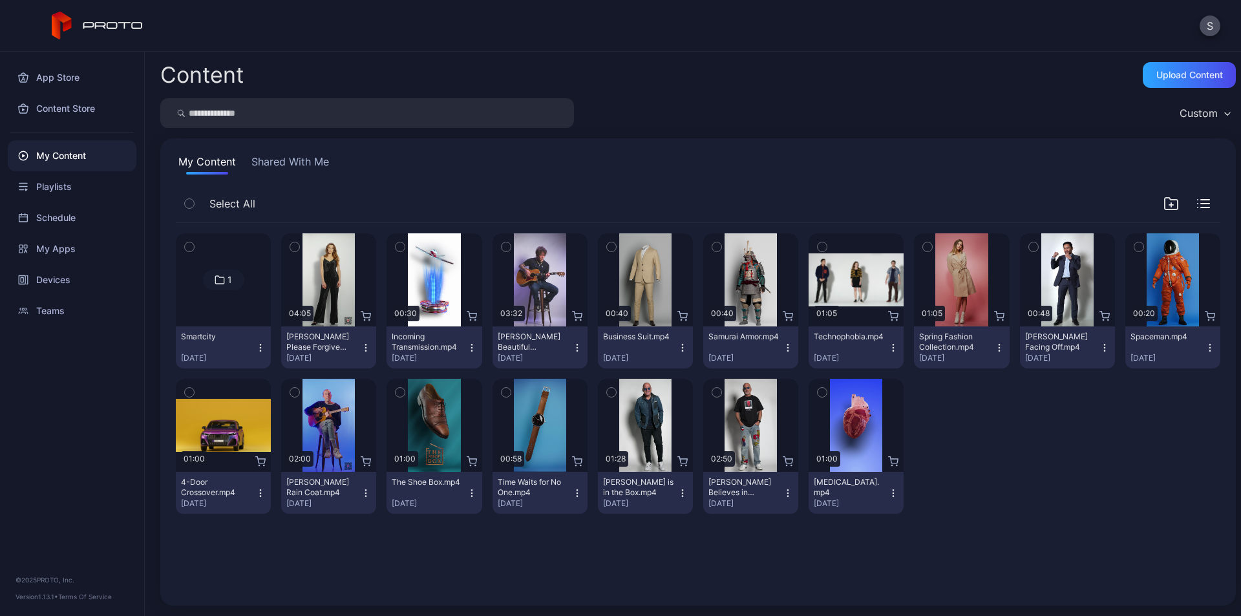
click at [220, 277] on icon at bounding box center [219, 280] width 8 height 8
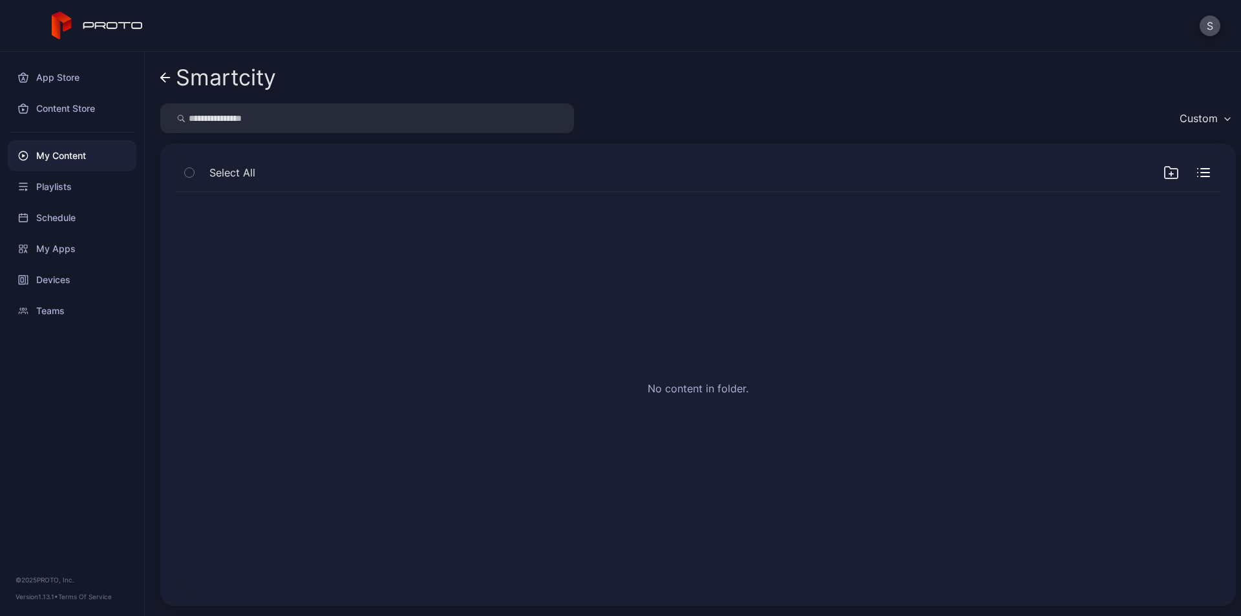
click at [68, 158] on div "My Content" at bounding box center [72, 155] width 129 height 31
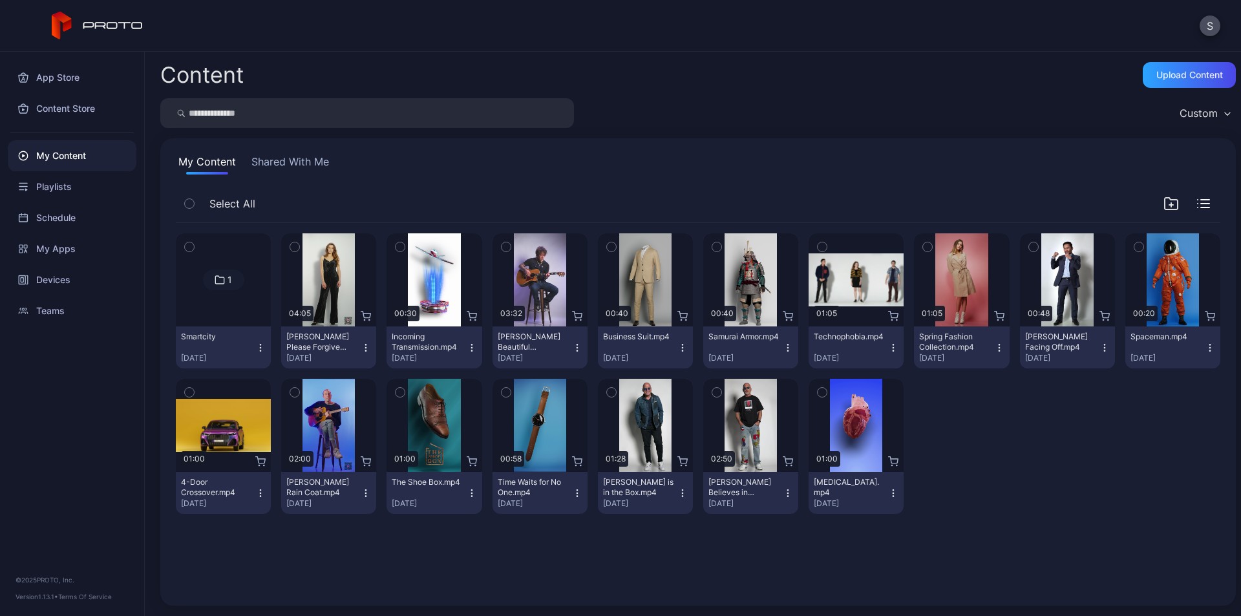
click at [255, 345] on icon "button" at bounding box center [260, 348] width 10 height 10
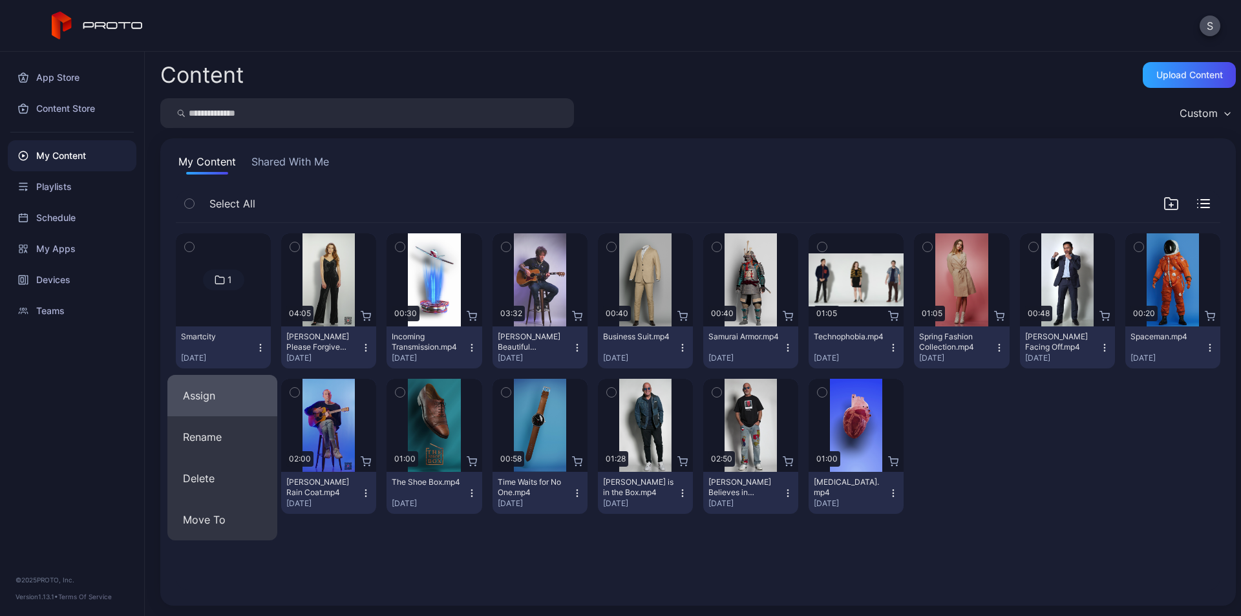
click at [222, 396] on button "Assign" at bounding box center [222, 395] width 110 height 41
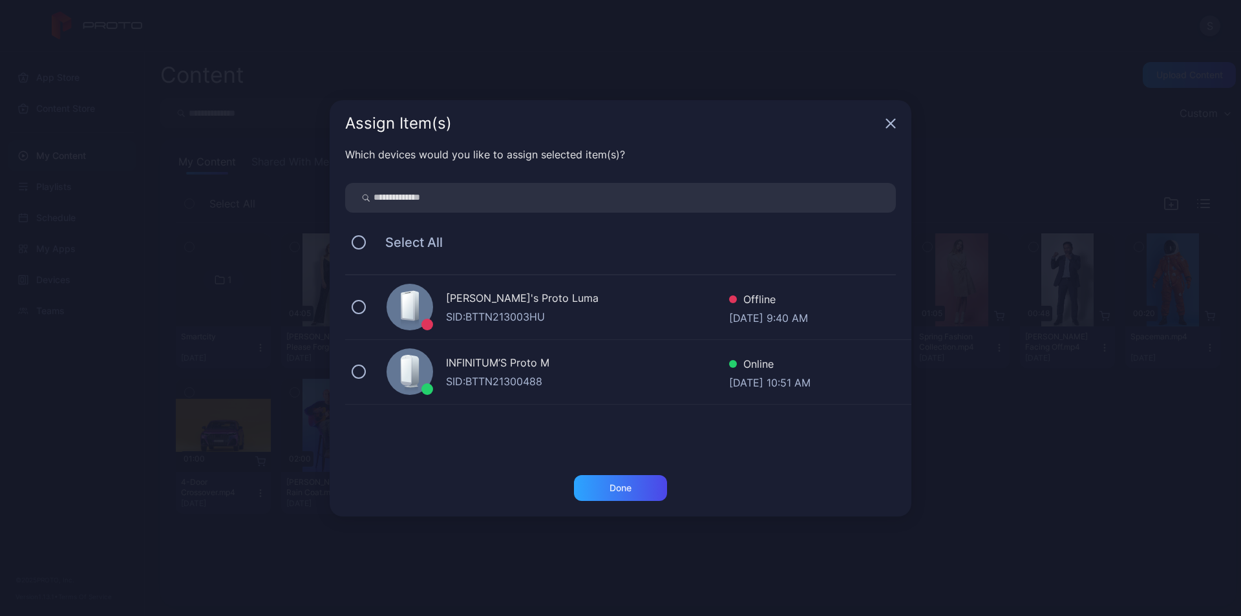
click at [504, 370] on div "INFINITUM’S Proto M" at bounding box center [587, 364] width 283 height 19
click at [622, 483] on div "Done" at bounding box center [621, 488] width 22 height 10
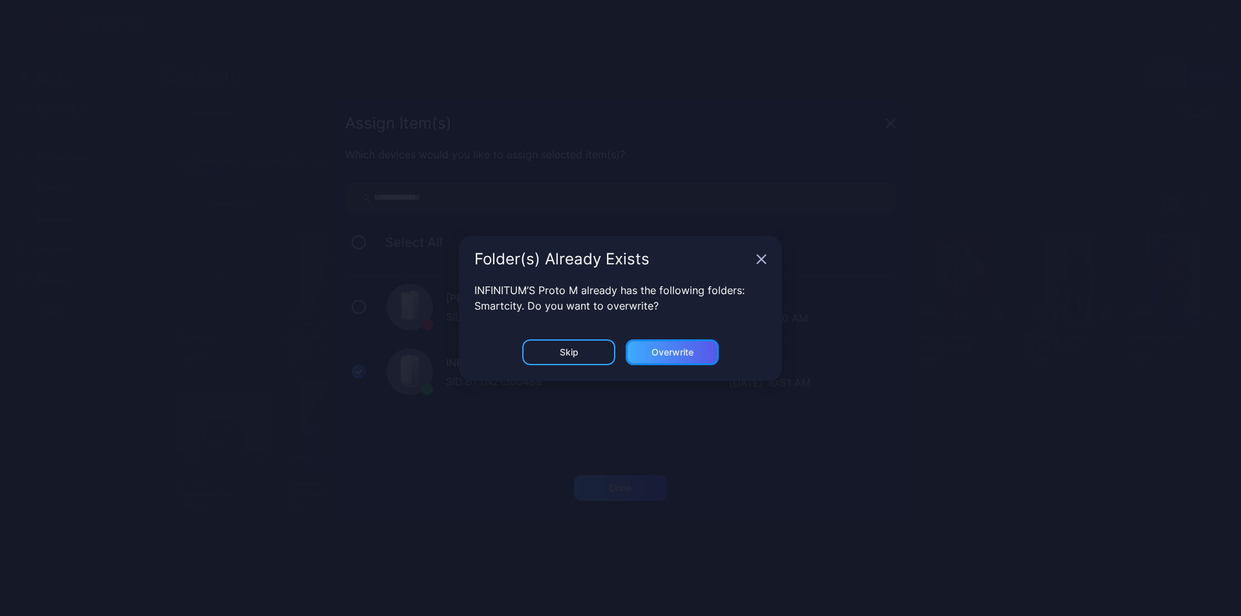
click at [671, 350] on div "Overwrite" at bounding box center [673, 352] width 42 height 10
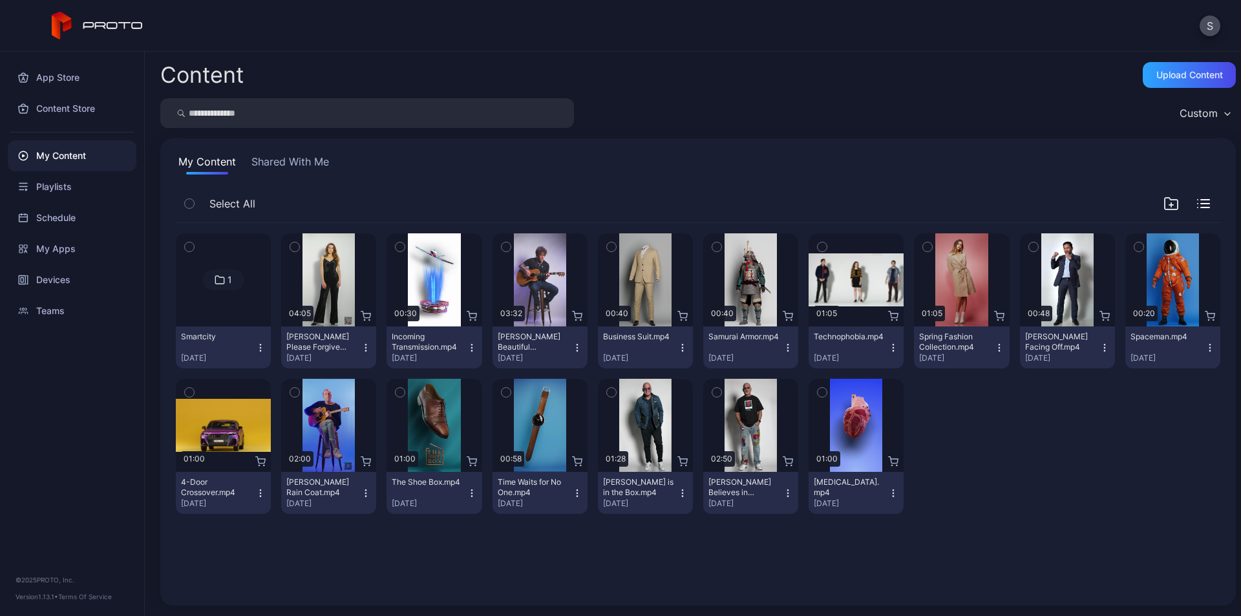
click at [218, 280] on icon at bounding box center [220, 280] width 10 height 16
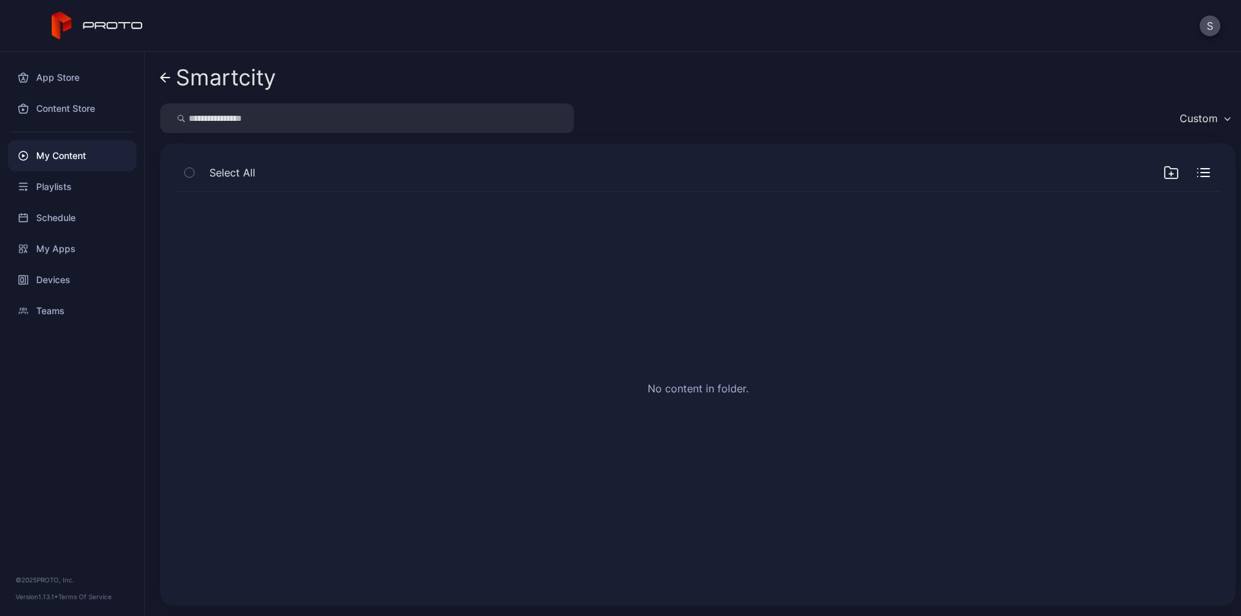
click at [167, 81] on icon at bounding box center [165, 77] width 10 height 11
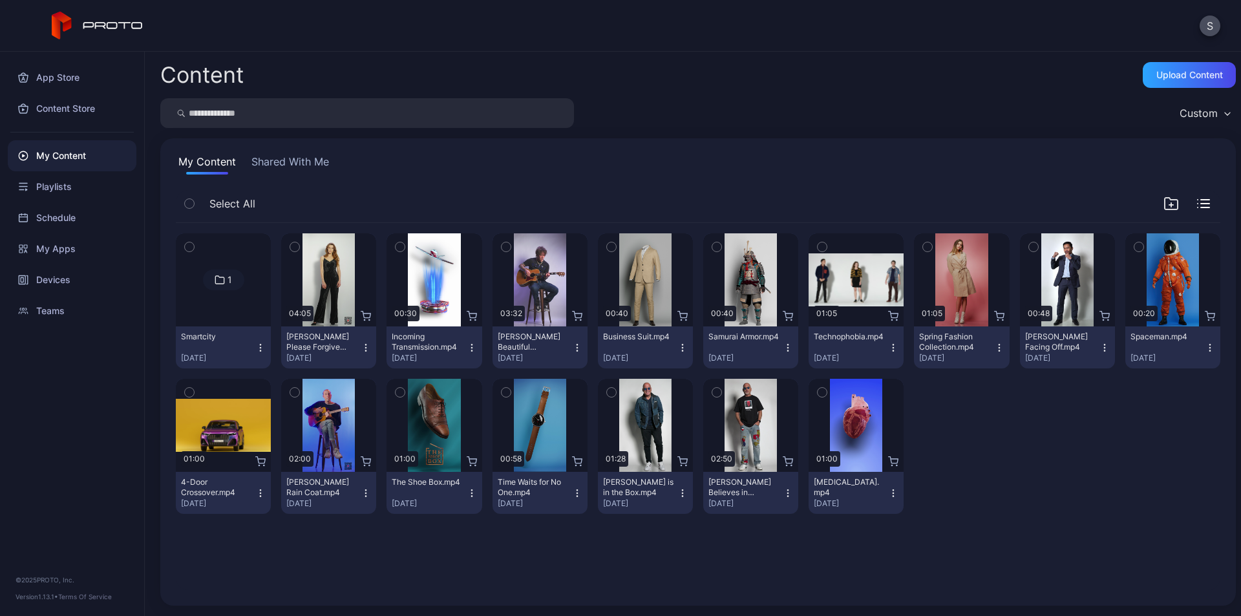
click at [257, 345] on icon "button" at bounding box center [260, 348] width 10 height 10
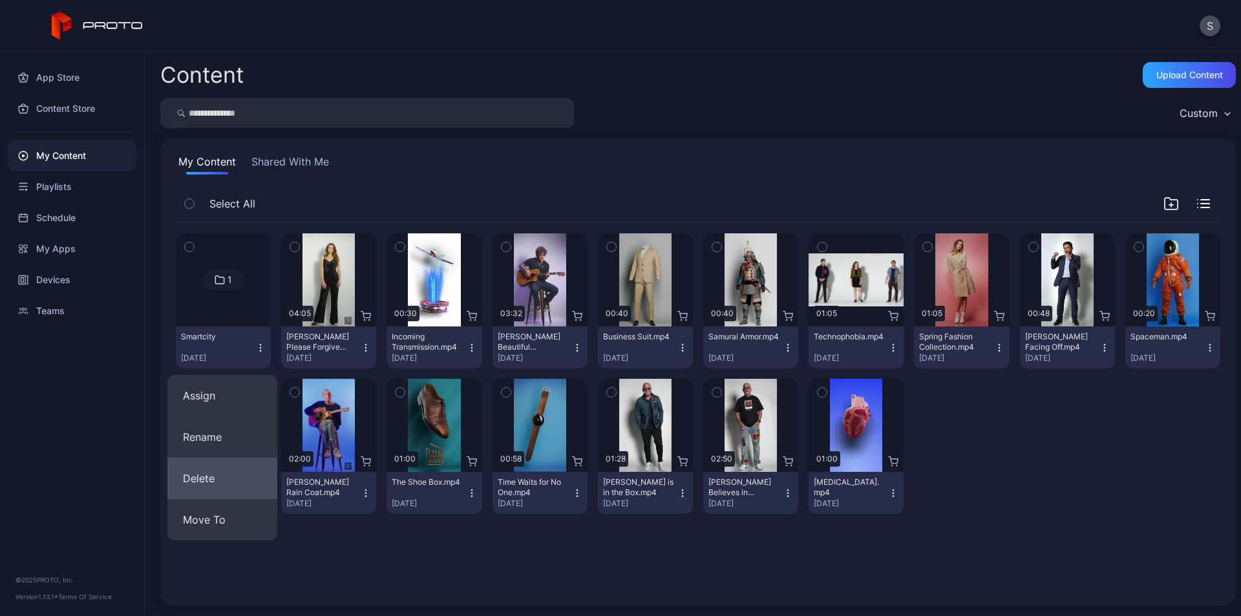
click at [211, 478] on button "Delete" at bounding box center [222, 478] width 110 height 41
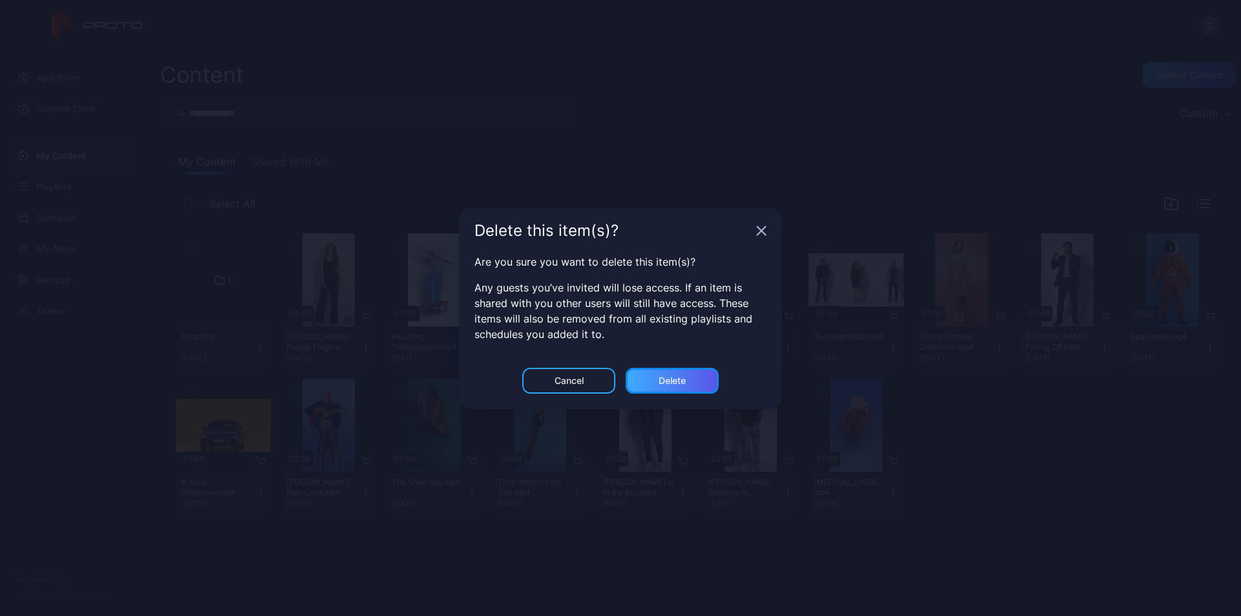
click at [661, 378] on div "Delete" at bounding box center [672, 381] width 27 height 10
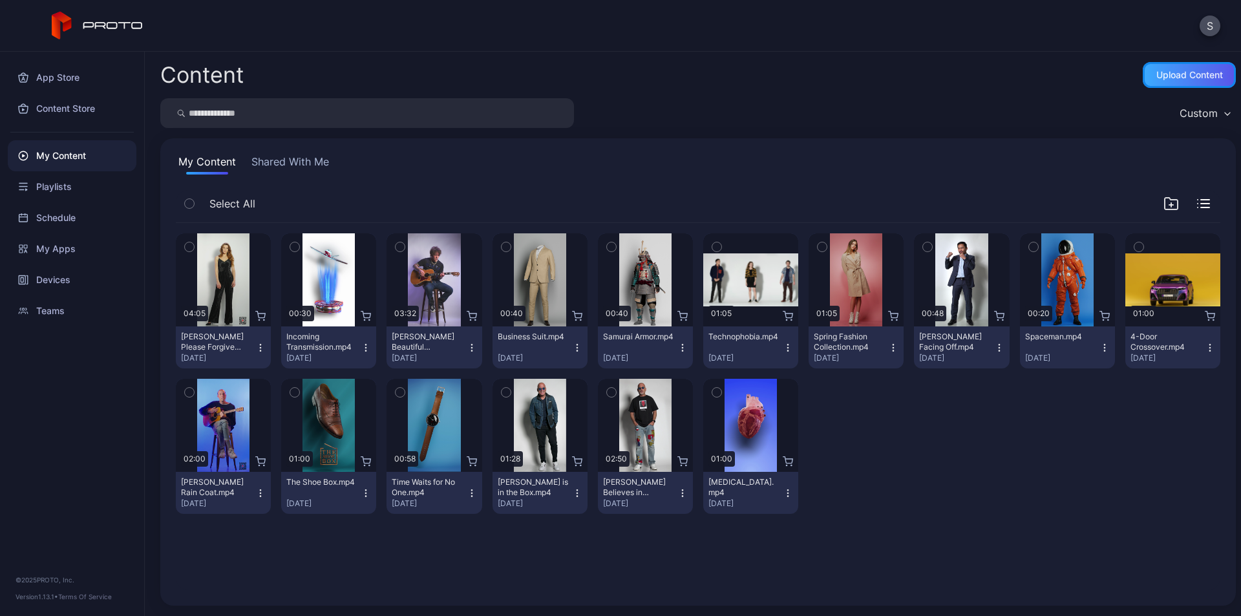
click at [1164, 68] on div "Upload Content" at bounding box center [1189, 75] width 93 height 26
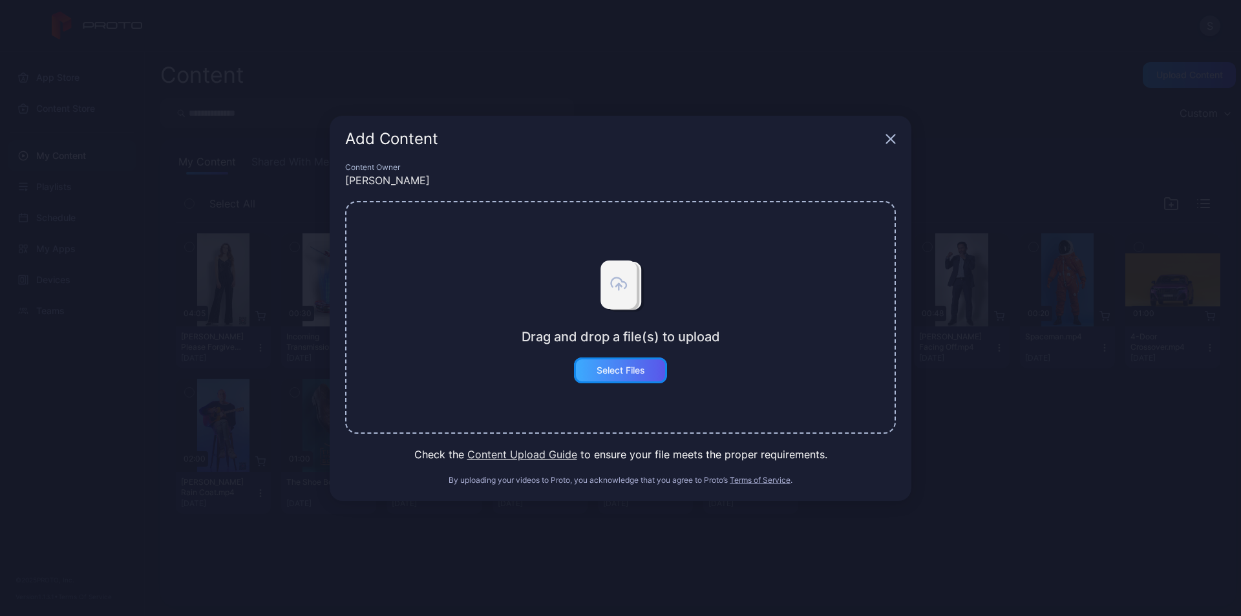
click at [608, 368] on div "Select Files" at bounding box center [621, 370] width 48 height 10
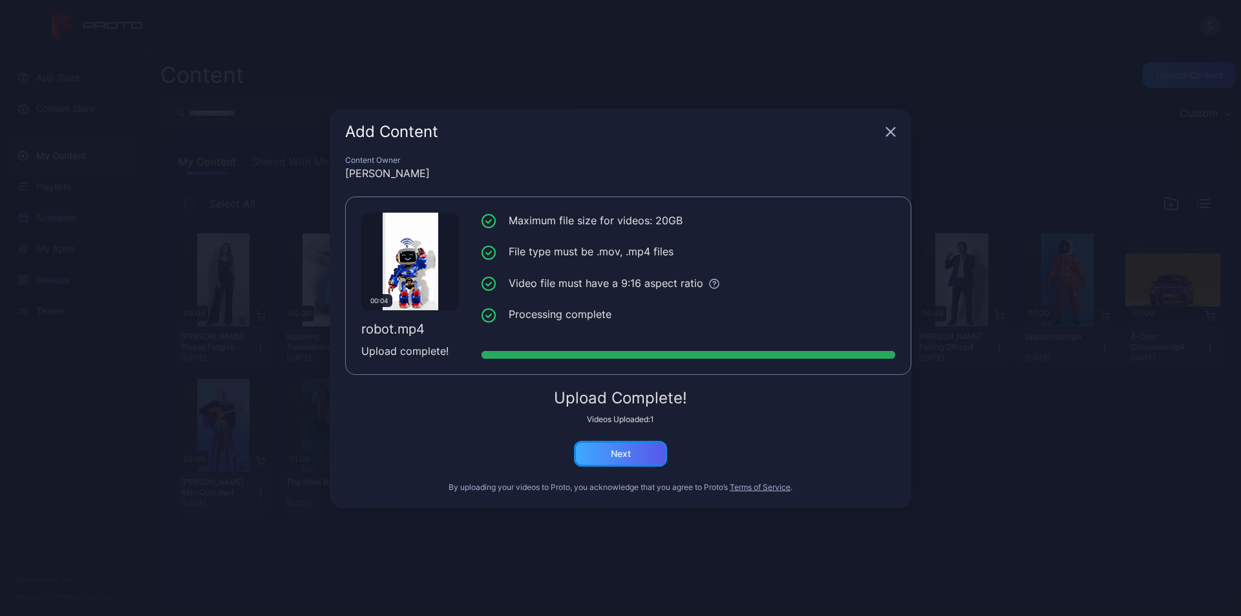
click at [630, 453] on div "Next" at bounding box center [621, 454] width 20 height 10
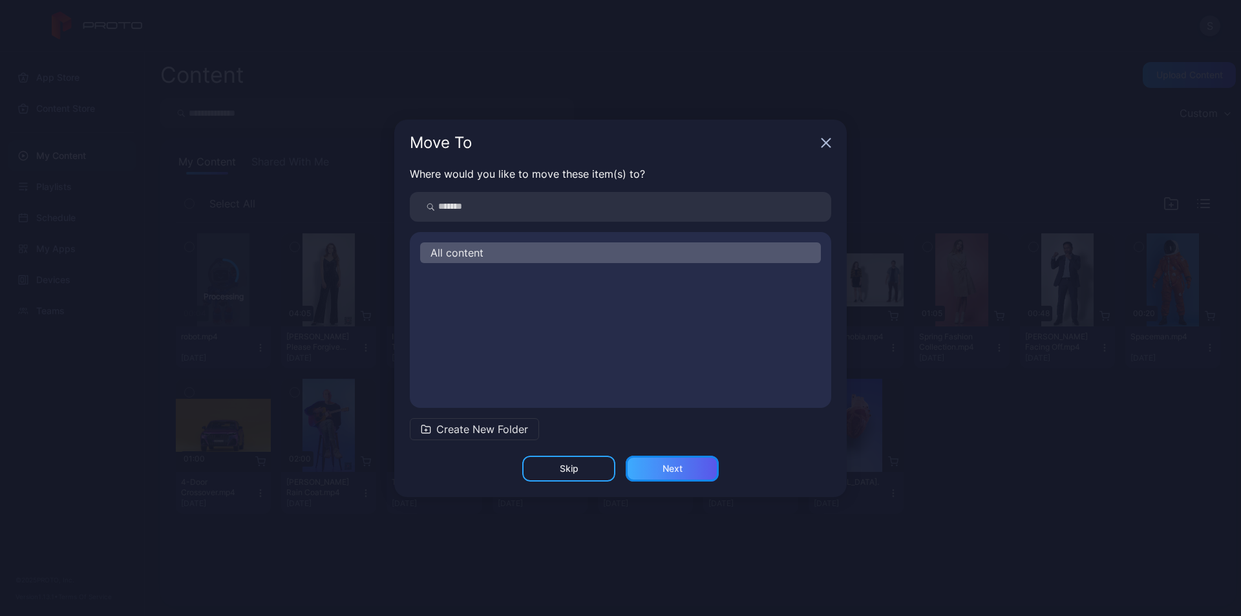
click at [673, 467] on div "Next" at bounding box center [673, 468] width 20 height 10
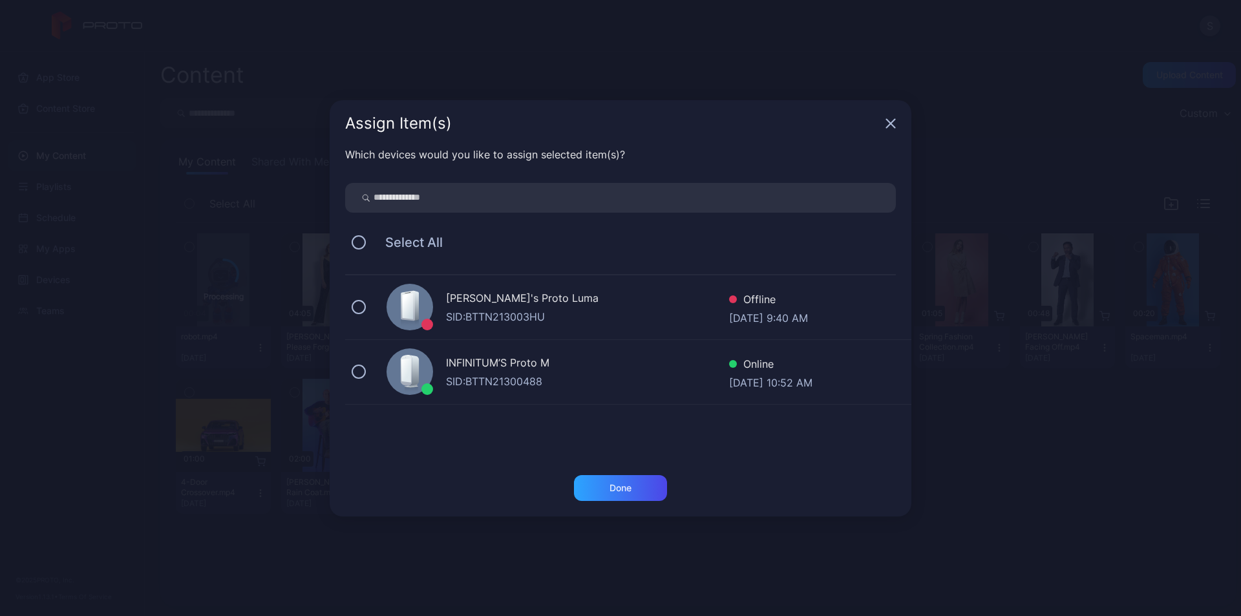
click at [502, 381] on div "SID: BTTN21300488" at bounding box center [587, 382] width 283 height 16
click at [617, 487] on div "Done" at bounding box center [621, 488] width 22 height 10
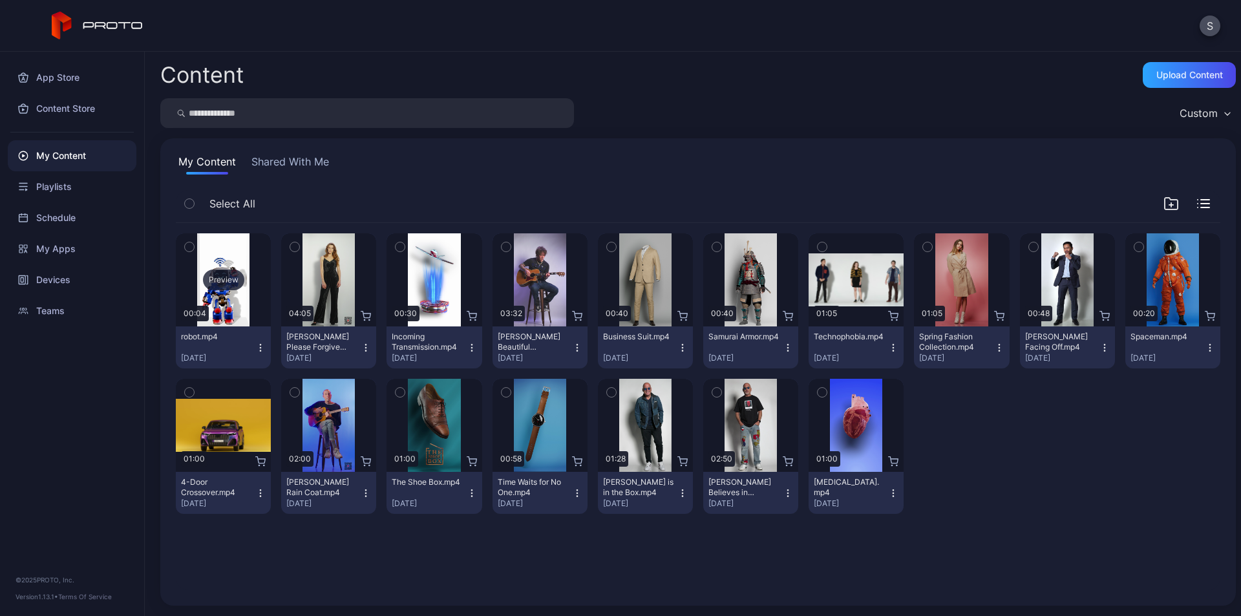
click at [224, 281] on div "Preview" at bounding box center [223, 280] width 41 height 21
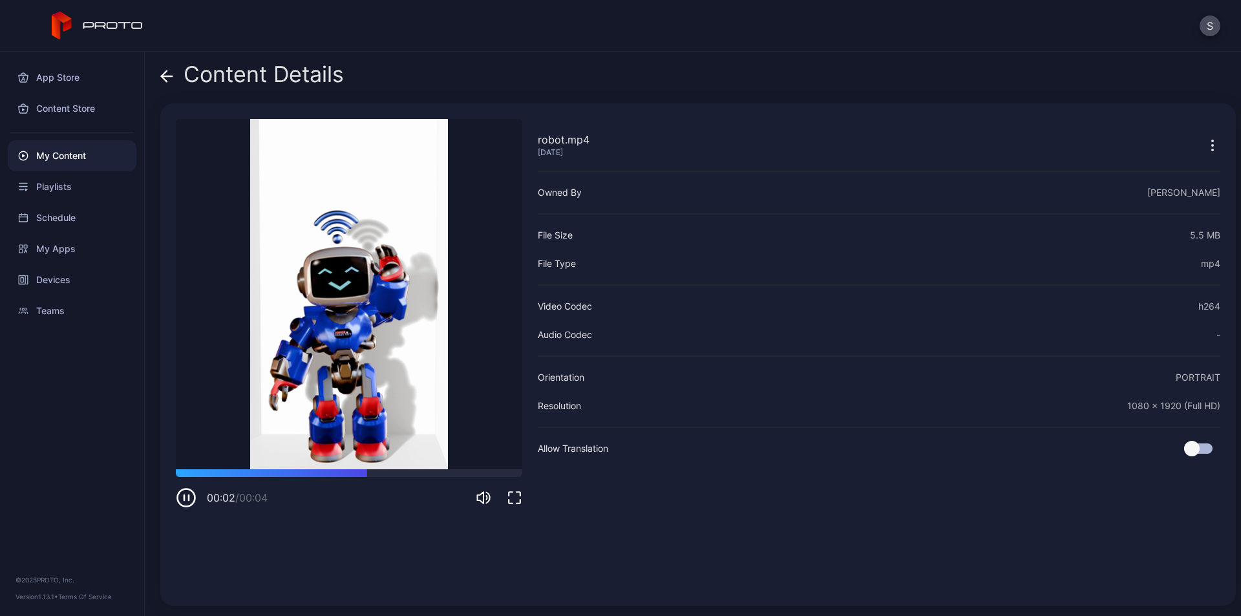
click at [1205, 142] on icon "button" at bounding box center [1213, 146] width 16 height 16
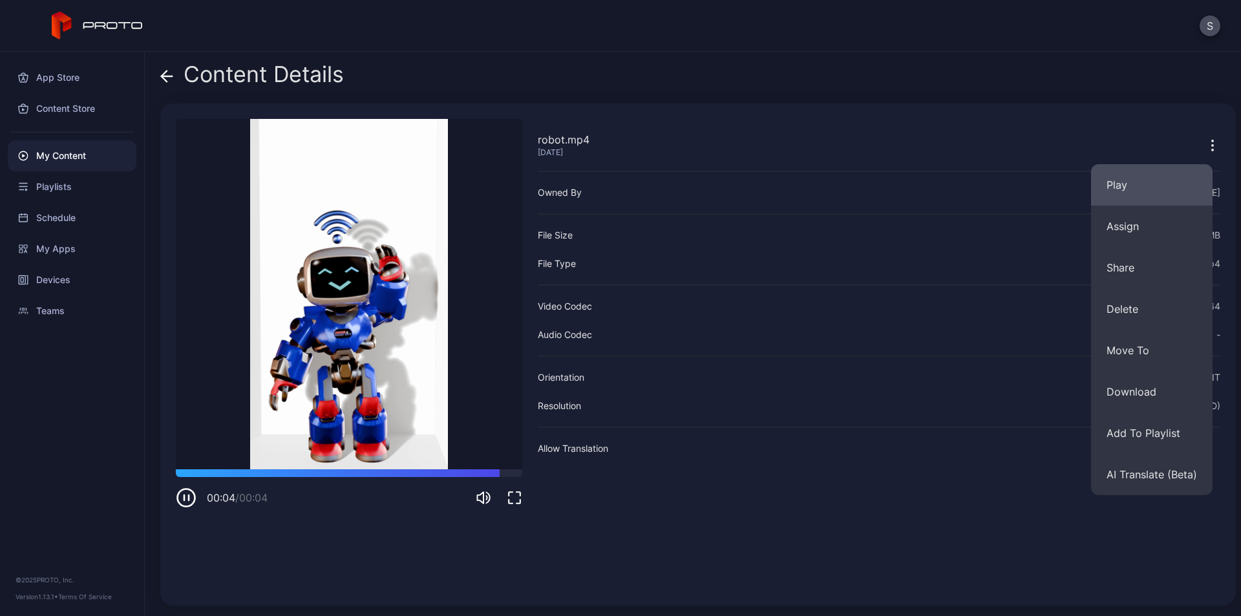
click at [1138, 191] on button "Play" at bounding box center [1152, 184] width 122 height 41
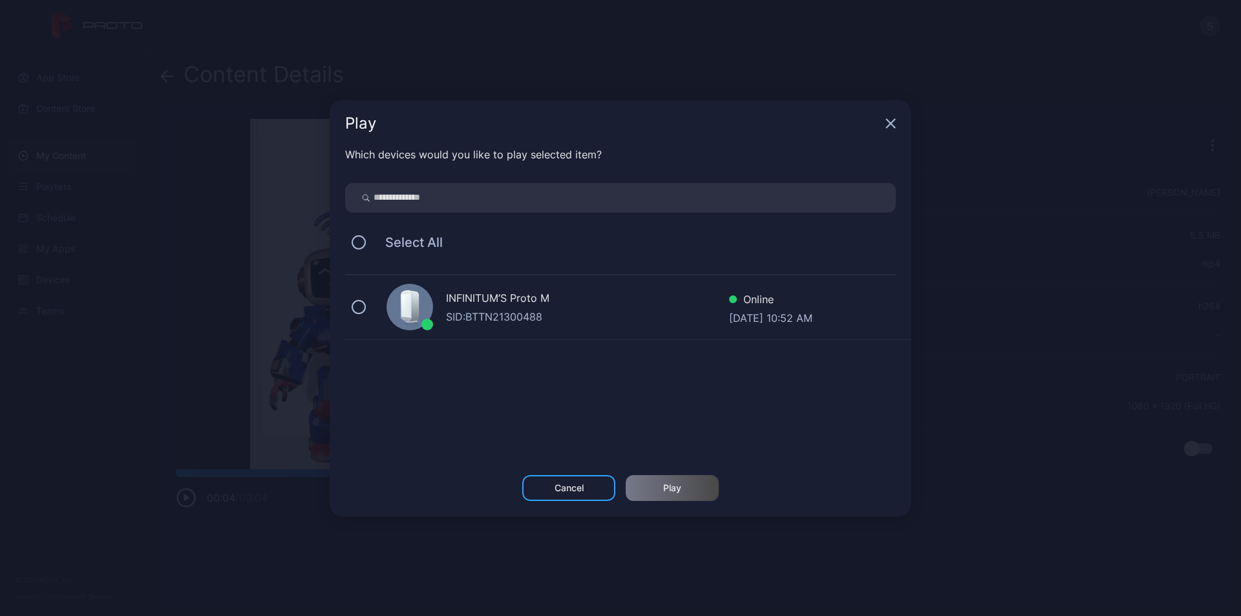
click at [514, 314] on div "SID: BTTN21300488" at bounding box center [587, 317] width 283 height 16
click at [675, 488] on div "Play" at bounding box center [672, 488] width 18 height 10
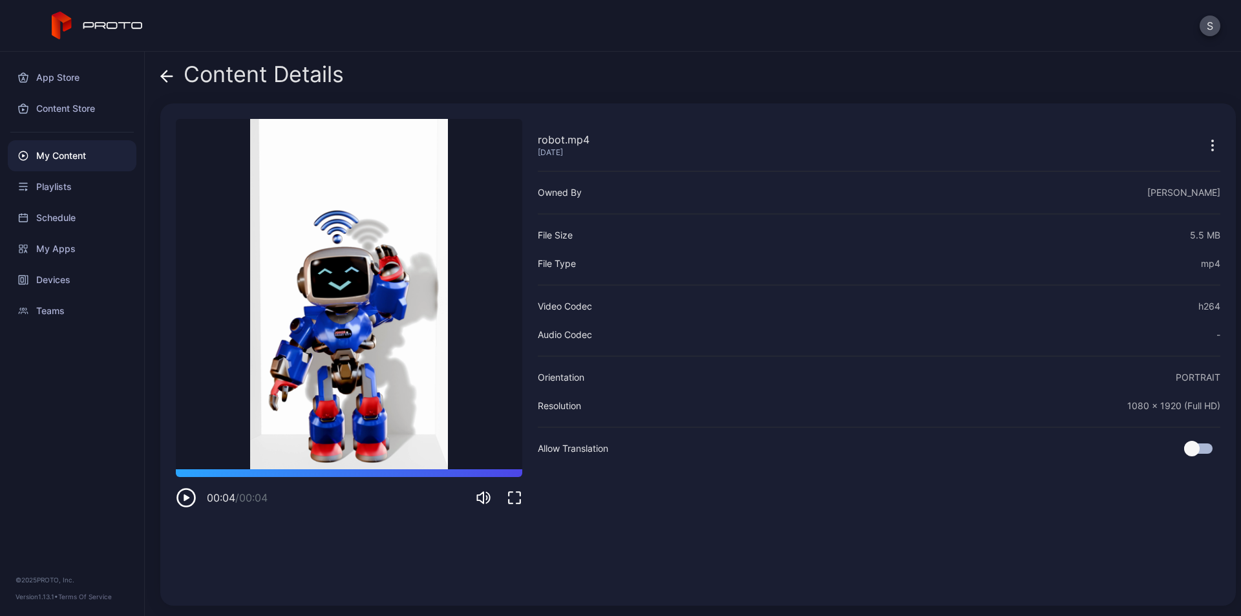
click at [785, 72] on div "Content Details" at bounding box center [698, 77] width 1076 height 31
